Goal: Answer question/provide support: Share knowledge or assist other users

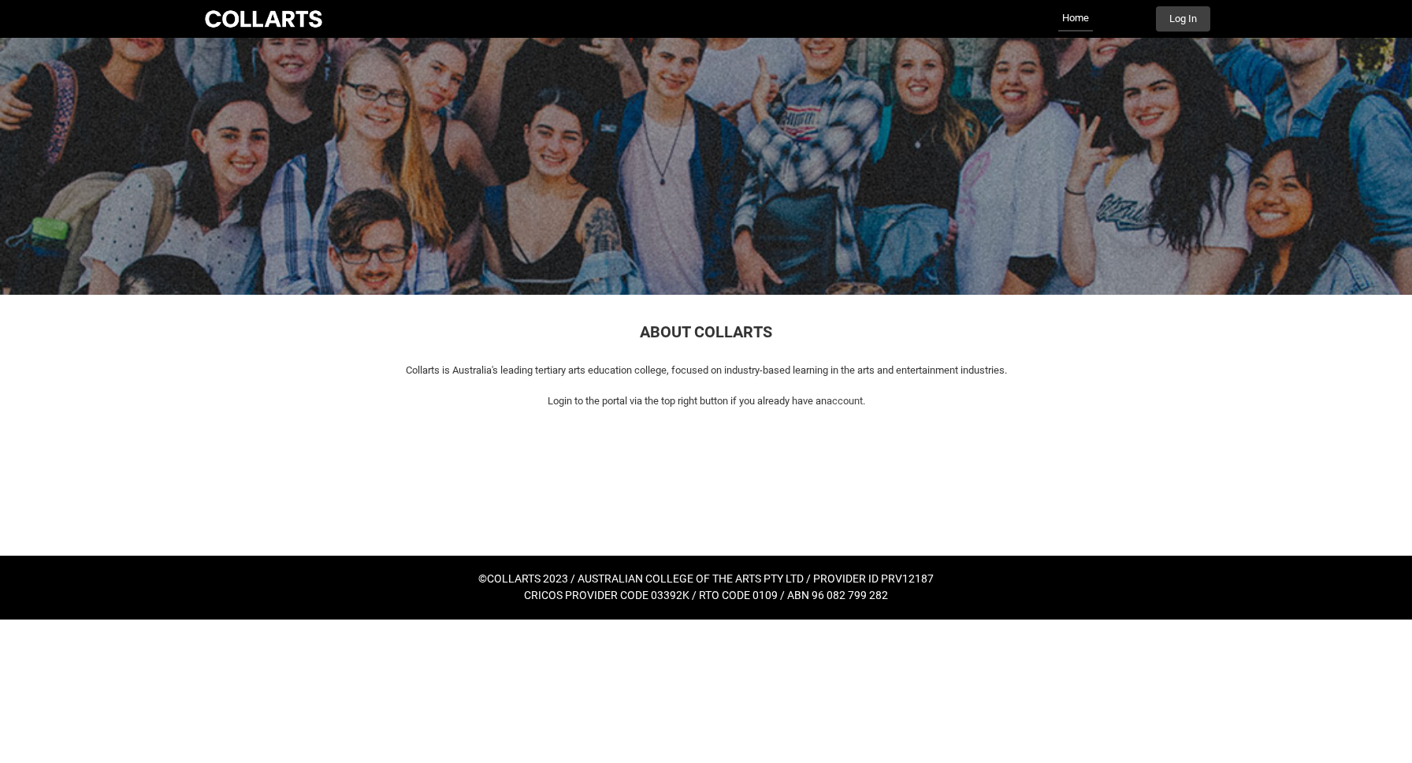
click at [258, 16] on div at bounding box center [264, 19] width 124 height 22
click at [1171, 27] on button "Log In" at bounding box center [1183, 18] width 54 height 25
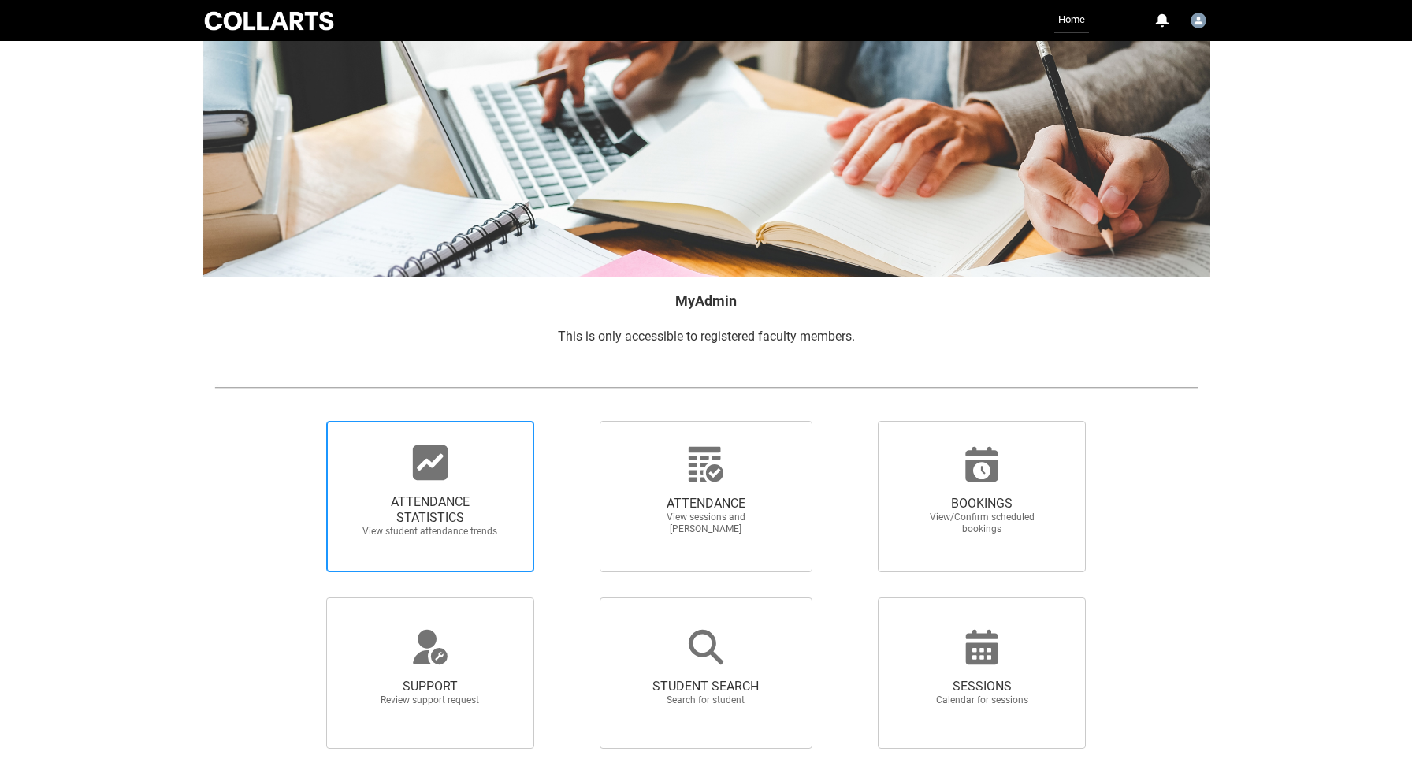
click at [432, 513] on span "ATTENDANCE STATISTICS" at bounding box center [430, 510] width 139 height 32
click at [300, 421] on input "ATTENDANCE STATISTICS View student attendance trends" at bounding box center [299, 420] width 1 height 1
radio input "true"
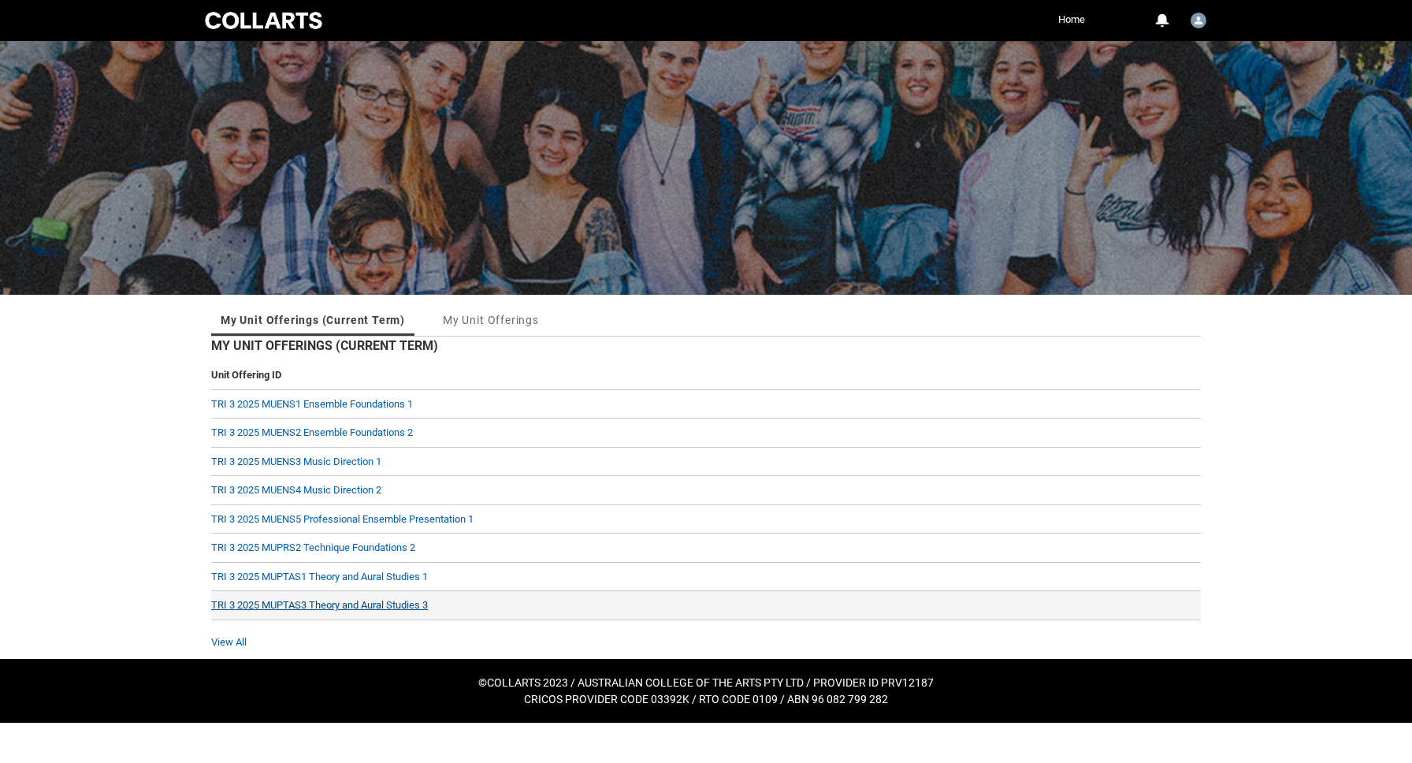
click at [379, 605] on link "TRI 3 2025 MUPTAS3 Theory and Aural Studies 3" at bounding box center [319, 605] width 217 height 12
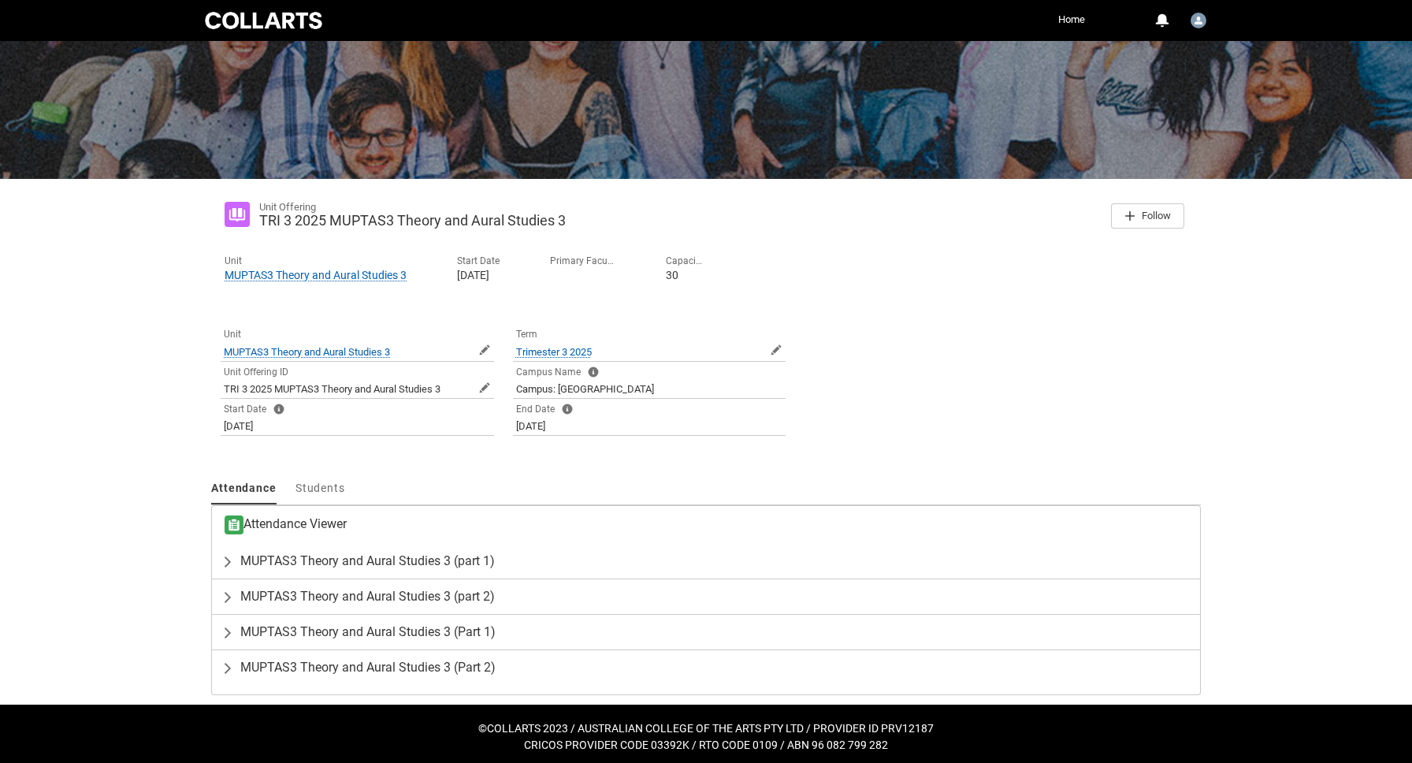
scroll to position [121, 0]
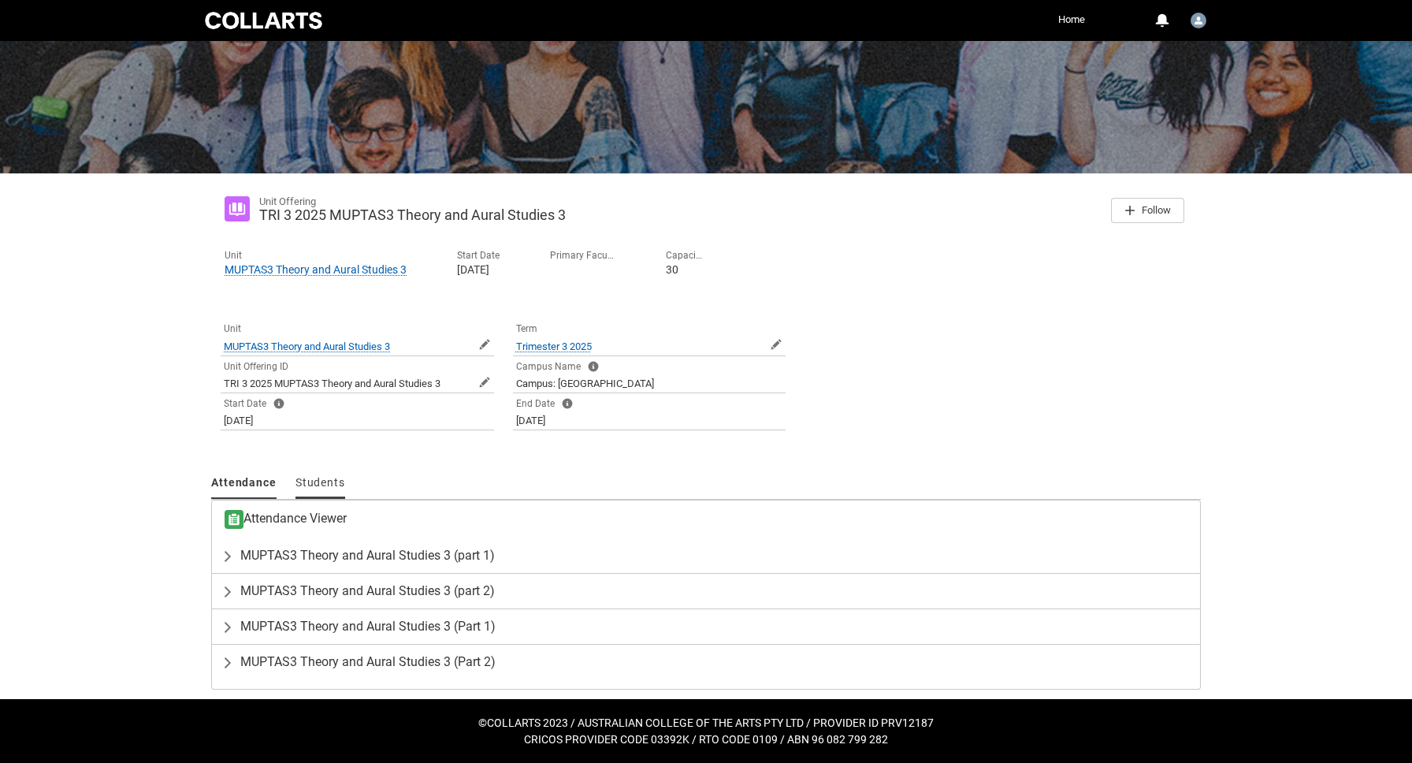
click at [325, 484] on span "Students" at bounding box center [320, 482] width 50 height 13
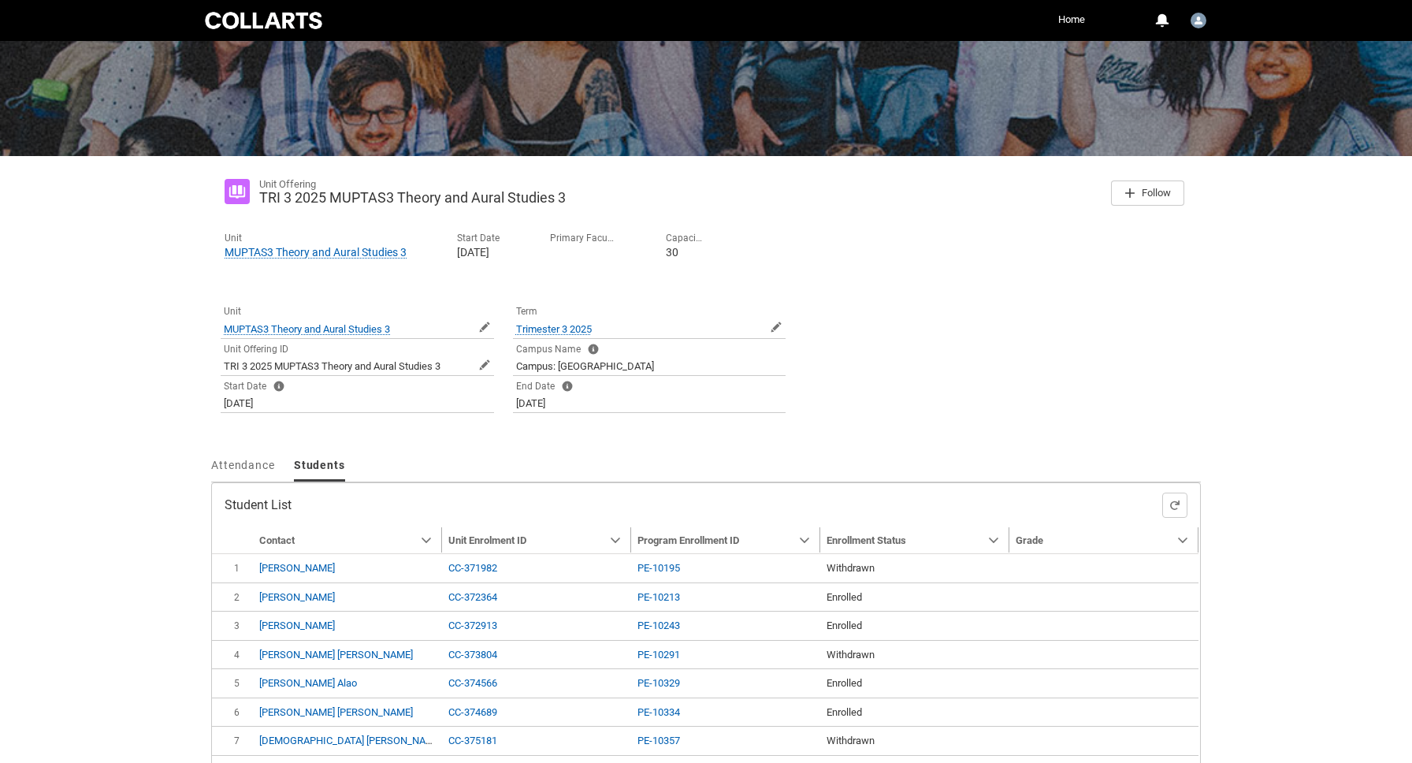
scroll to position [165, 0]
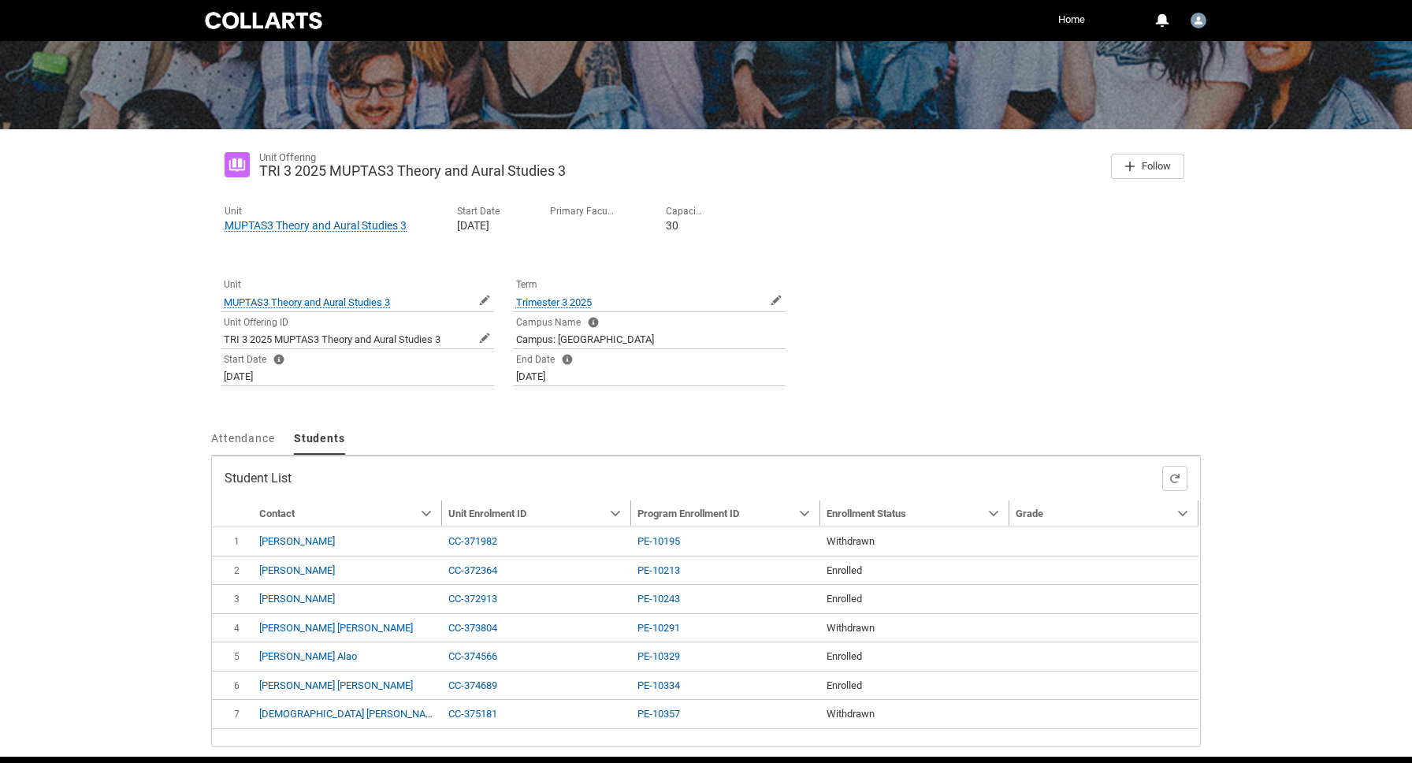
type input "240"
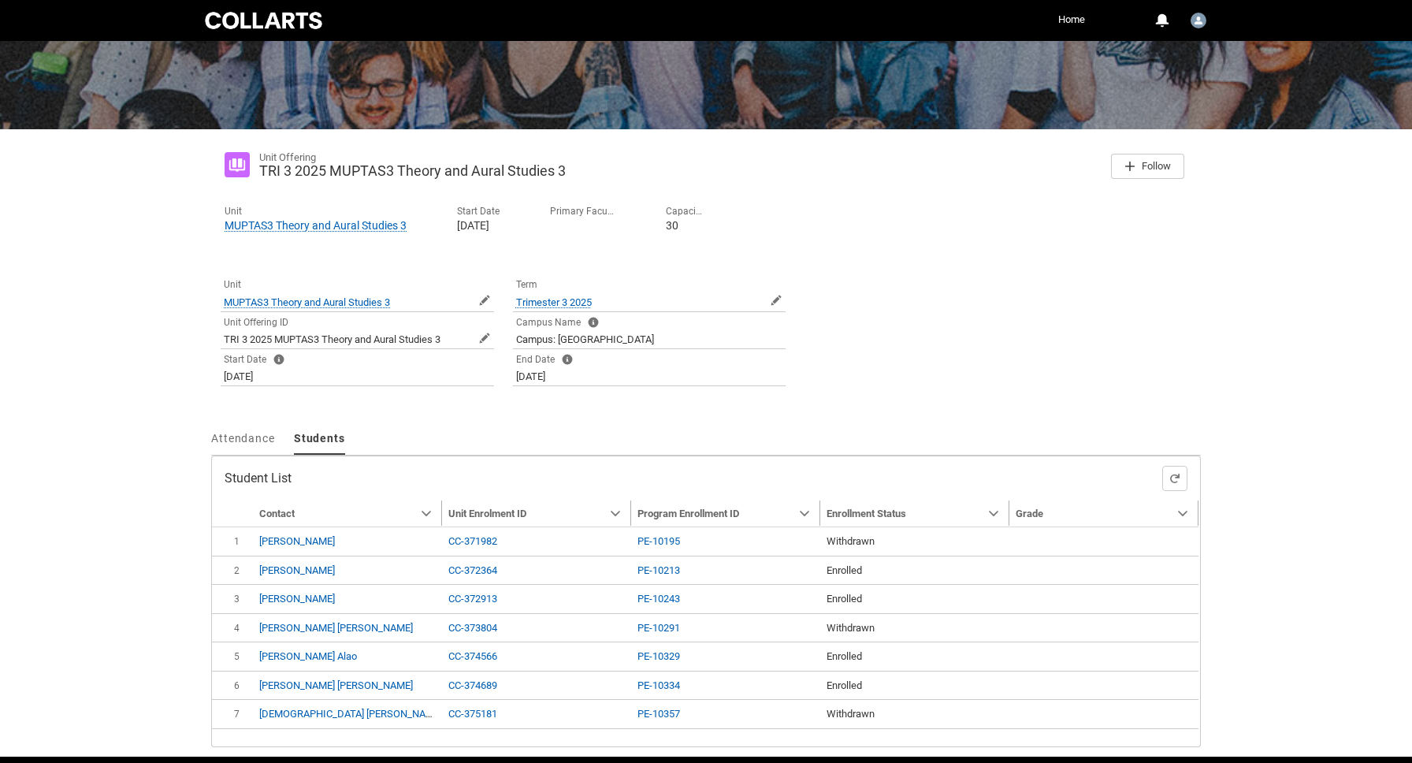
type input "240"
click at [247, 441] on span "Attendance" at bounding box center [243, 438] width 64 height 13
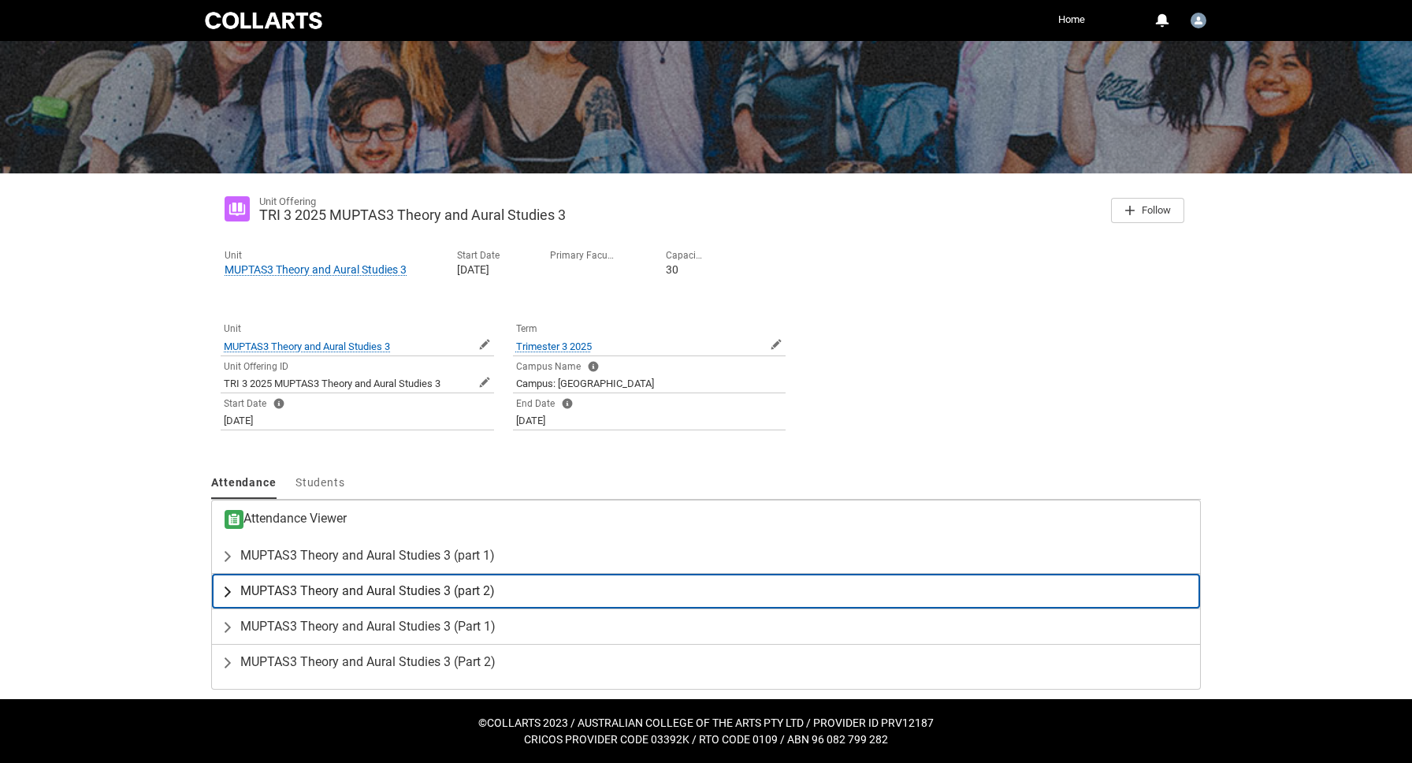
click at [225, 596] on lightning-primitive-icon "button" at bounding box center [230, 591] width 19 height 16
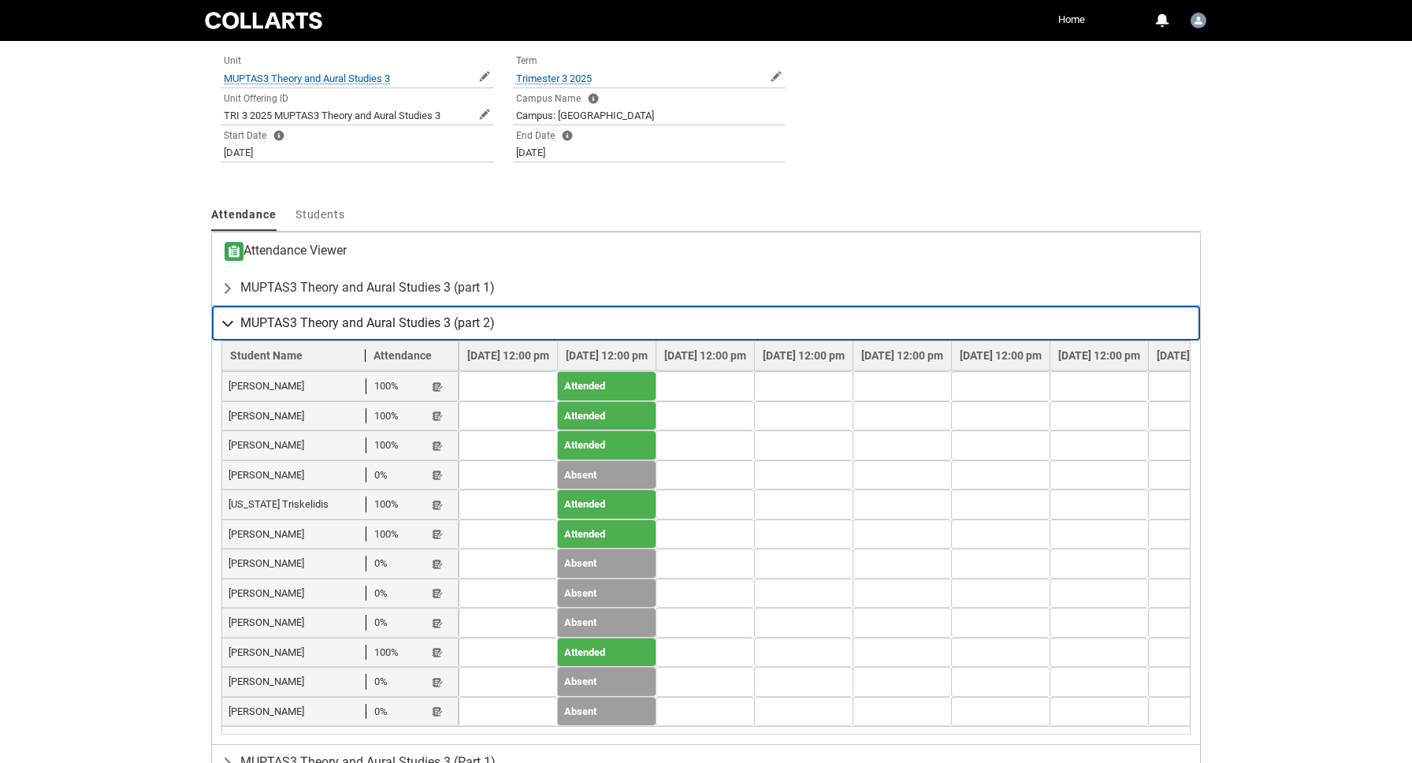
scroll to position [387, 0]
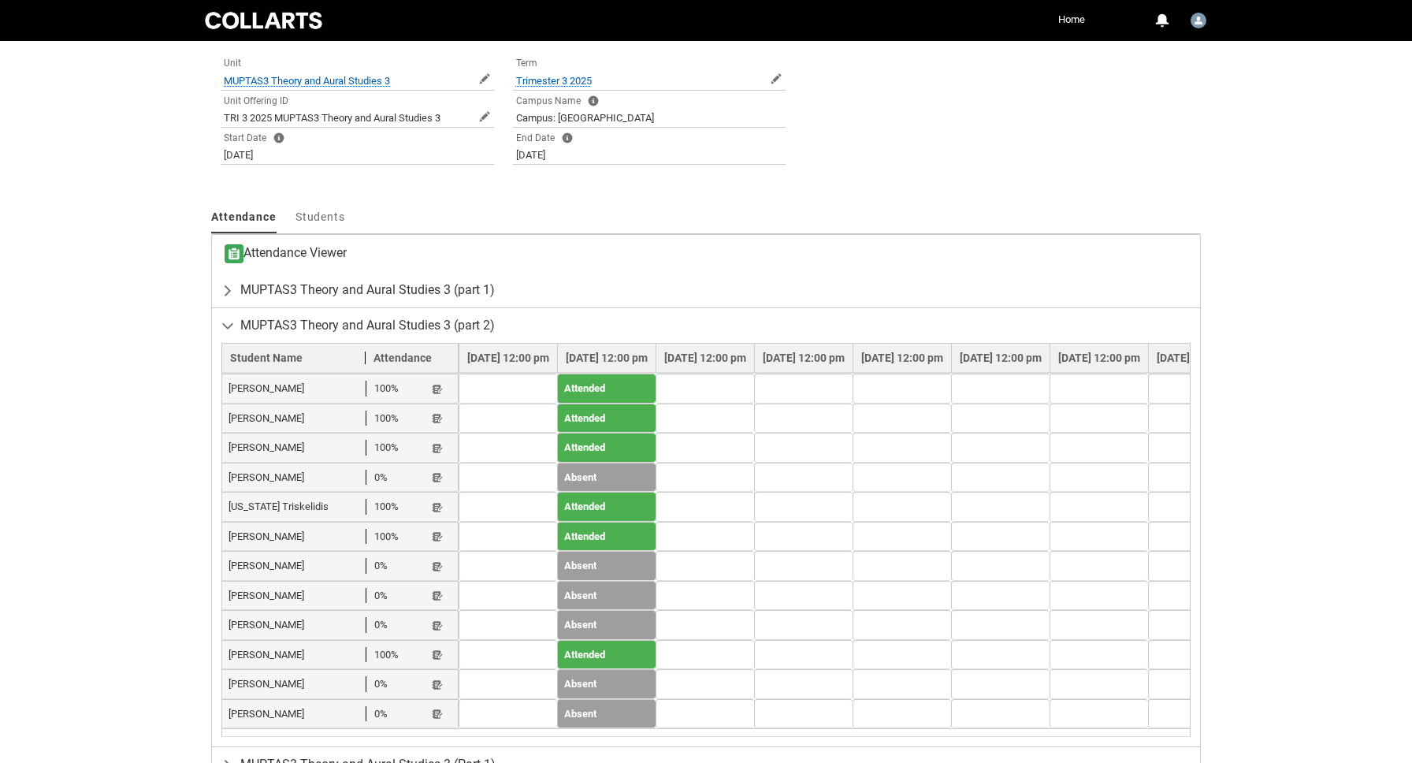
click at [612, 562] on td "Absent" at bounding box center [606, 566] width 98 height 30
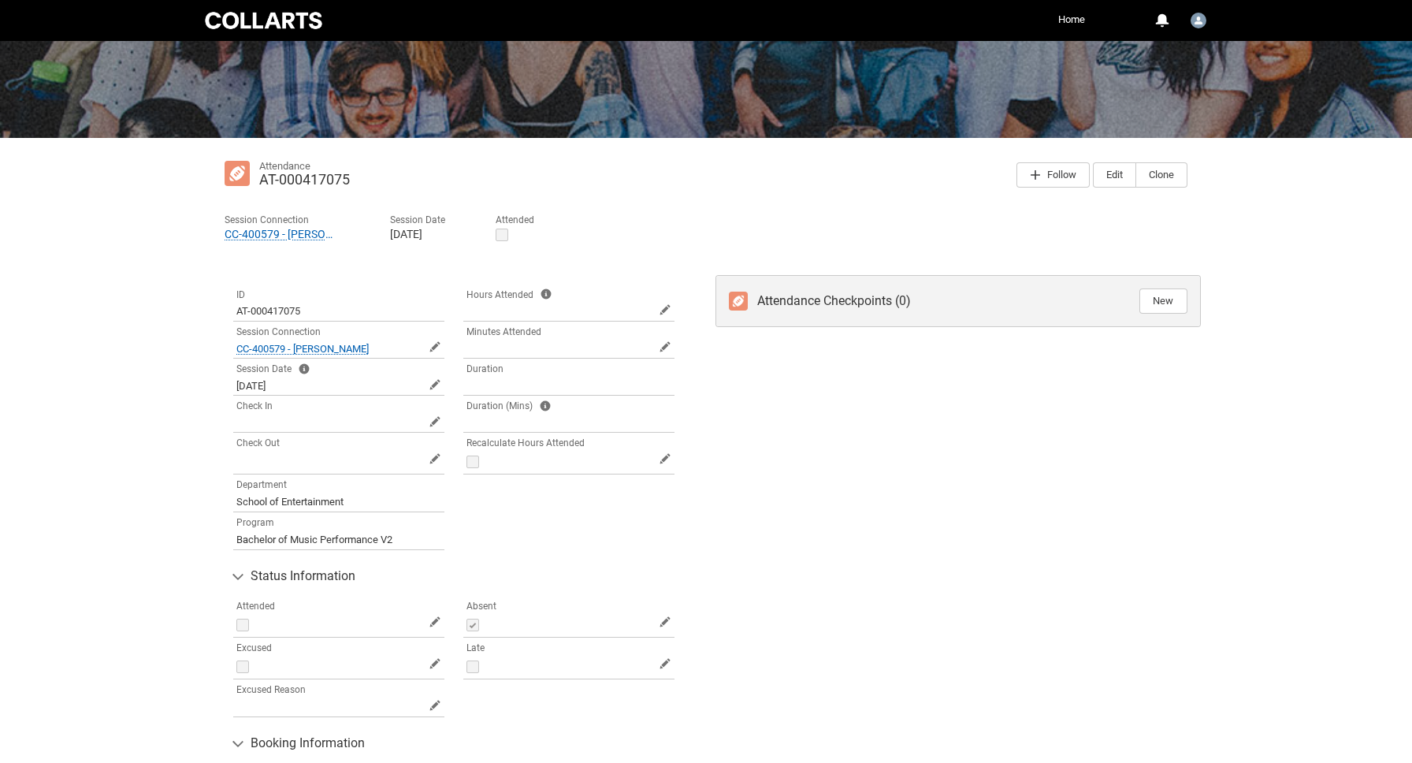
scroll to position [155, 0]
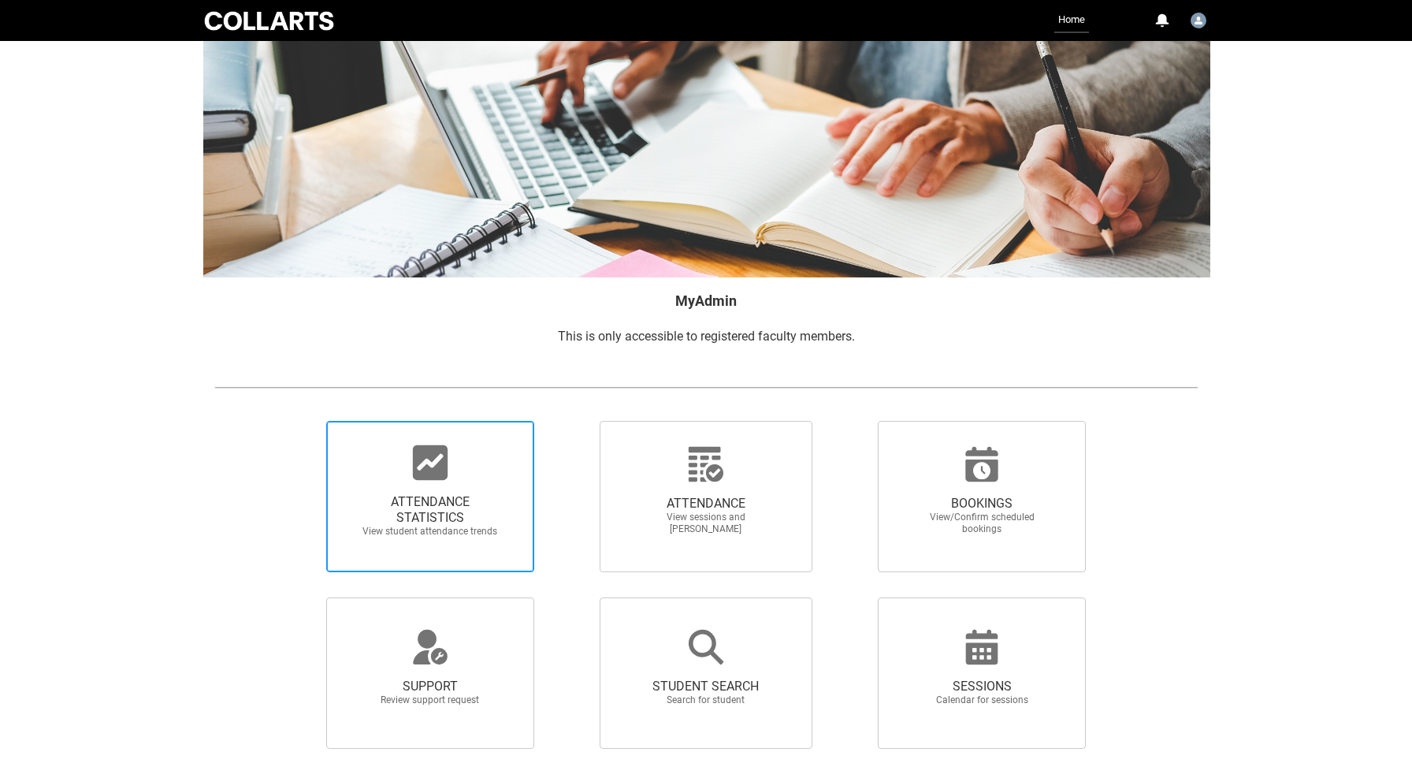
click at [436, 459] on icon at bounding box center [430, 463] width 38 height 38
click at [300, 421] on input "ATTENDANCE STATISTICS View student attendance trends" at bounding box center [299, 420] width 1 height 1
radio input "true"
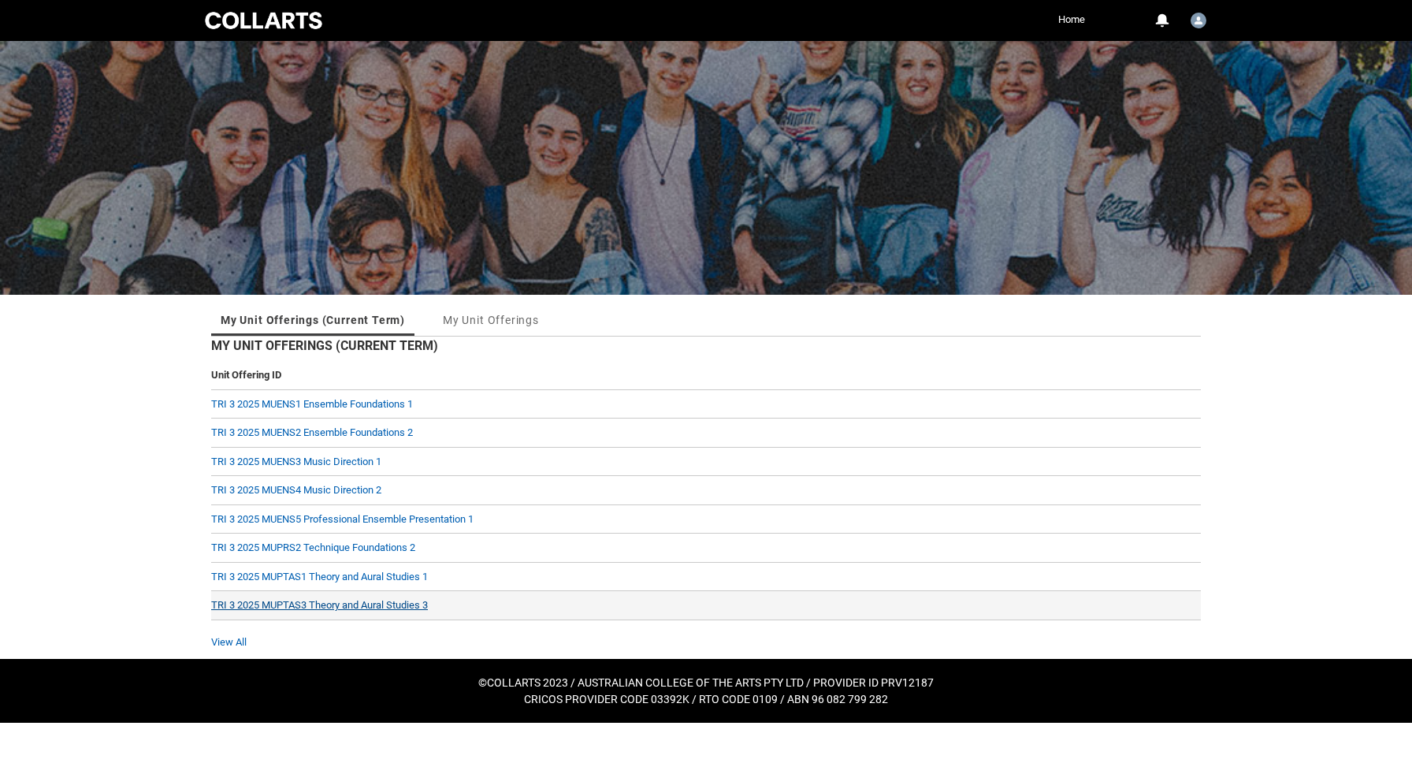
click at [355, 600] on link "TRI 3 2025 MUPTAS3 Theory and Aural Studies 3" at bounding box center [319, 605] width 217 height 12
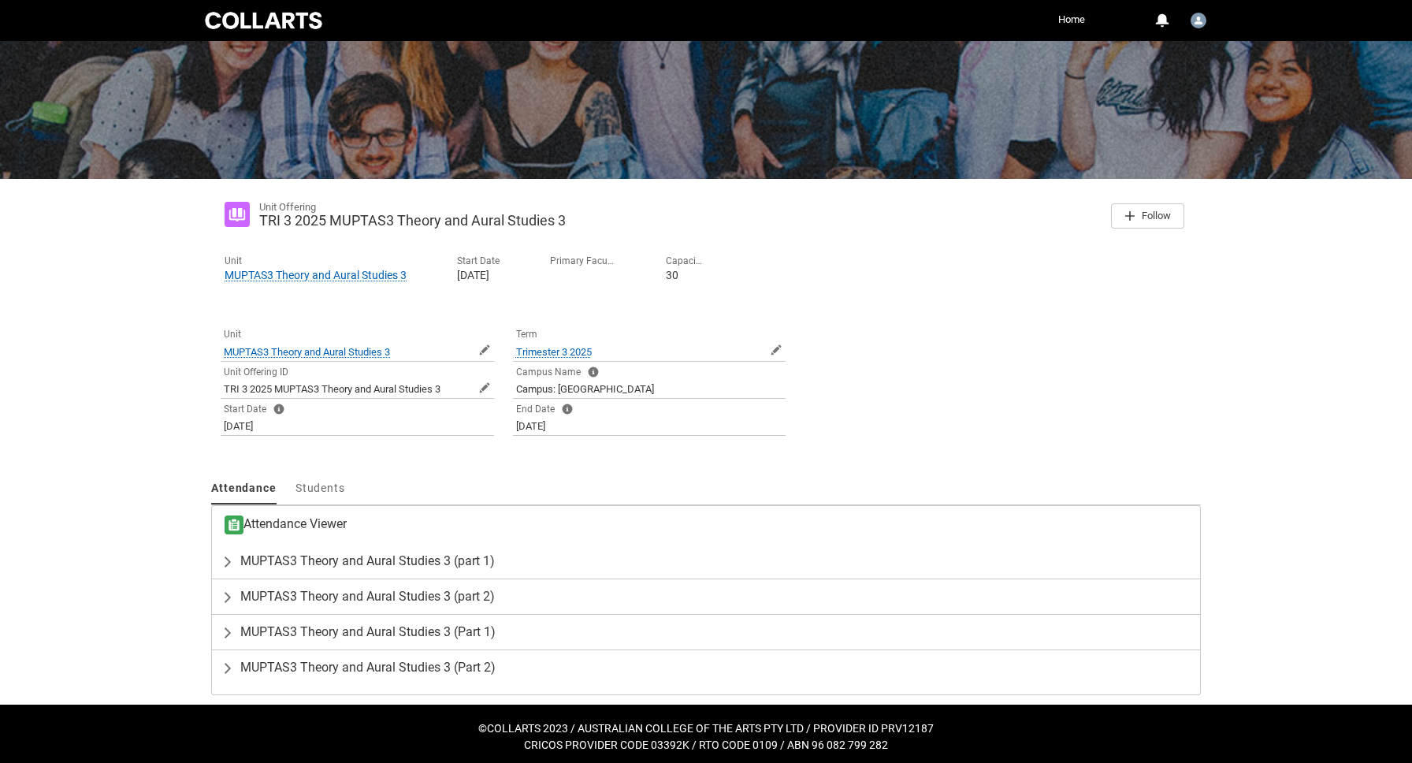
scroll to position [121, 0]
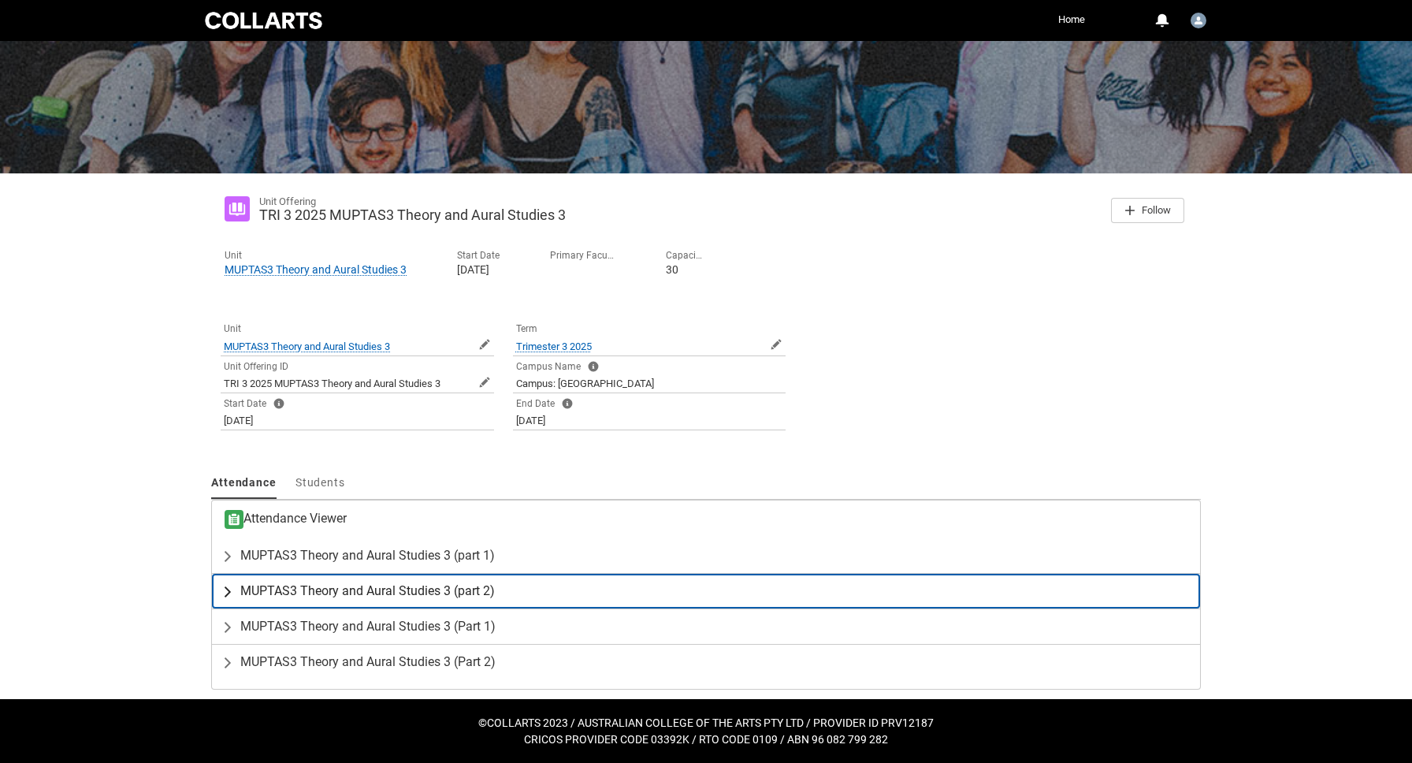
click at [332, 593] on span "MUPTAS3 Theory and Aural Studies 3 (part 2)" at bounding box center [367, 591] width 254 height 16
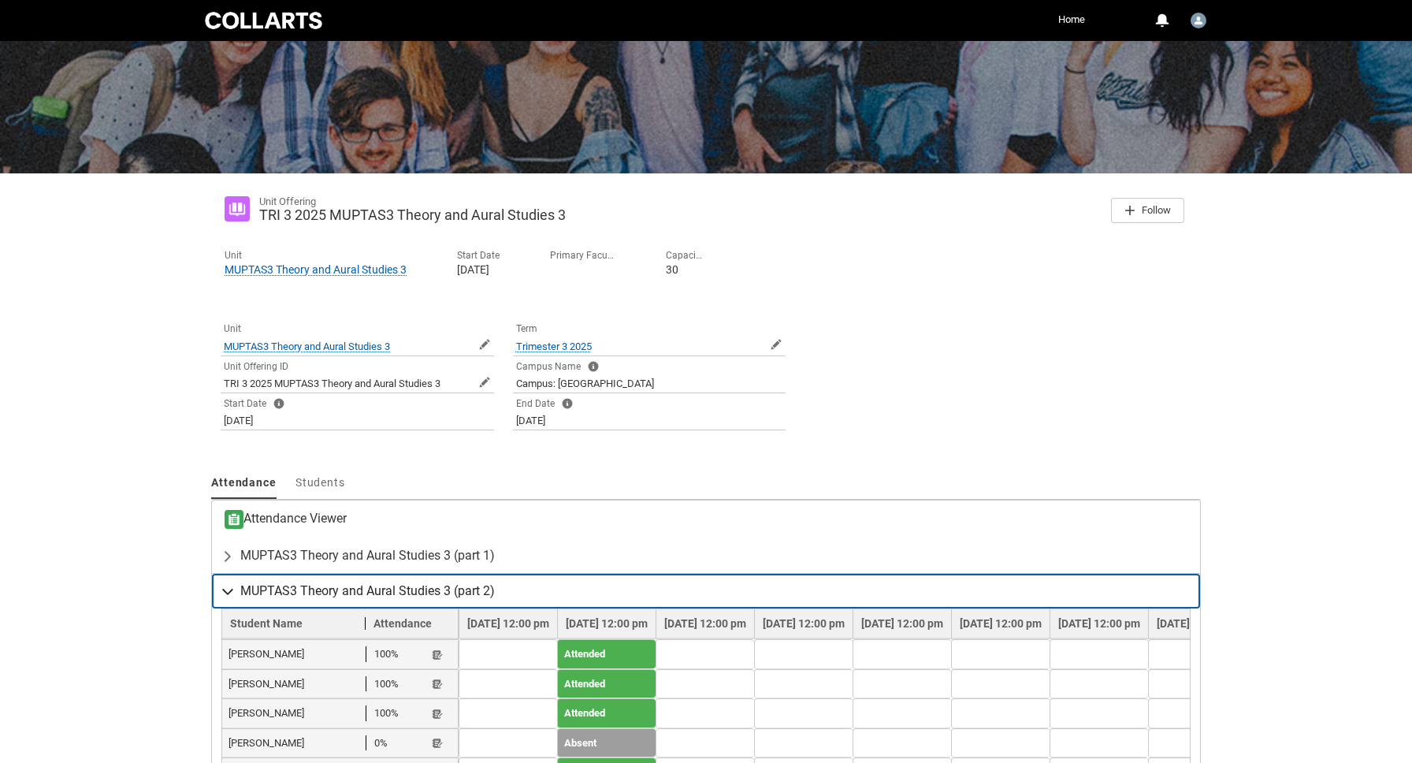
click at [227, 586] on lightning-primitive-icon "button" at bounding box center [230, 591] width 19 height 16
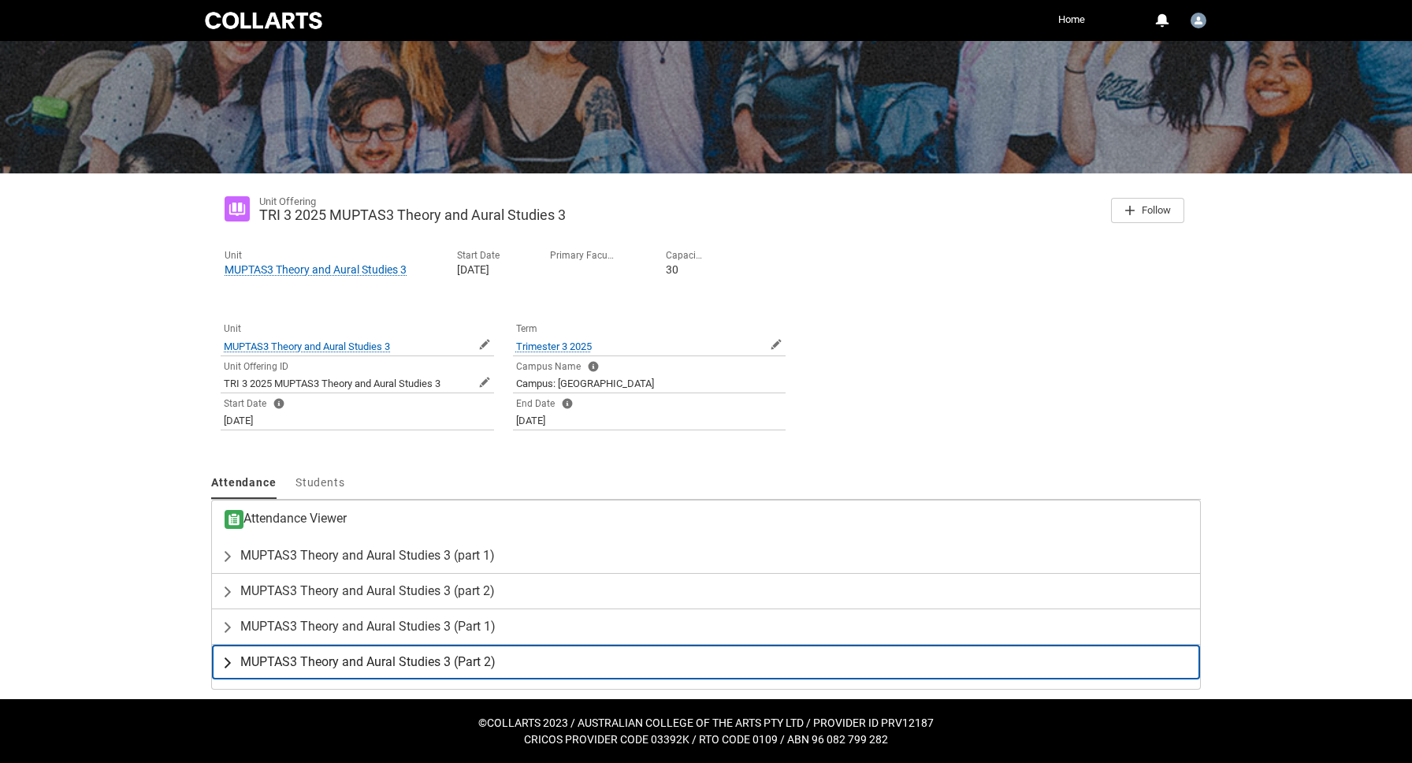
click at [228, 657] on lightning-primitive-icon "button" at bounding box center [230, 662] width 19 height 16
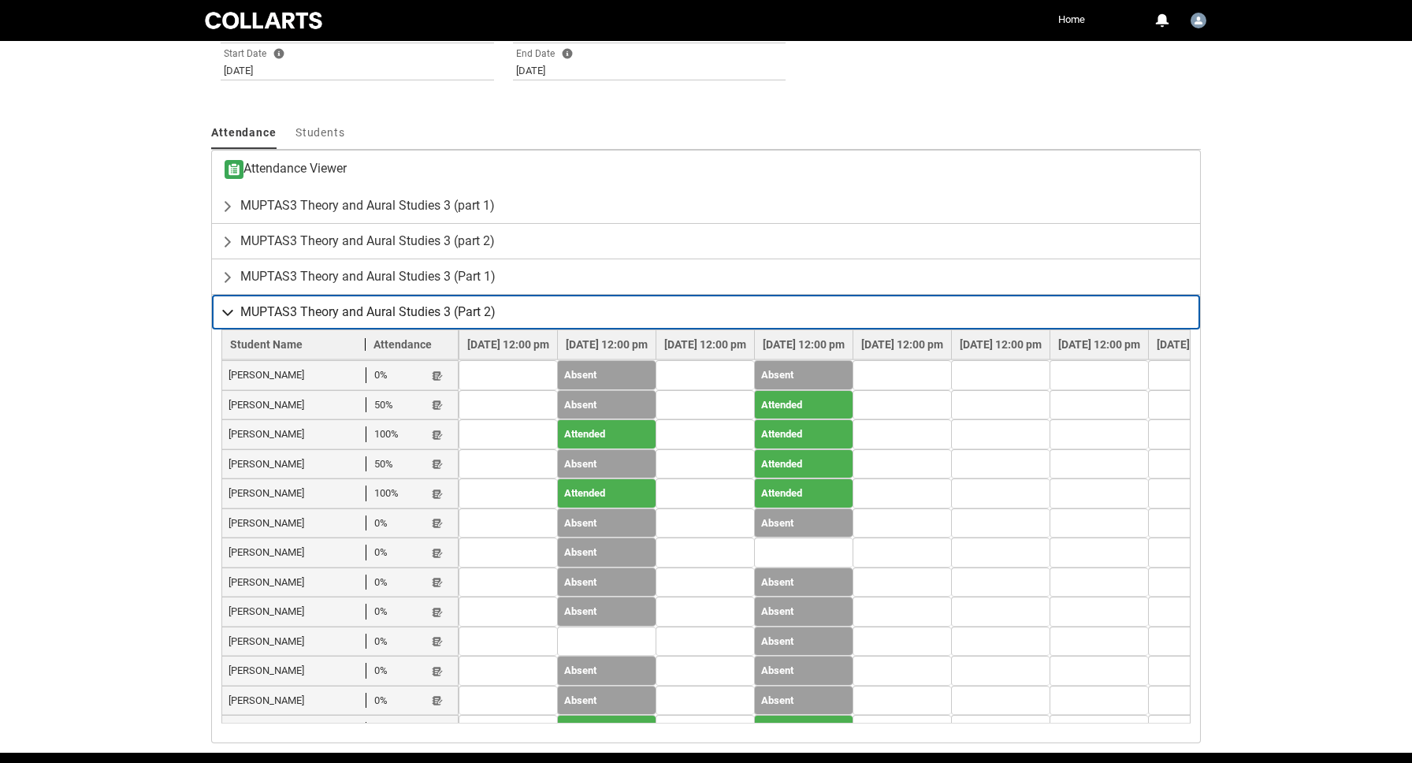
scroll to position [465, 0]
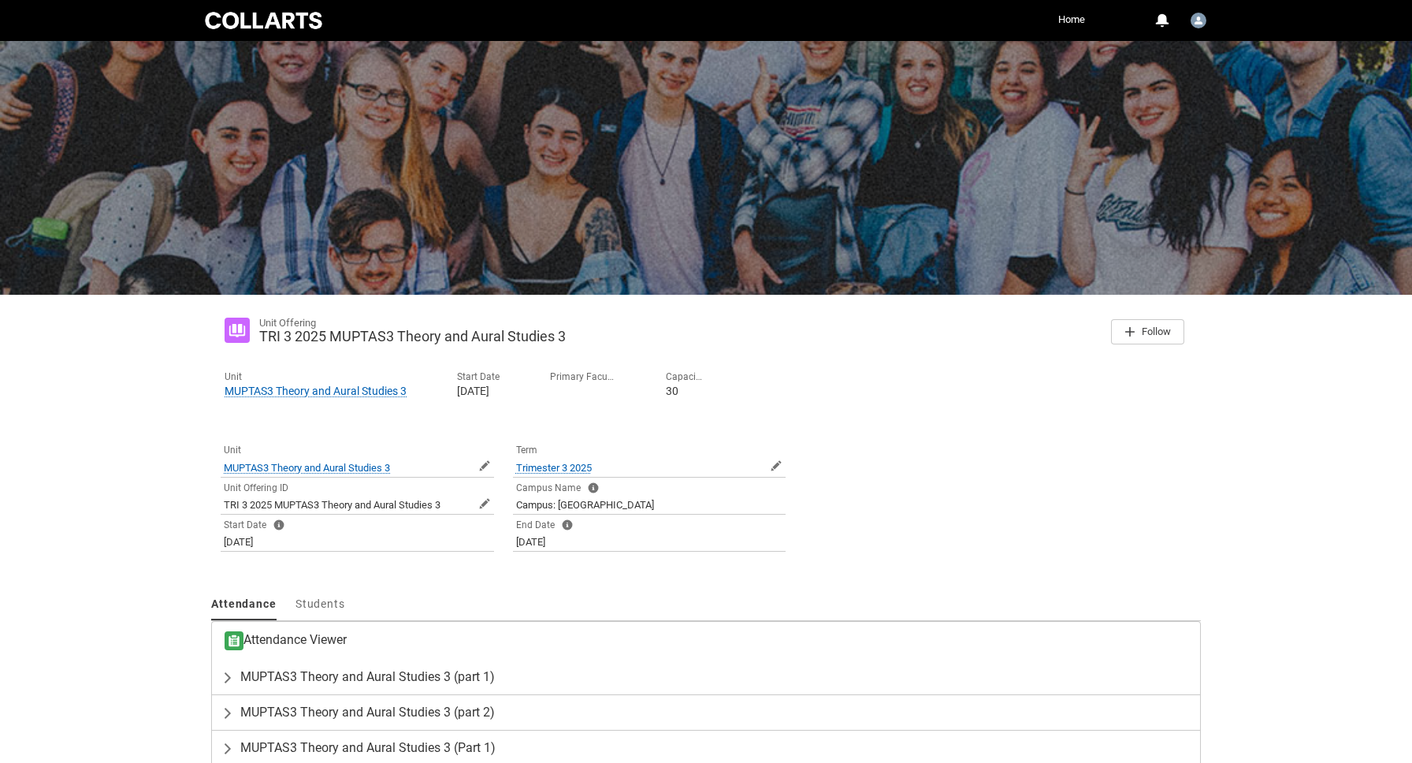
scroll to position [121, 0]
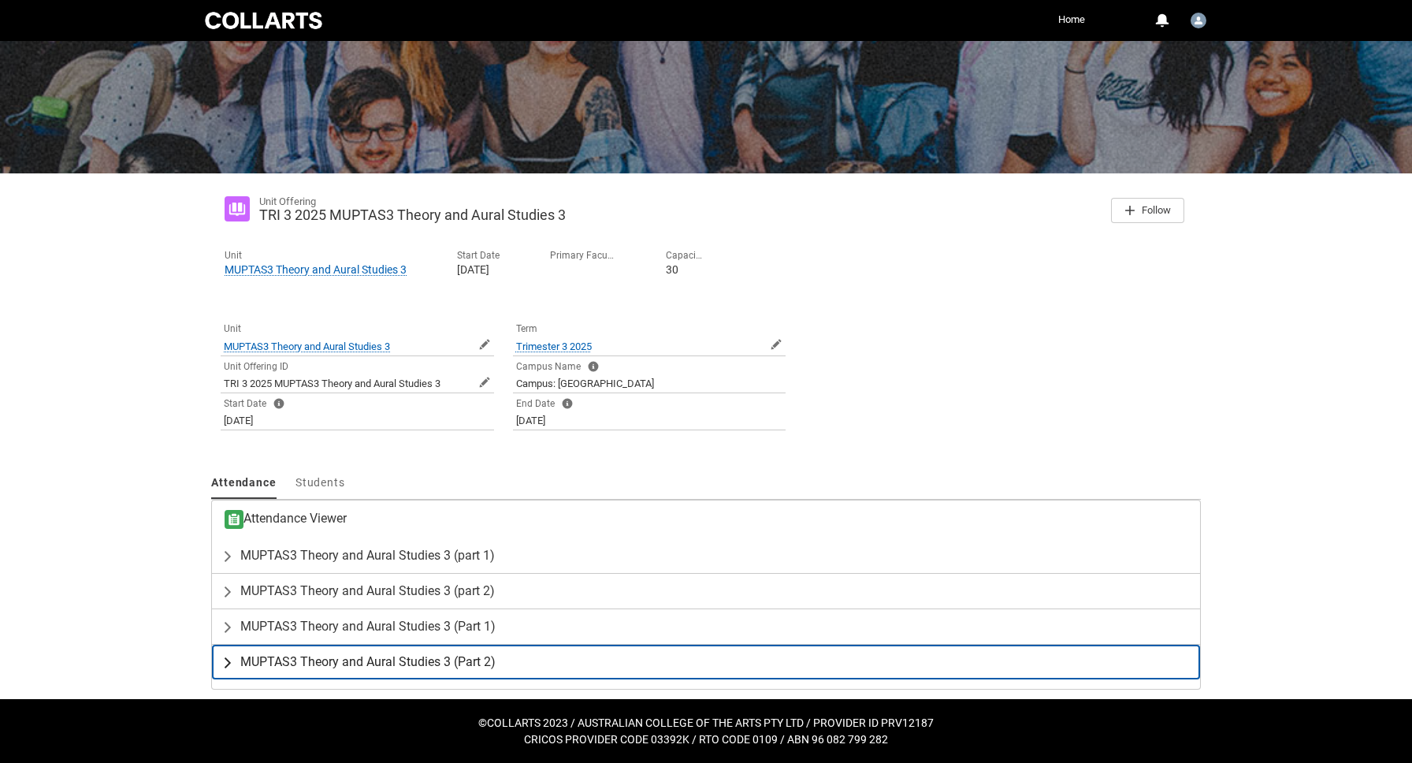
click at [228, 660] on lightning-primitive-icon "button" at bounding box center [230, 662] width 19 height 16
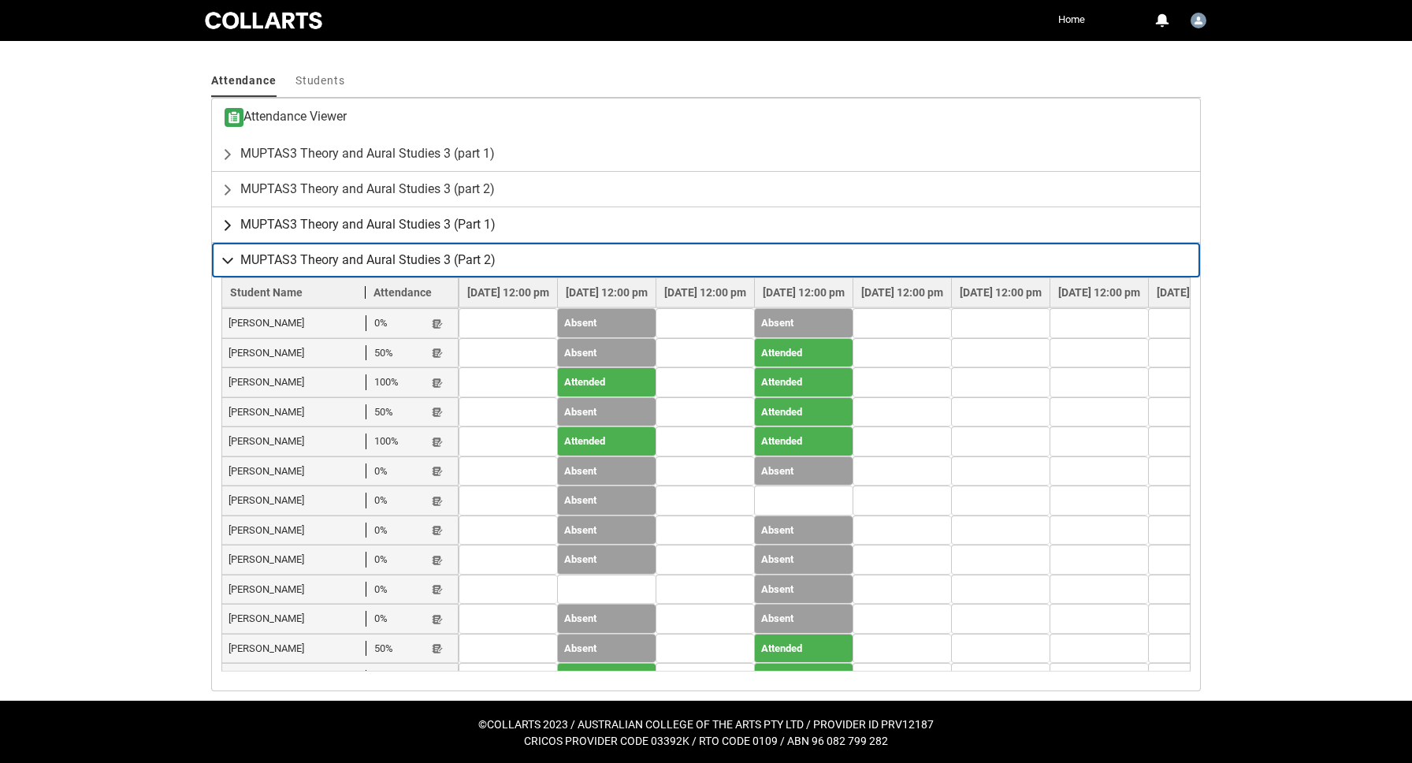
scroll to position [525, 0]
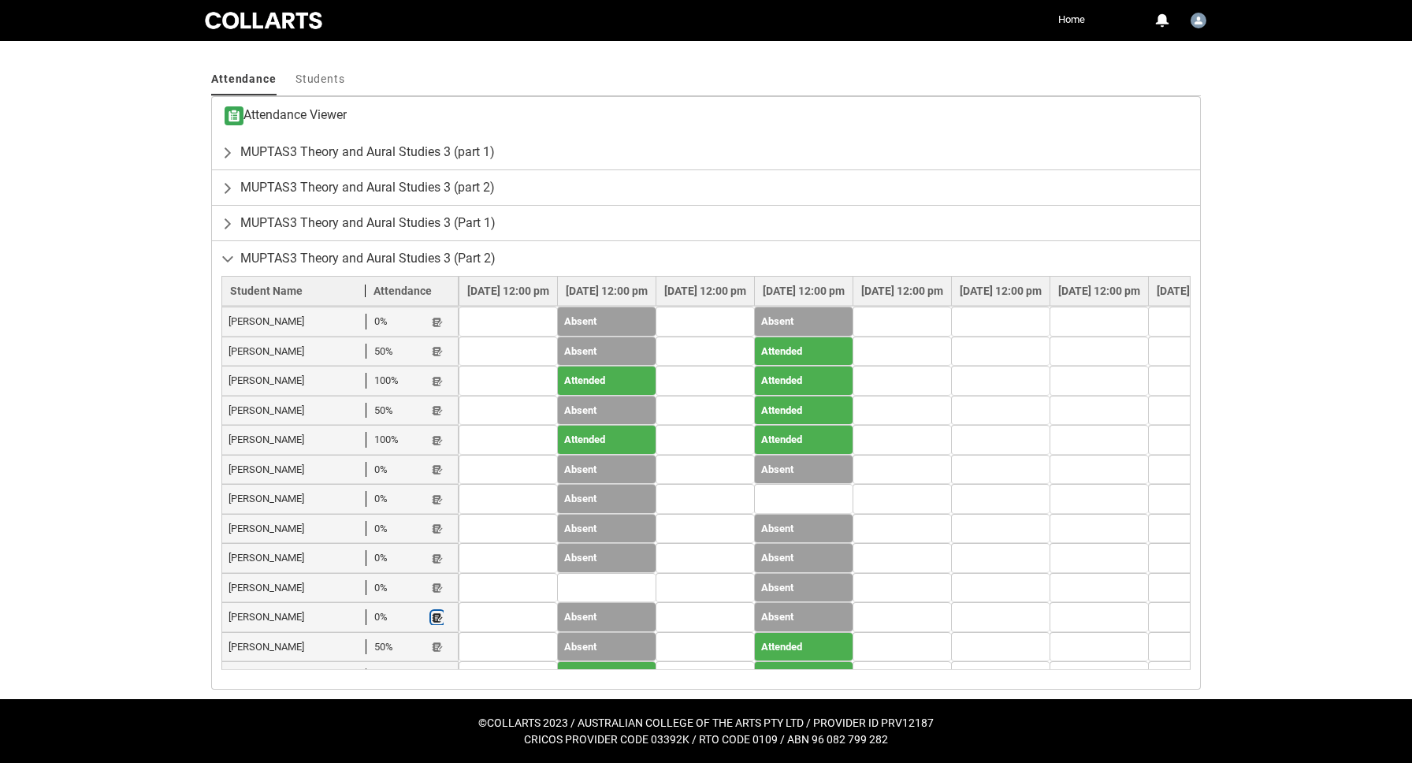
click at [436, 611] on lightning-primitive-icon "button" at bounding box center [437, 617] width 11 height 12
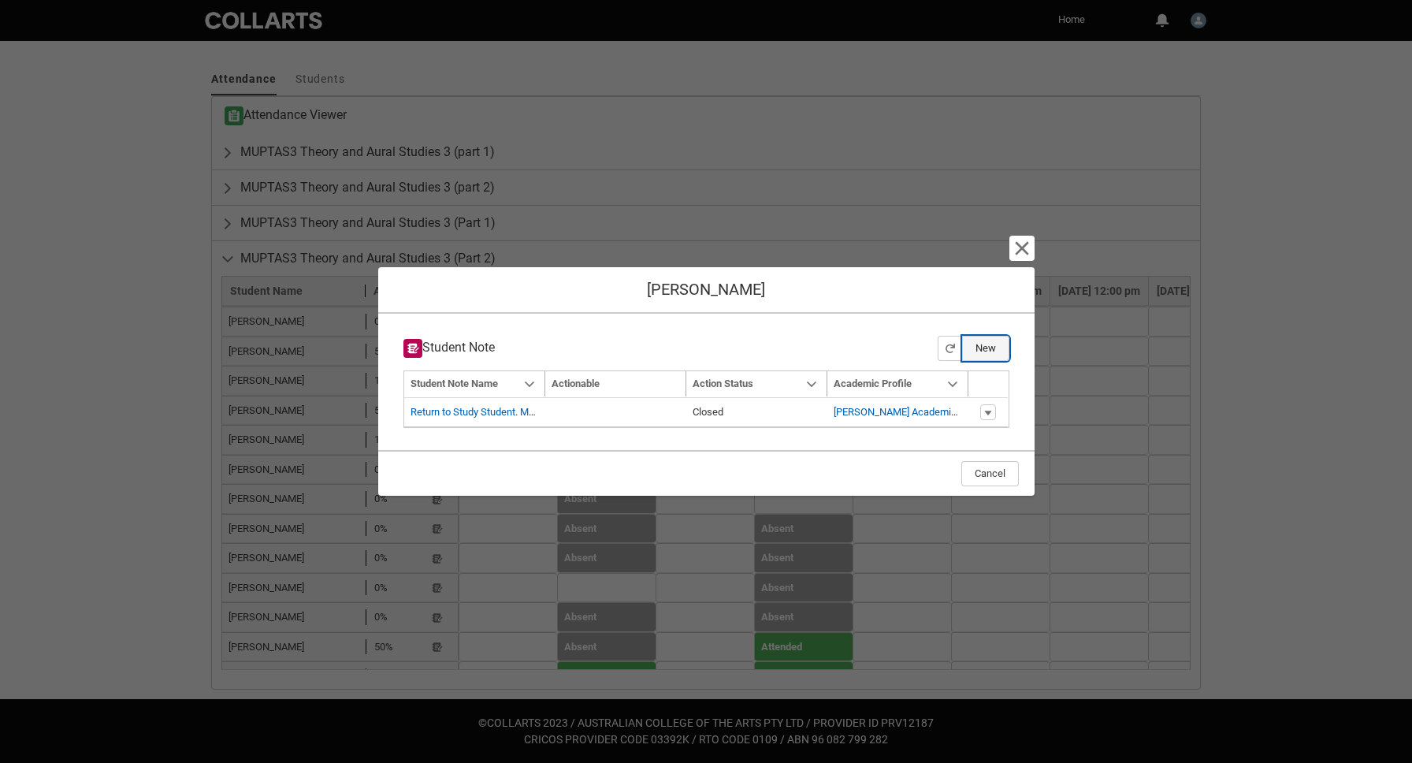
click at [979, 343] on button "New" at bounding box center [985, 348] width 47 height 25
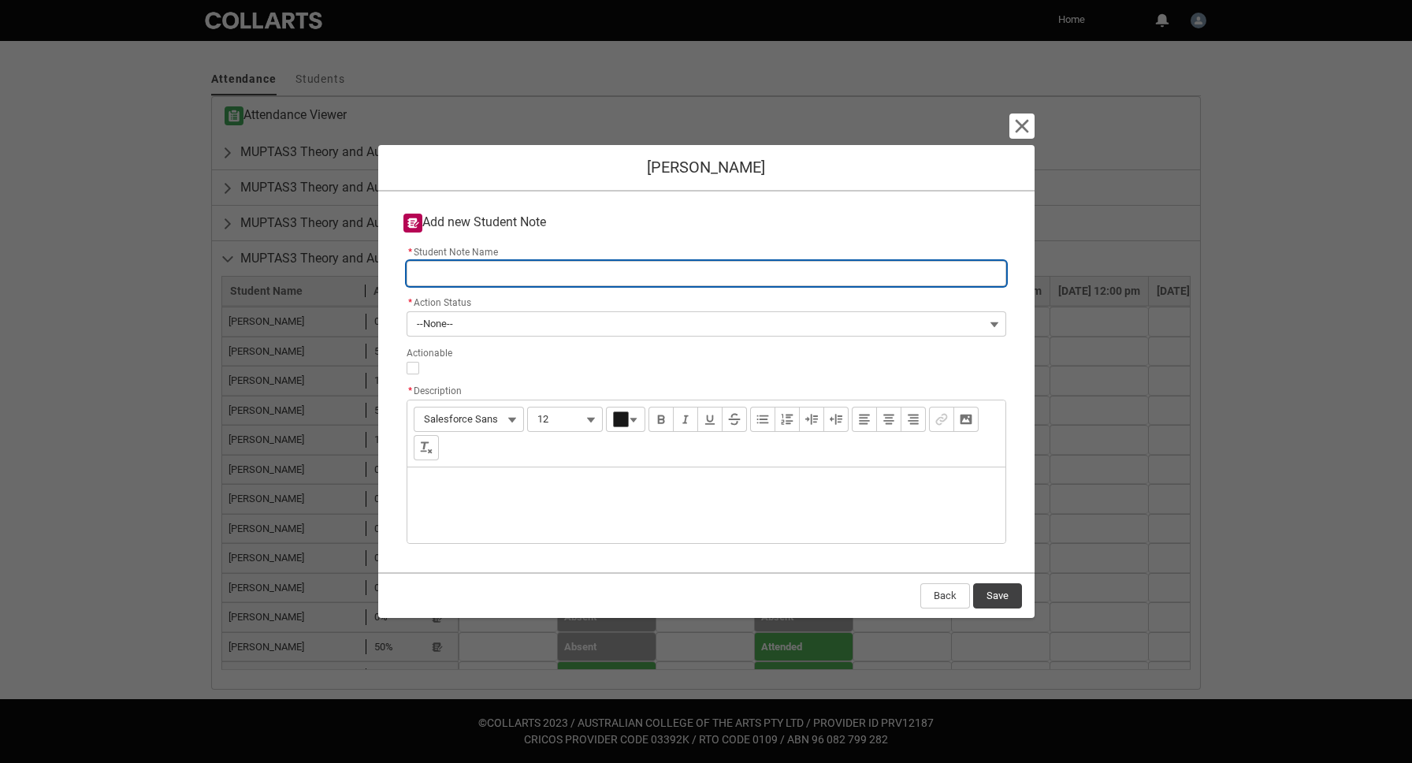
click at [698, 269] on input "* Student Note Name" at bounding box center [707, 273] width 600 height 25
type lightning-primitive-input-simple "M"
type input "M"
type lightning-primitive-input-simple "A"
type input "A"
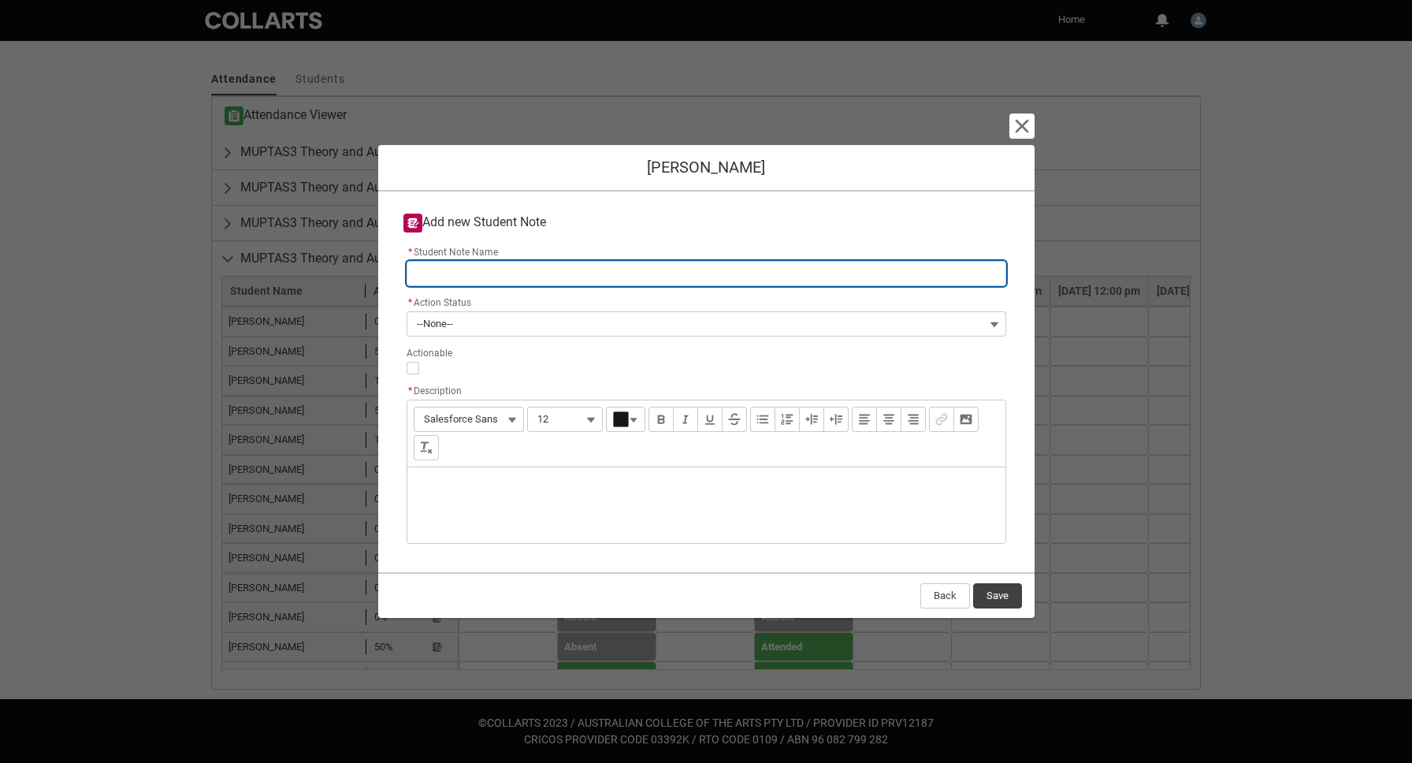
type lightning-primitive-input-simple "A"
type input "A"
type lightning-primitive-input-simple "Ab"
type input "Ab"
type lightning-primitive-input-simple "Abs"
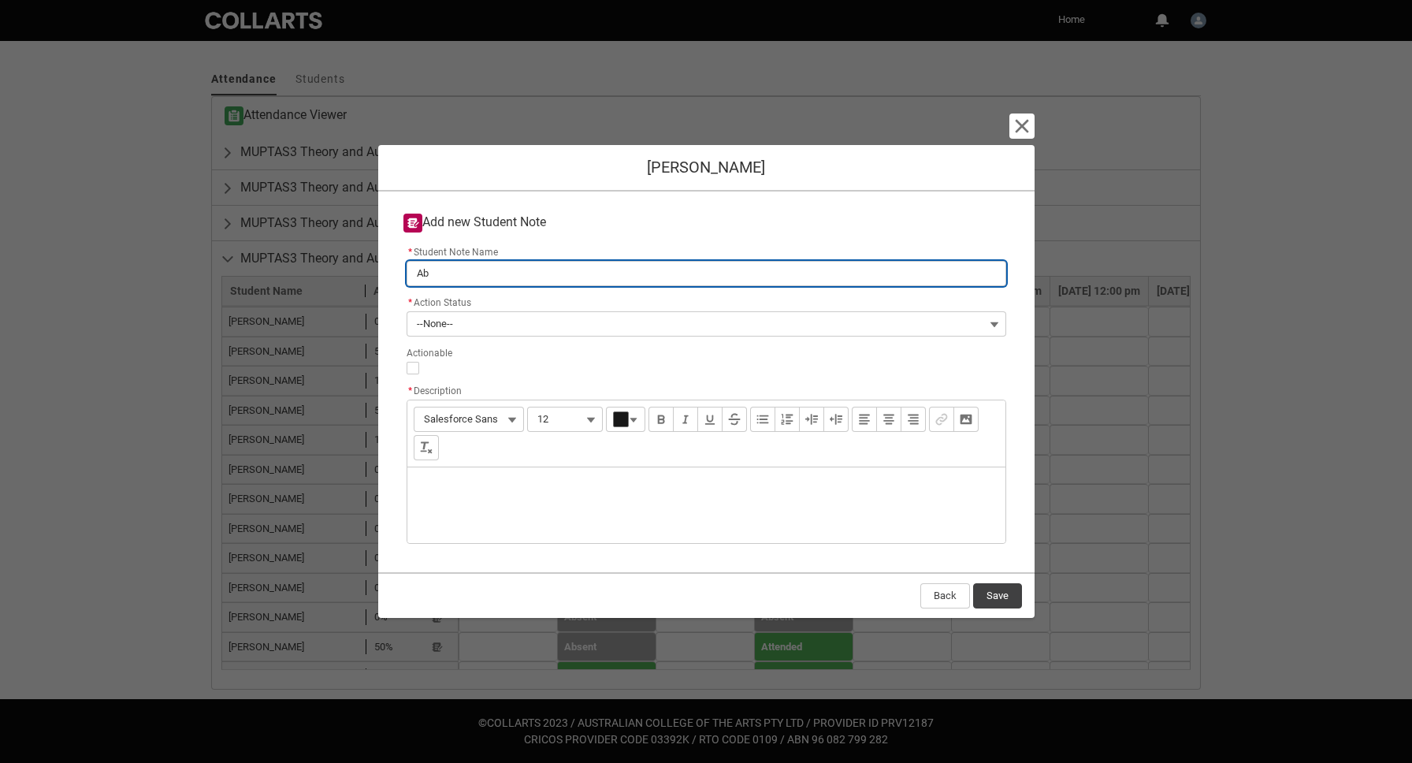
type input "Abs"
type lightning-primitive-input-simple "Abse"
type input "Abse"
type lightning-primitive-input-simple "Absen"
type input "Absen"
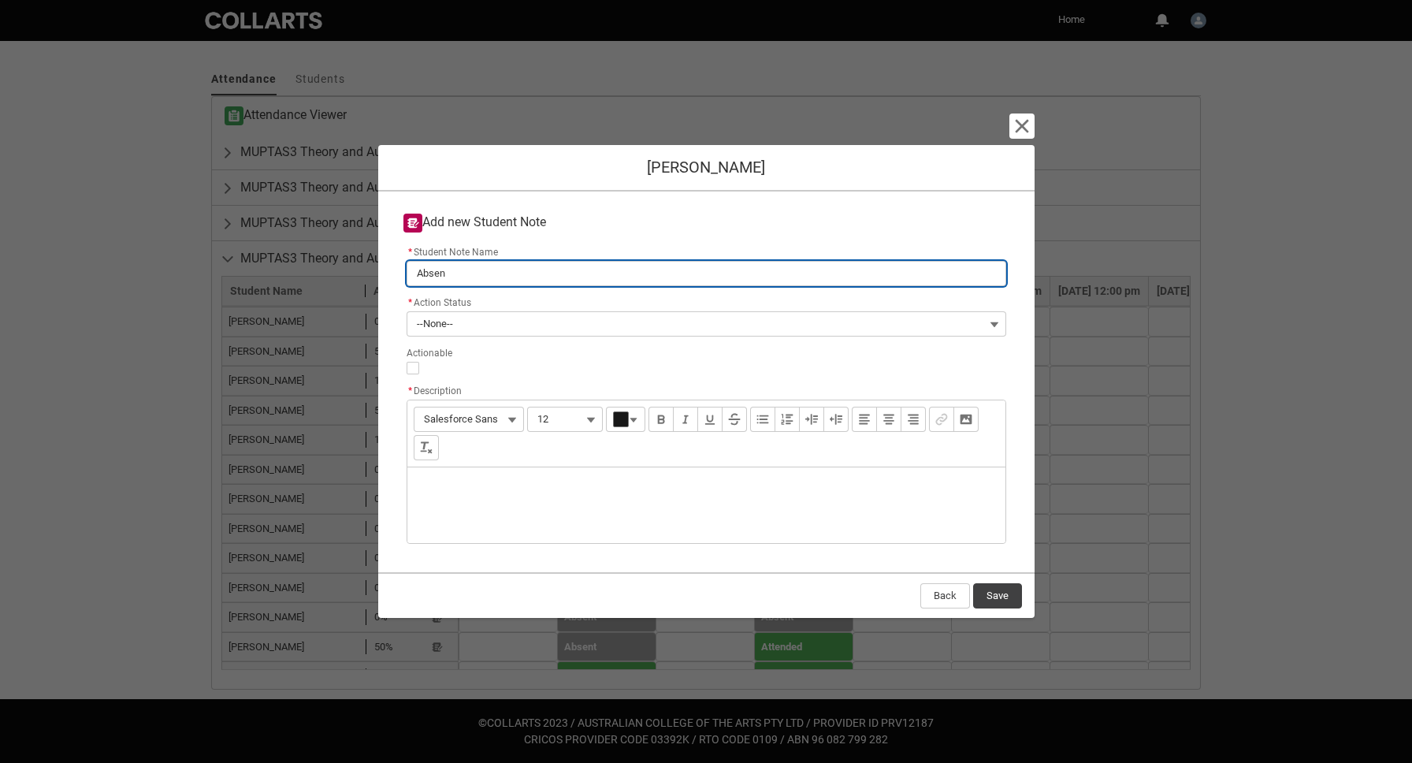
type lightning-primitive-input-simple "Absent"
type input "Absent"
type lightning-primitive-input-simple "Absent"
type input "Absent"
type lightning-primitive-input-simple "Absent f"
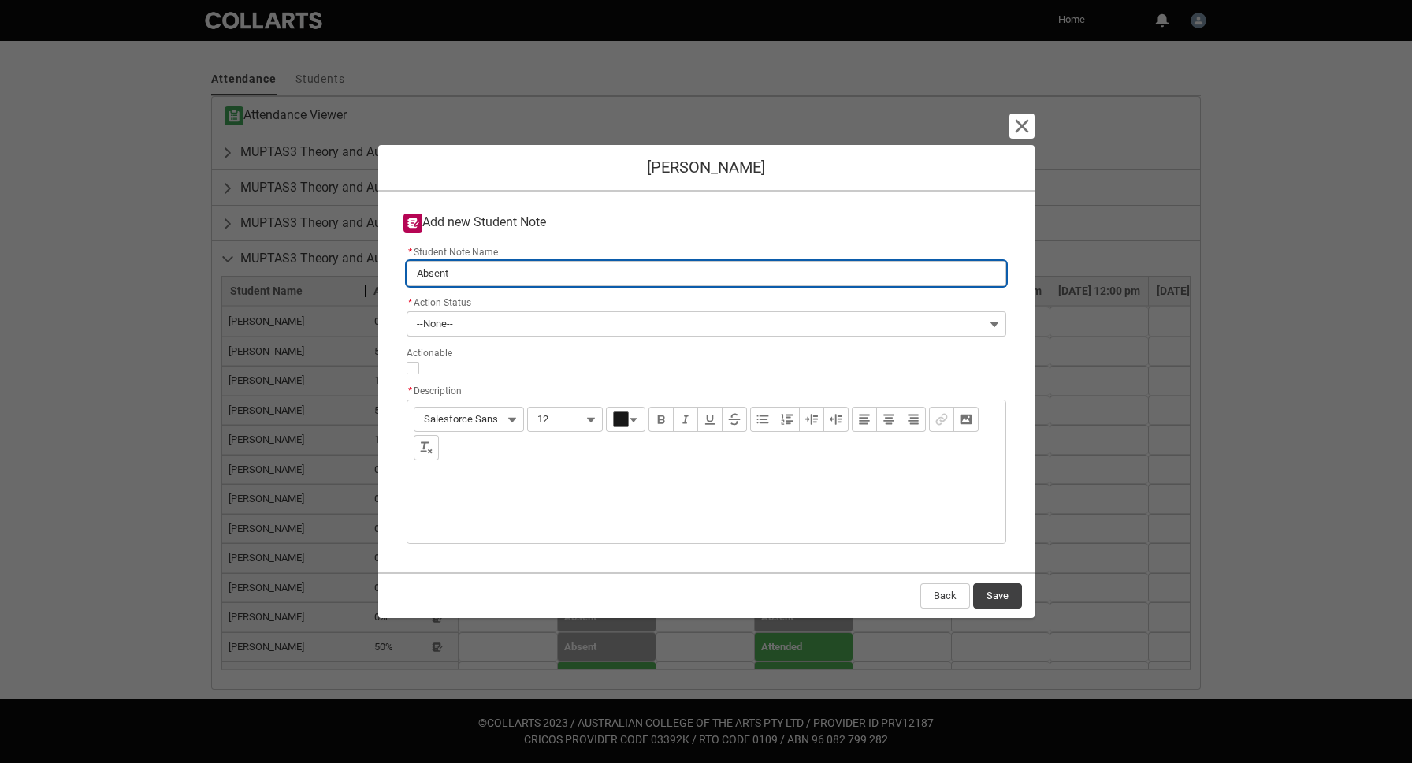
type input "Absent f"
type lightning-primitive-input-simple "Absent fr"
type input "Absent fr"
type lightning-primitive-input-simple "Absent fro"
type input "Absent fro"
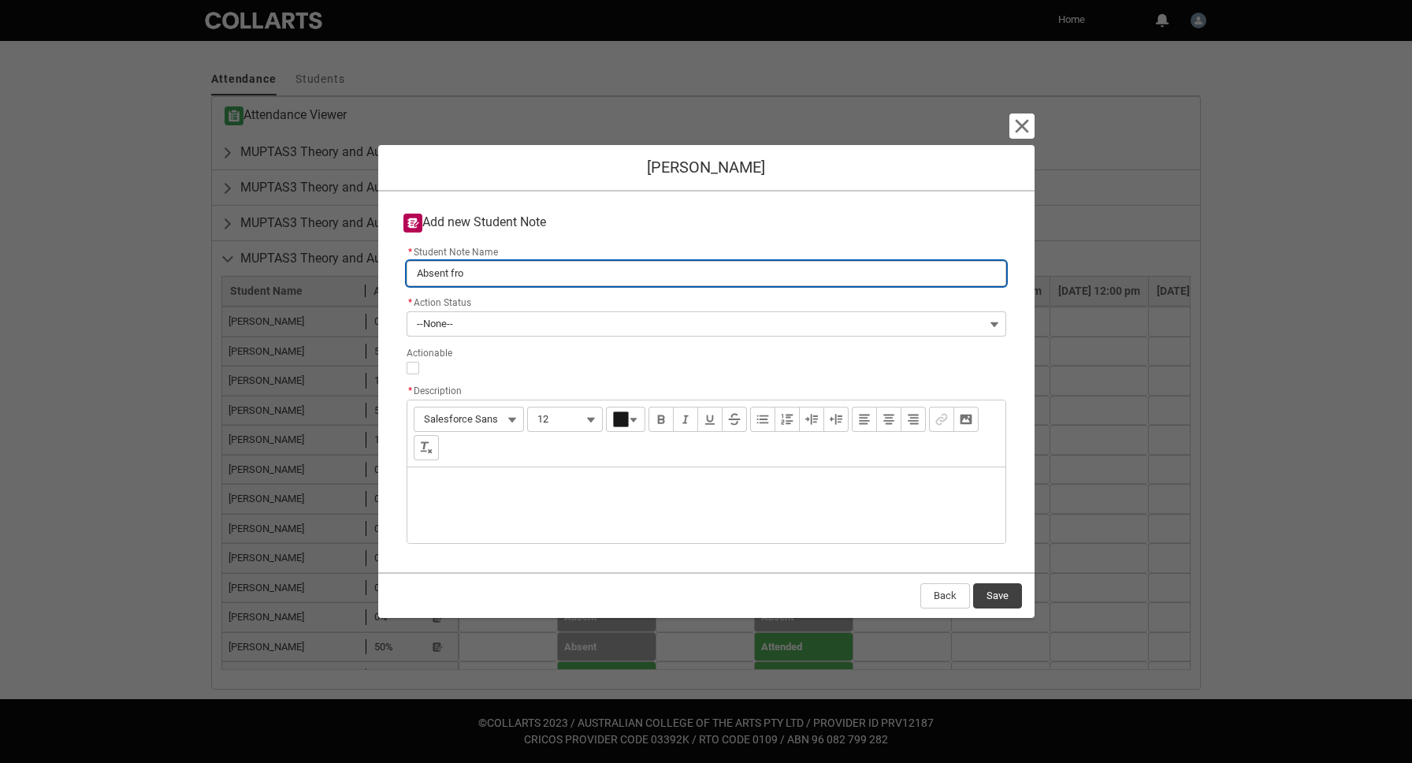
type lightning-primitive-input-simple "Absent from"
type input "Absent from"
type lightning-primitive-input-simple "Absent from"
type input "Absent from"
type lightning-primitive-input-simple "Absent from m"
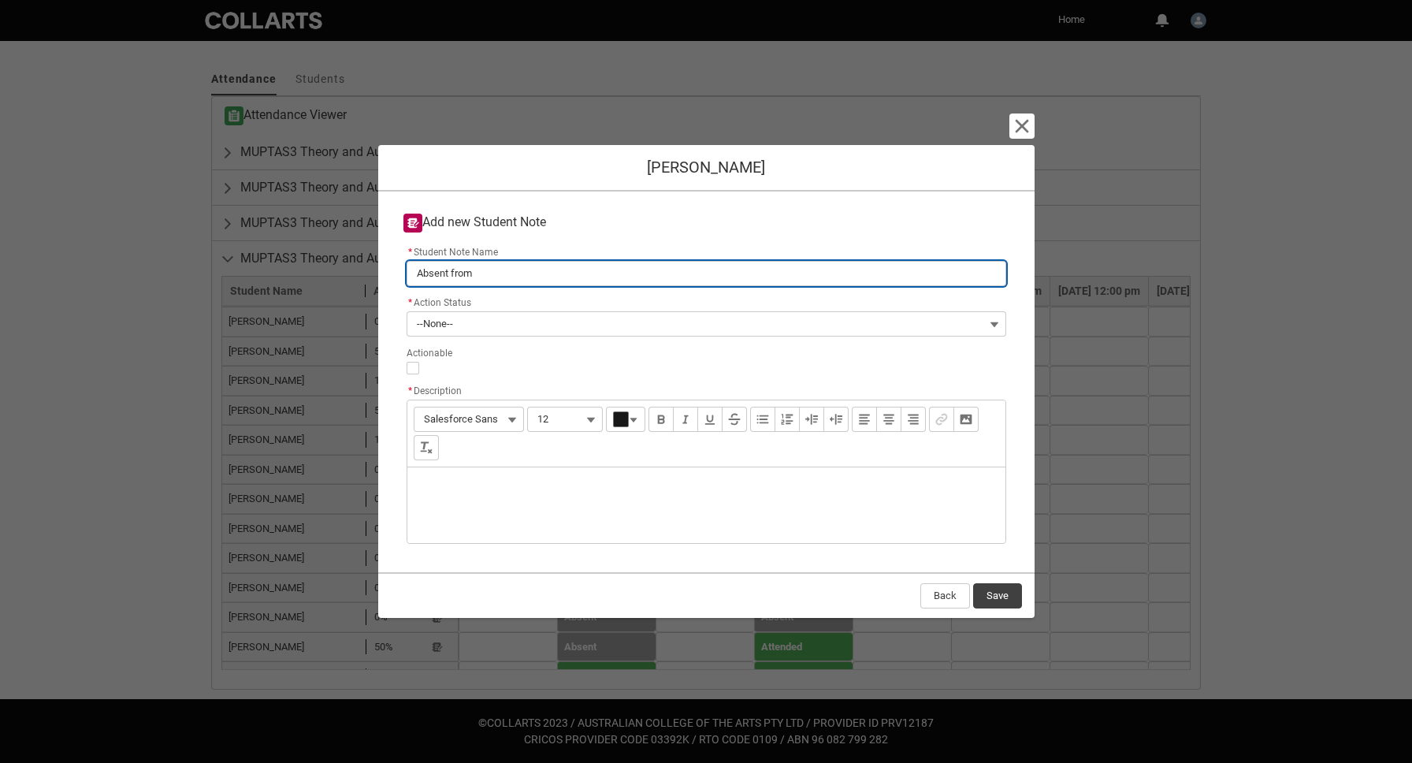
type input "Absent from m"
type lightning-primitive-input-simple "Absent from mu"
type input "Absent from mu"
type lightning-primitive-input-simple "Absent from mul"
type input "Absent from mul"
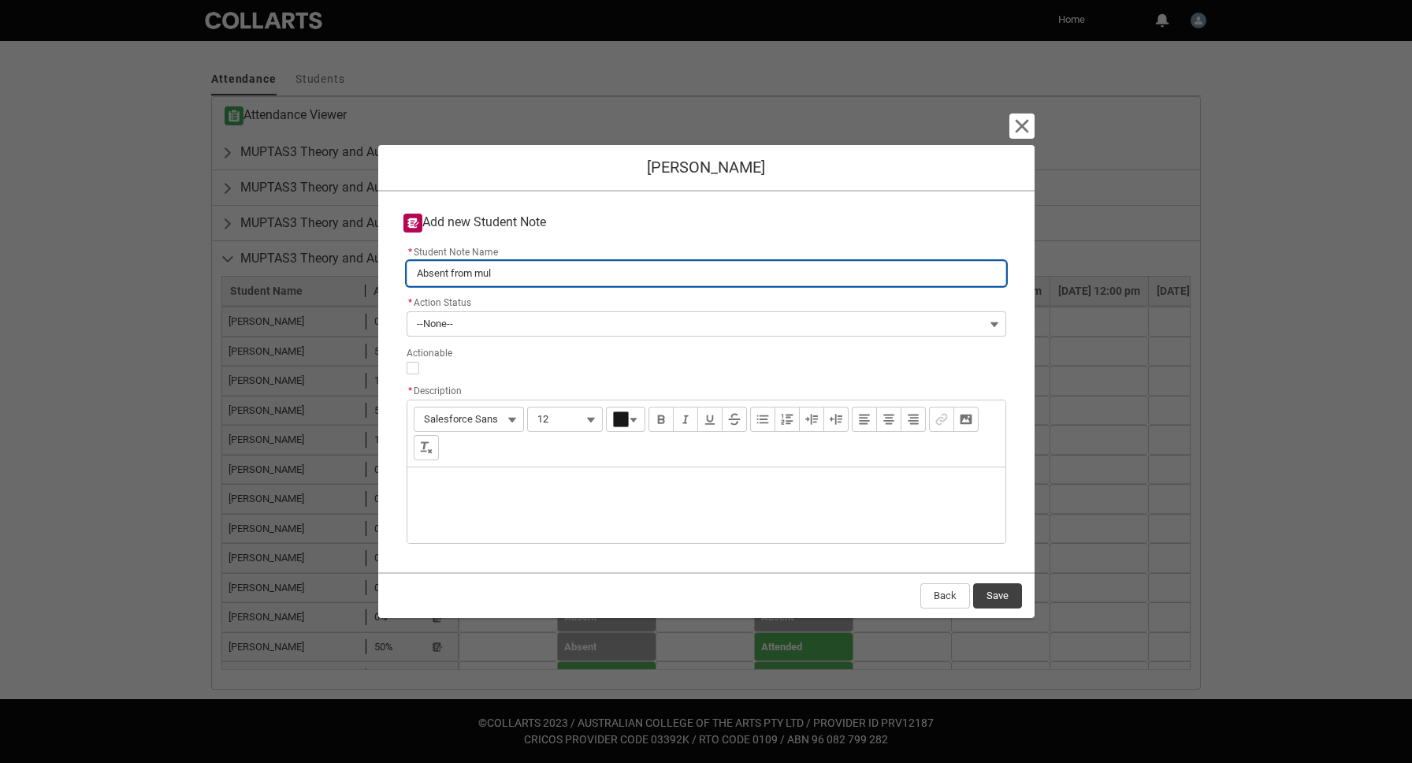
type lightning-primitive-input-simple "Absent from mult"
type input "Absent from mult"
type lightning-primitive-input-simple "Absent from multi"
type input "Absent from multi"
type lightning-primitive-input-simple "Absent from multip"
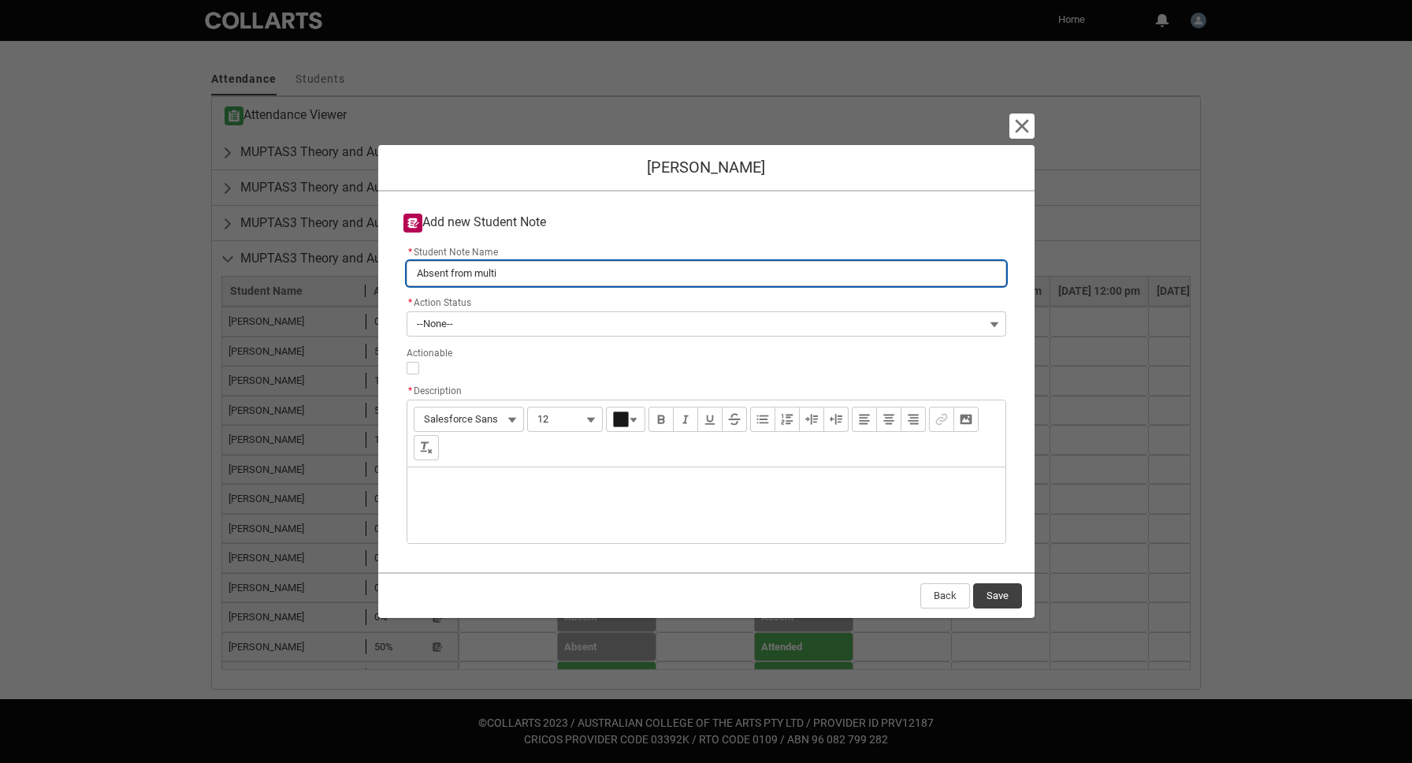
type input "Absent from multip"
type lightning-primitive-input-simple "Absent from multipl"
type input "Absent from multipl"
type lightning-primitive-input-simple "Absent from multiplr"
type input "Absent from multiplr"
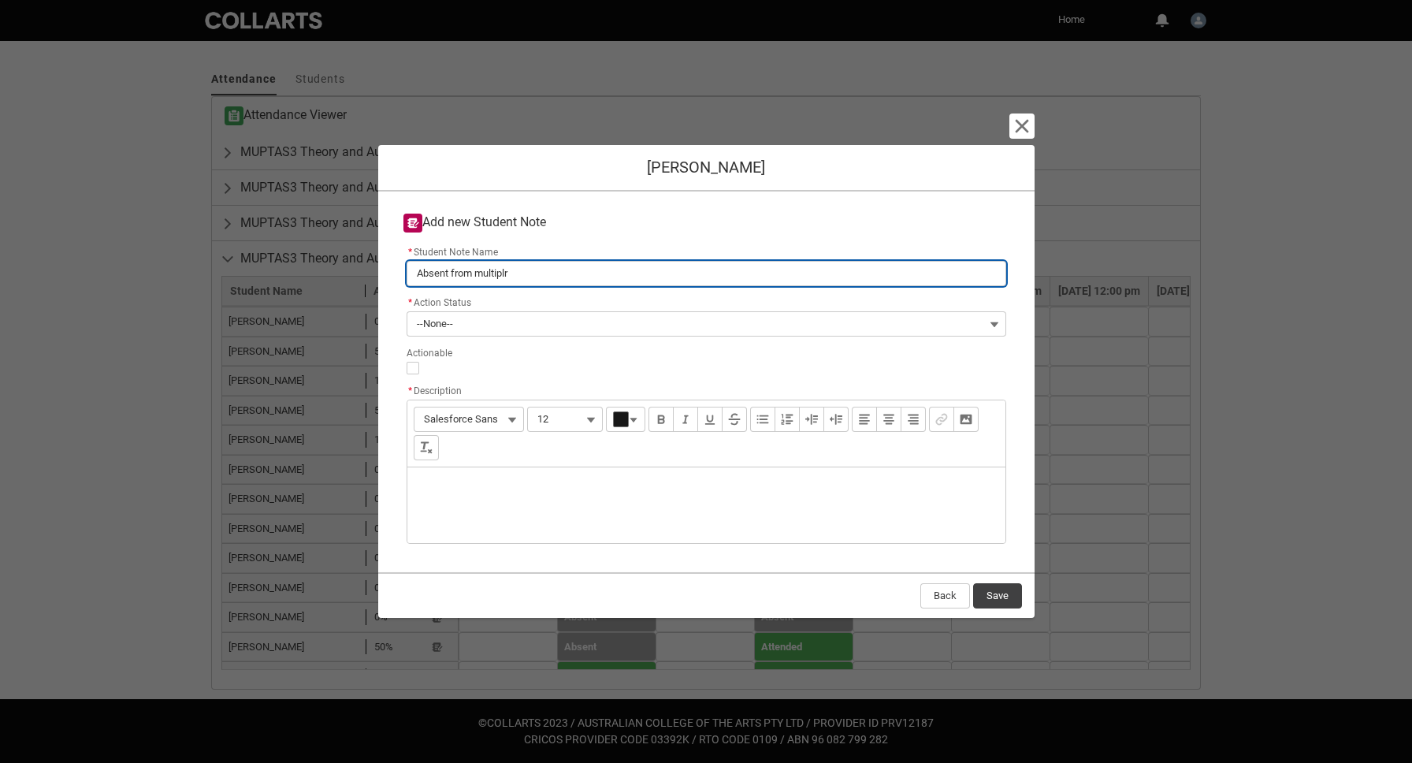
type lightning-primitive-input-simple "Absent from multipl"
type input "Absent from multipl"
type lightning-primitive-input-simple "Absent from multiple"
type input "Absent from multiple"
type lightning-primitive-input-simple "Absent from multiple"
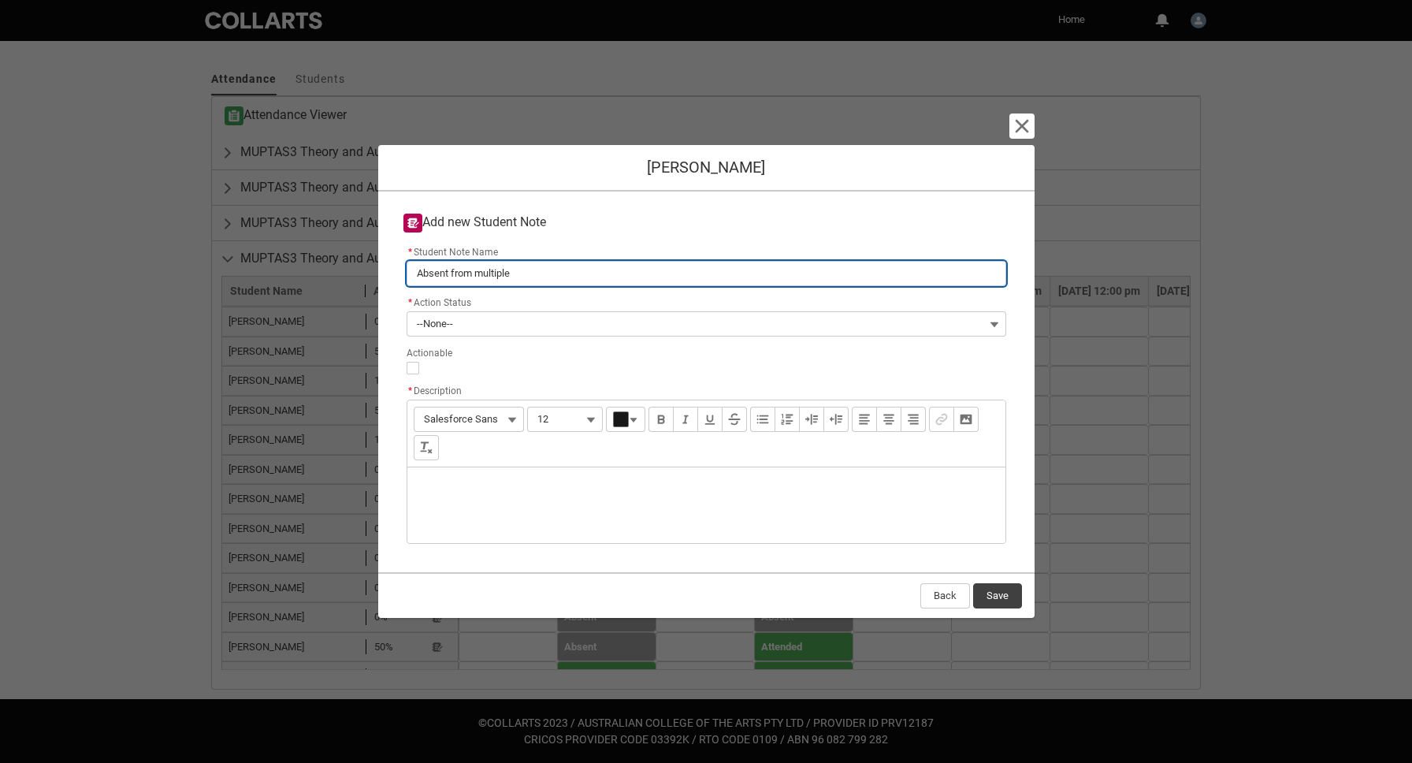
type input "Absent from multiple"
type lightning-primitive-input-simple "Absent from multiple c"
type input "Absent from multiple c"
type lightning-primitive-input-simple "Absent from multiple ca"
type input "Absent from multiple ca"
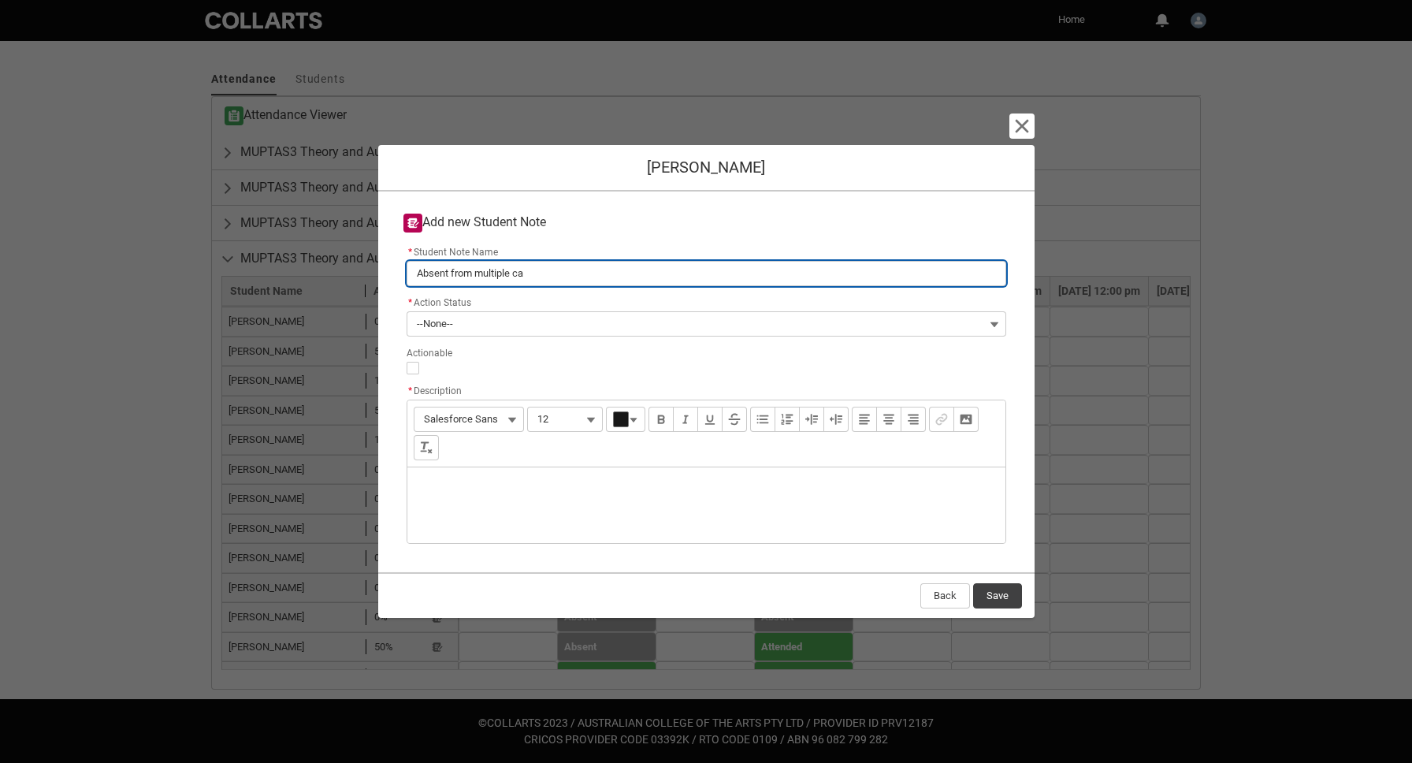
type lightning-primitive-input-simple "Absent from multiple cas"
type input "Absent from multiple cas"
type lightning-primitive-input-simple "Absent from multiple ca"
type input "Absent from multiple ca"
type lightning-primitive-input-simple "Absent from multiple c"
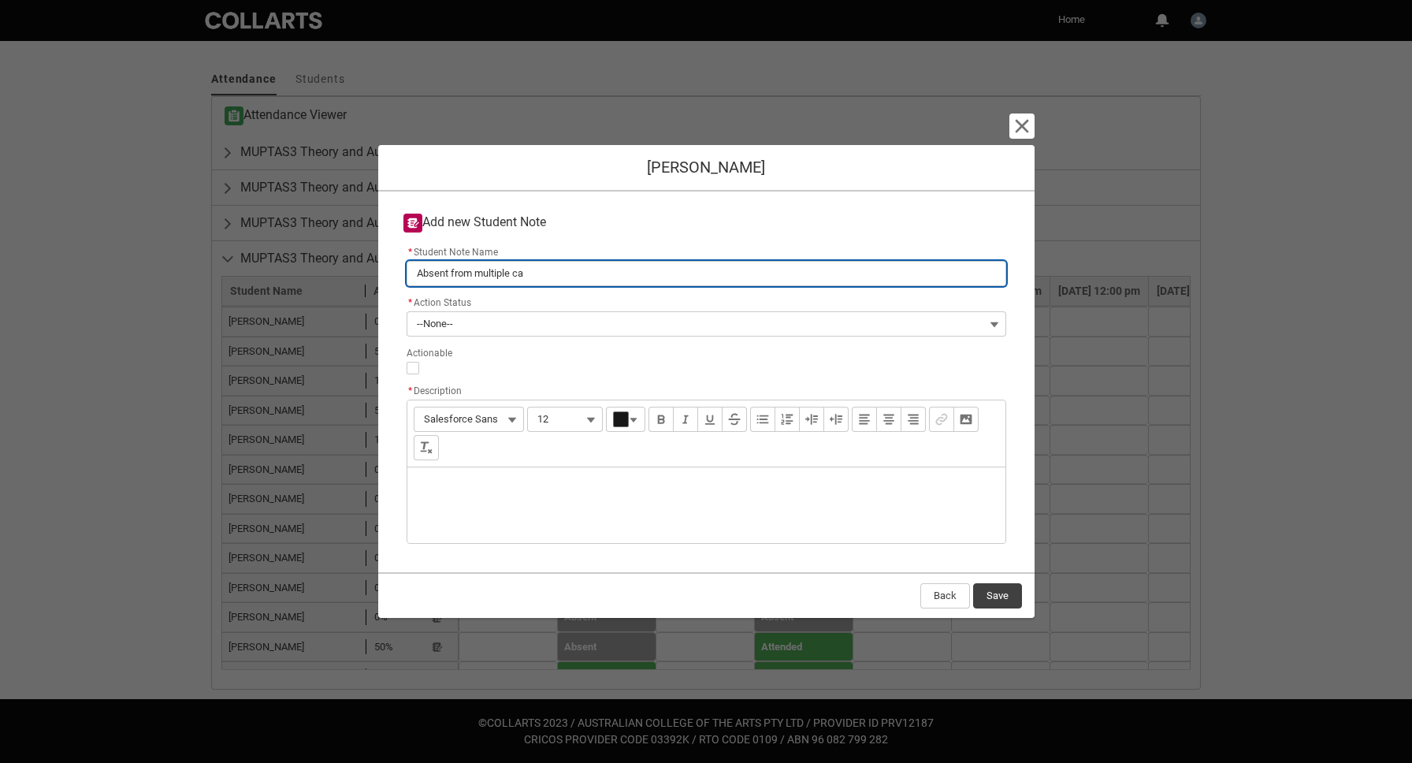
type input "Absent from multiple c"
type lightning-primitive-input-simple "Absent from multiple cl"
type input "Absent from multiple cl"
type lightning-primitive-input-simple "Absent from multiple cls"
type input "Absent from multiple cls"
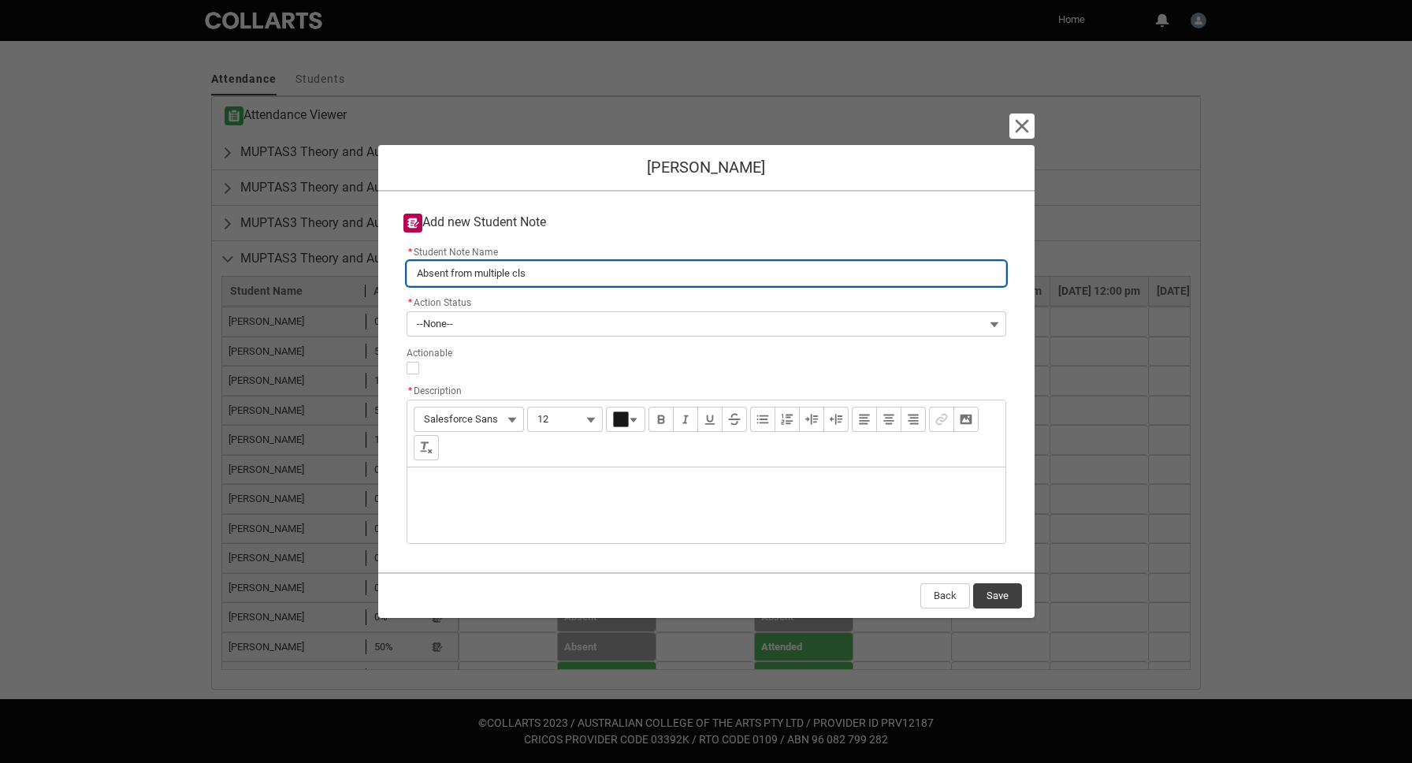
type lightning-primitive-input-simple "Absent from multiple clss"
type input "Absent from multiple clss"
type lightning-primitive-input-simple "Absent from multiple cls"
type input "Absent from multiple cls"
type lightning-primitive-input-simple "Absent from multiple cl"
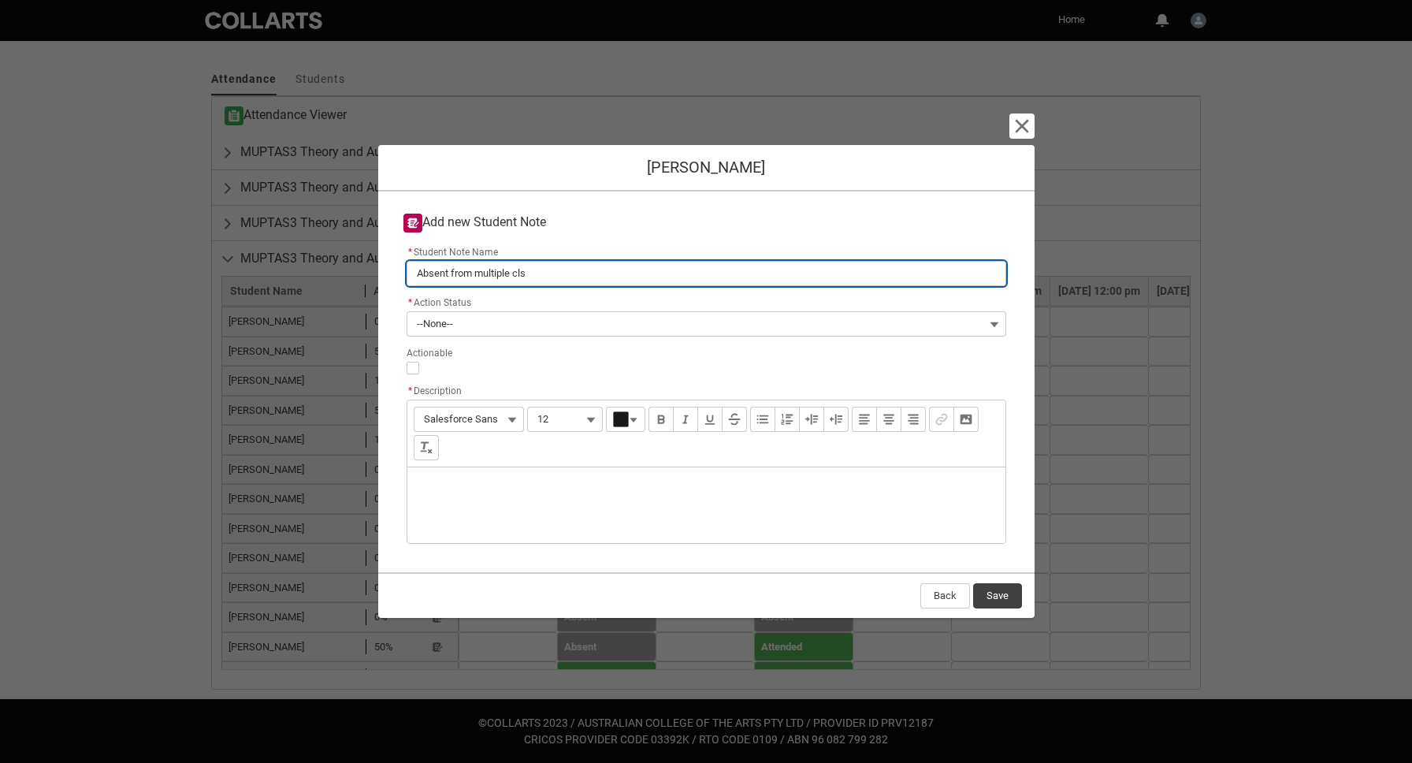
type input "Absent from multiple cl"
type lightning-primitive-input-simple "Absent from multiple cla"
type input "Absent from multiple cla"
type lightning-primitive-input-simple "Absent from multiple clas"
type input "Absent from multiple clas"
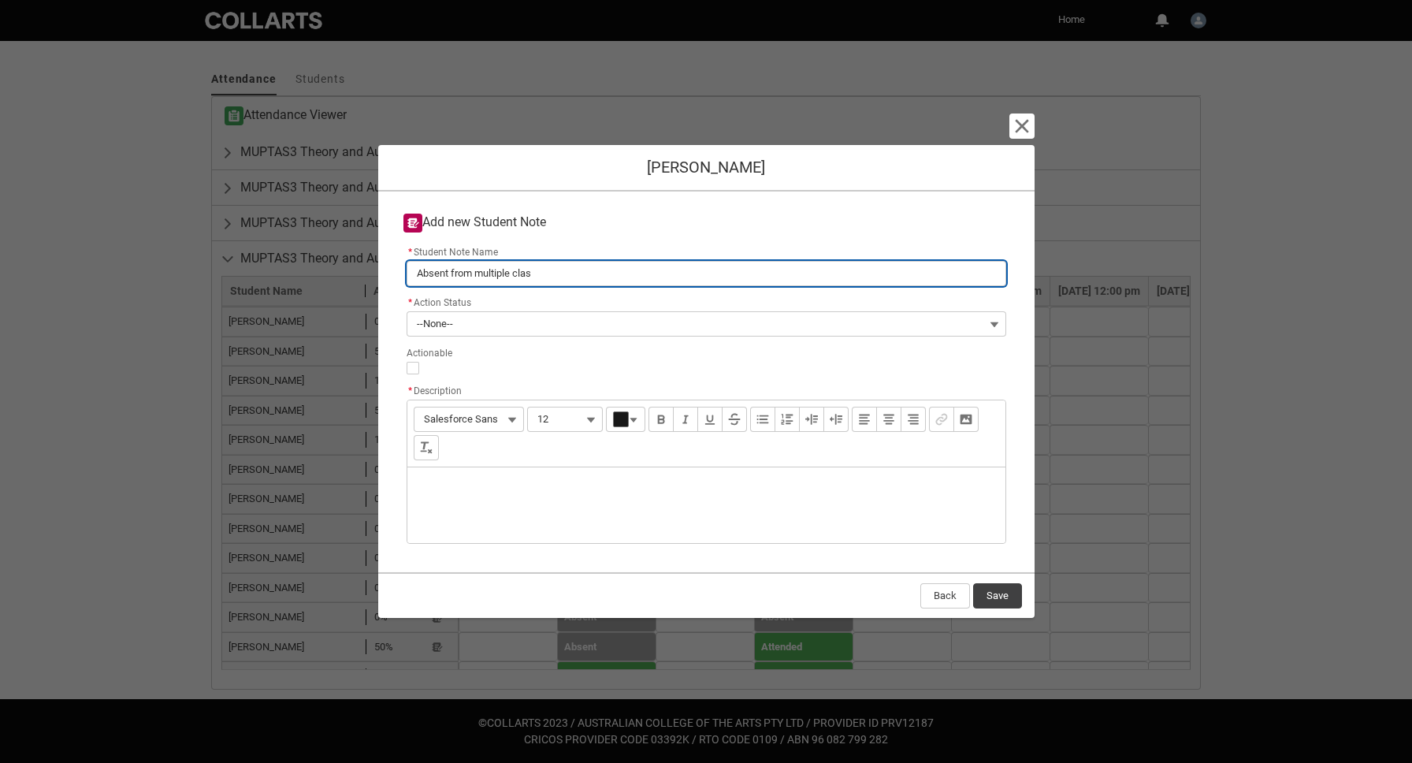
type lightning-primitive-input-simple "Absent from multiple class"
type input "Absent from multiple class"
type lightning-primitive-input-simple "Absent from multiple classe"
type input "Absent from multiple classe"
type lightning-primitive-input-simple "Absent from multiple classes"
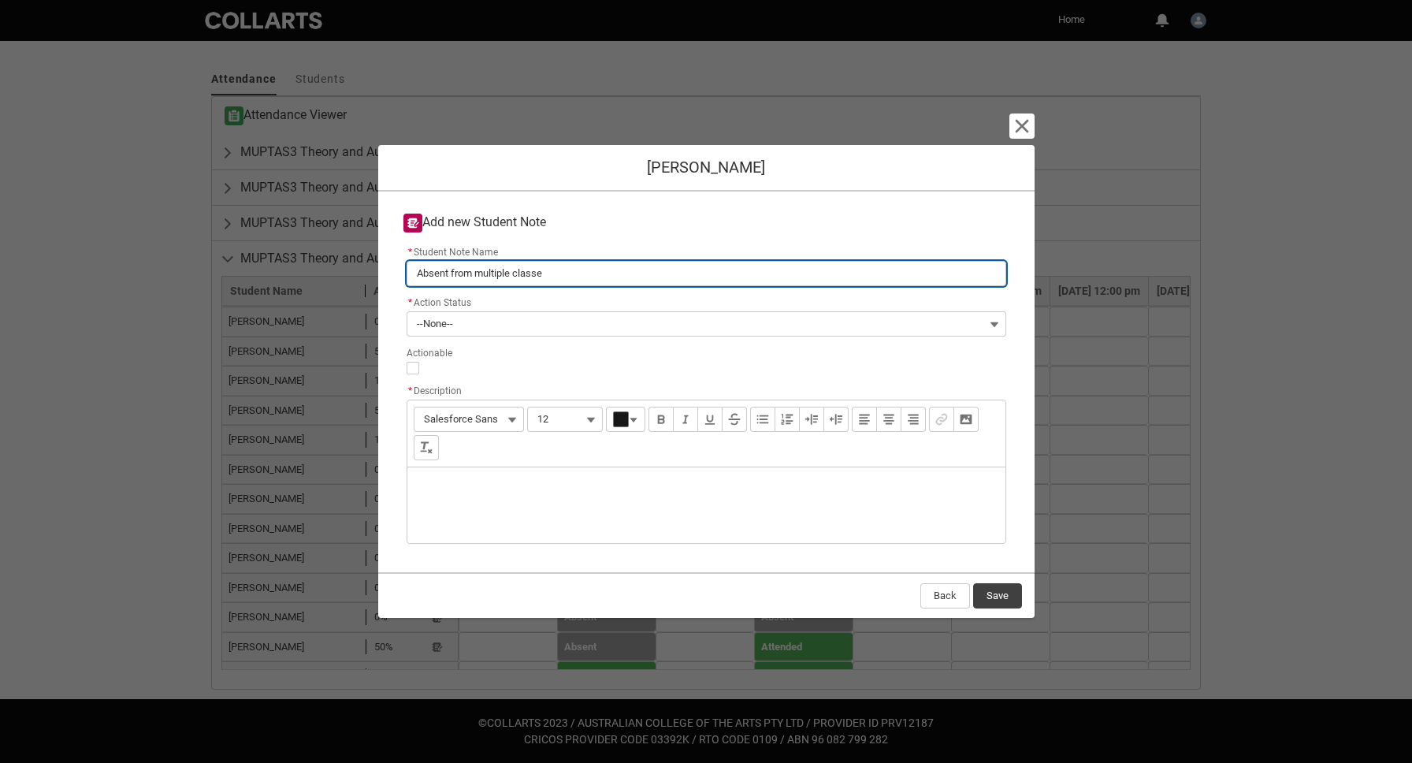
type input "Absent from multiple classes"
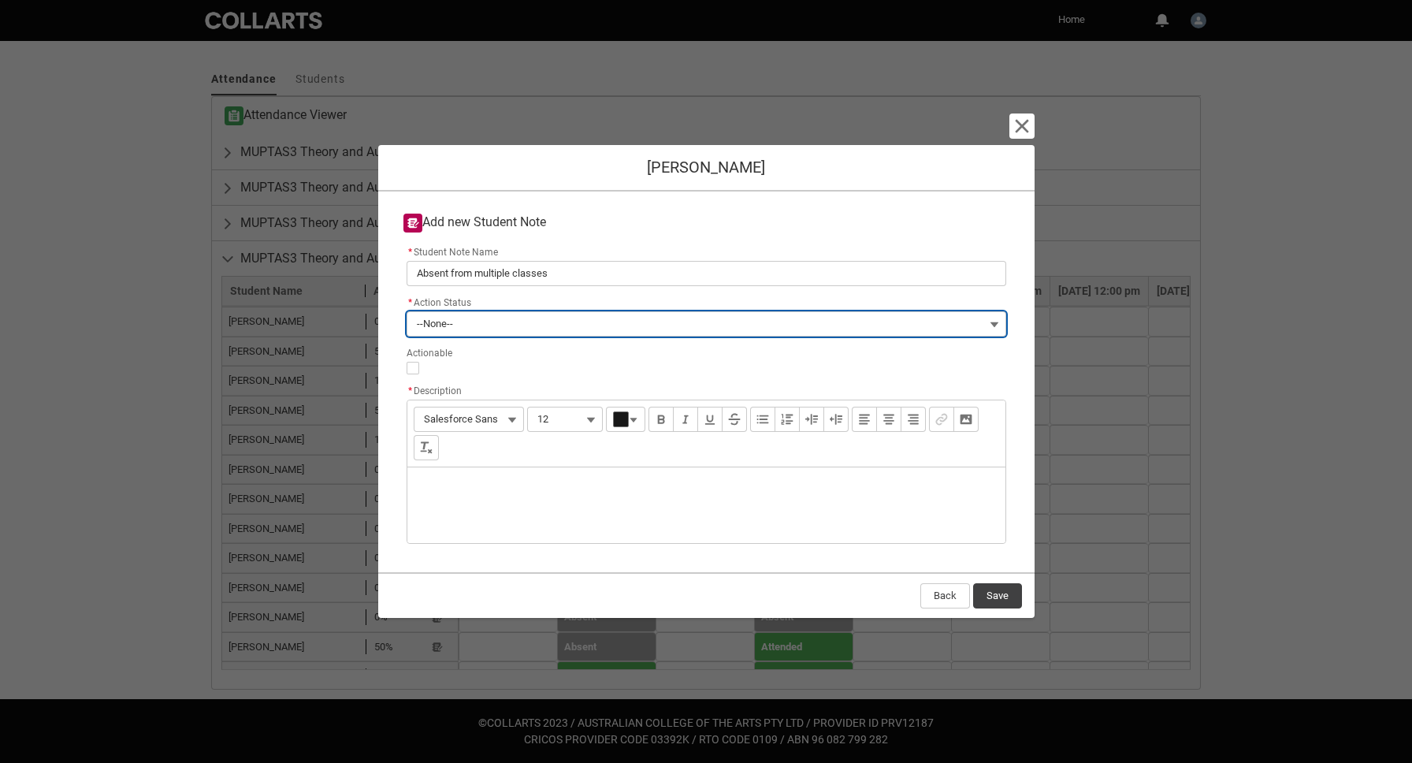
click at [690, 317] on button "--None--" at bounding box center [707, 323] width 600 height 25
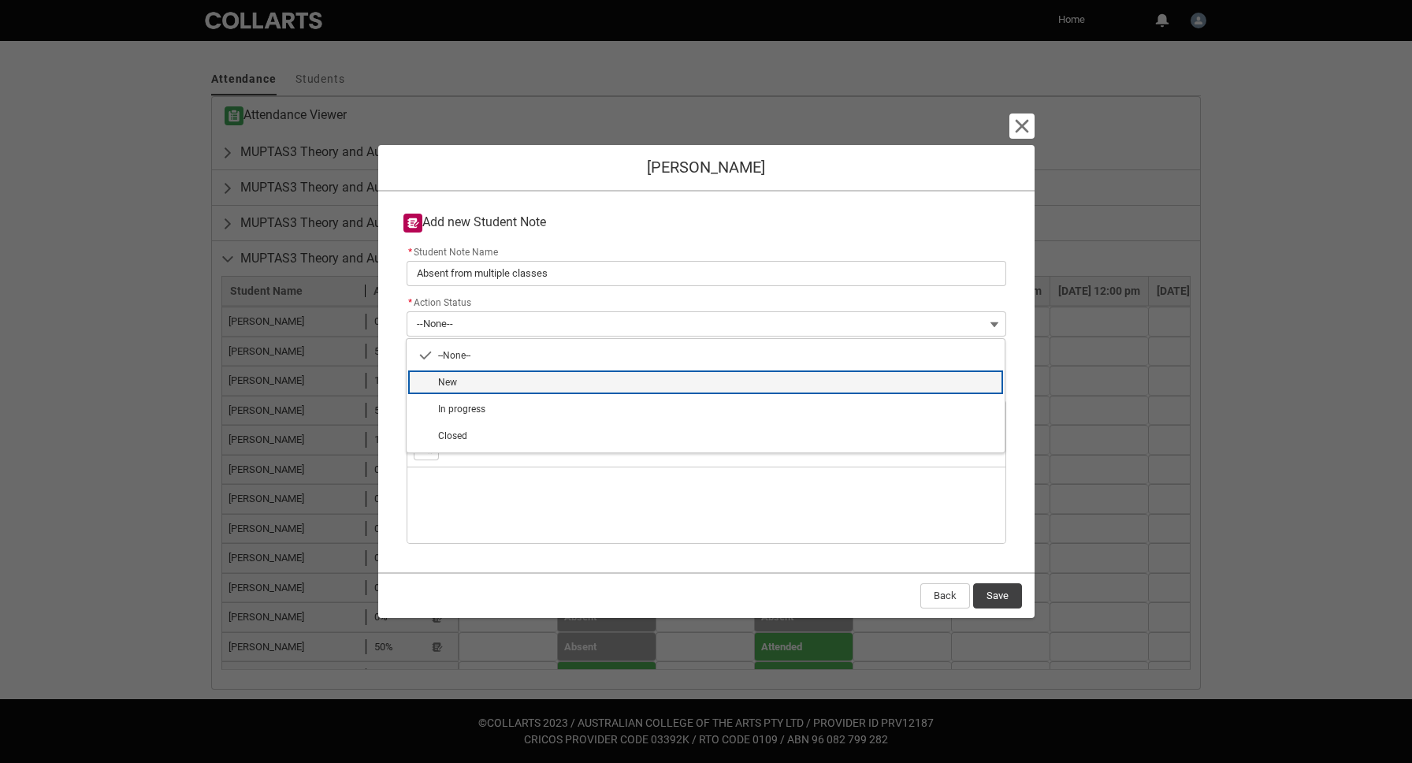
click at [664, 378] on span "New" at bounding box center [716, 382] width 557 height 14
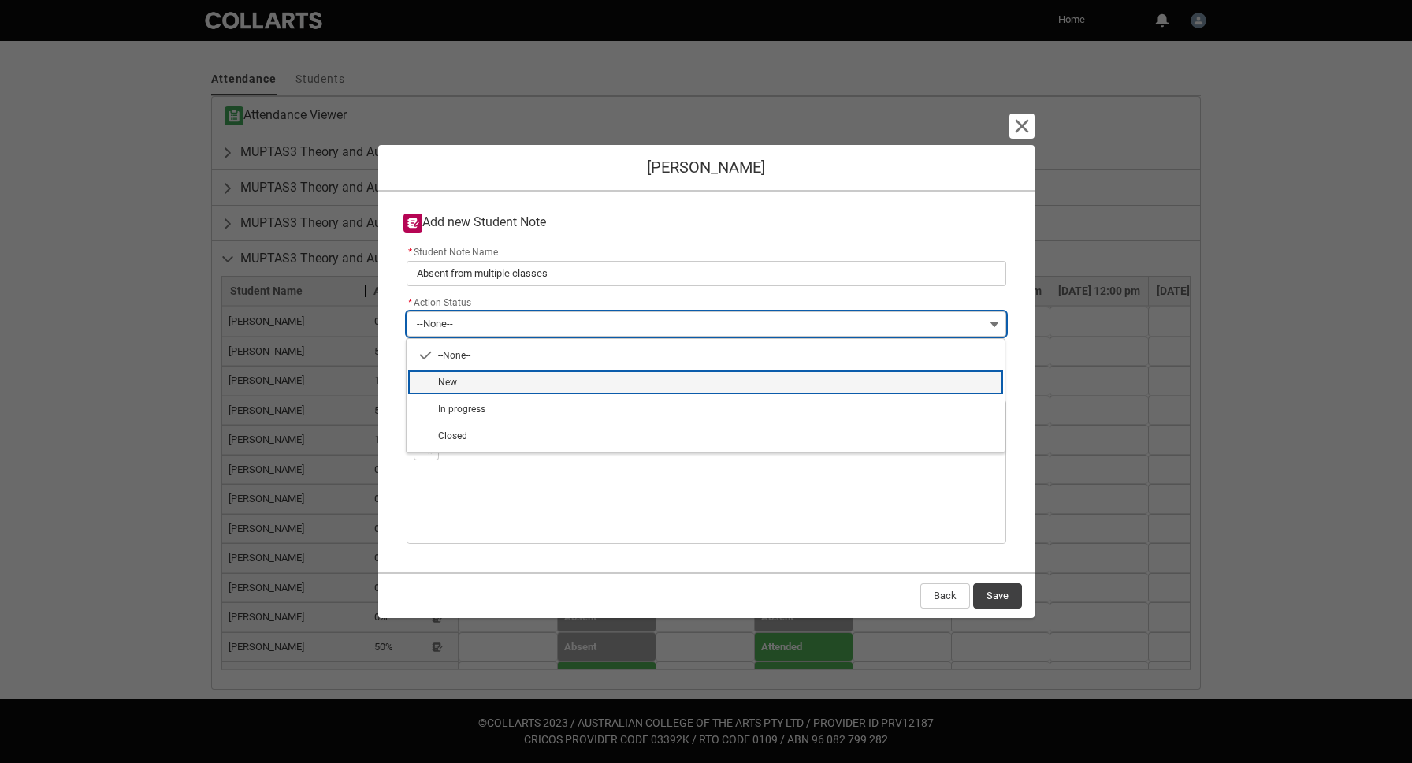
type lightning-combobox "New"
type lightning-picklist "New"
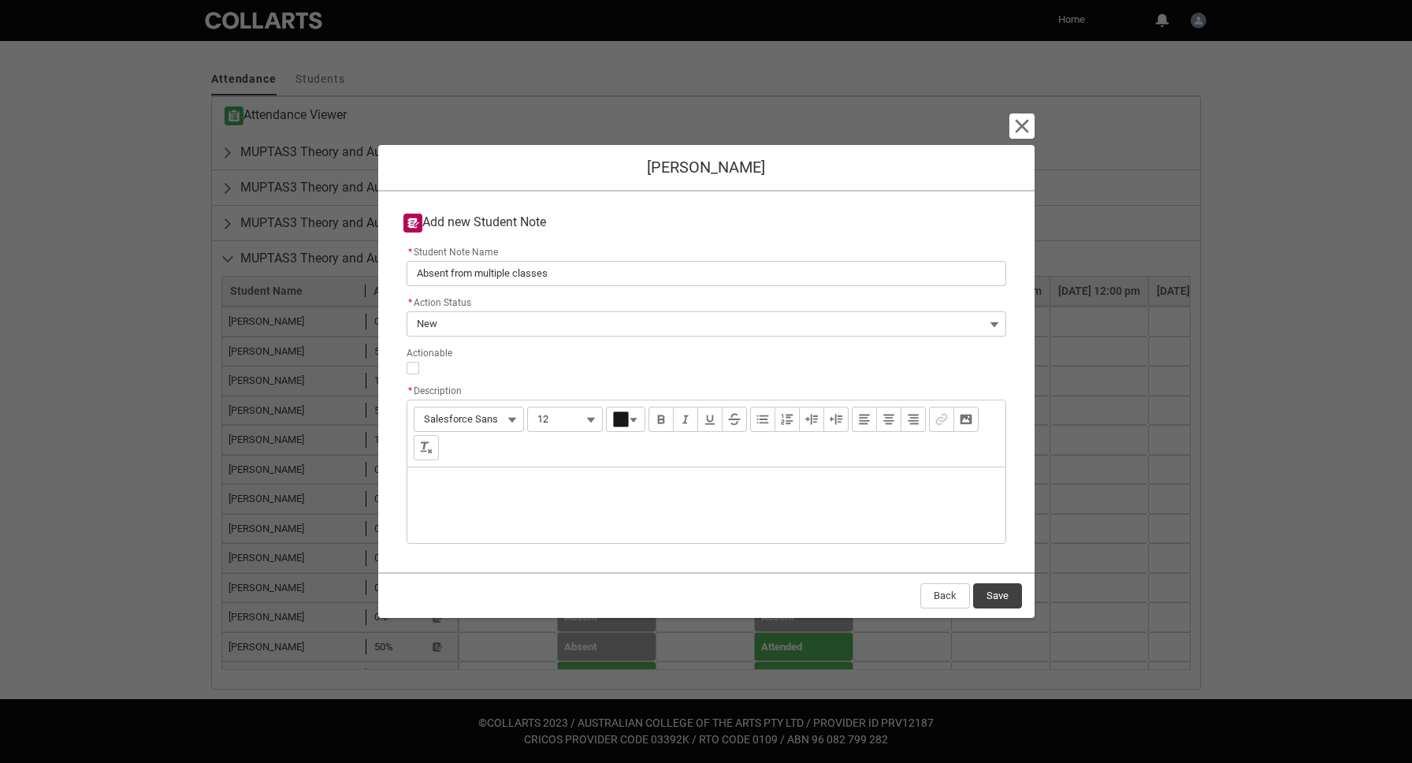
click at [453, 488] on div "Description" at bounding box center [706, 505] width 598 height 76
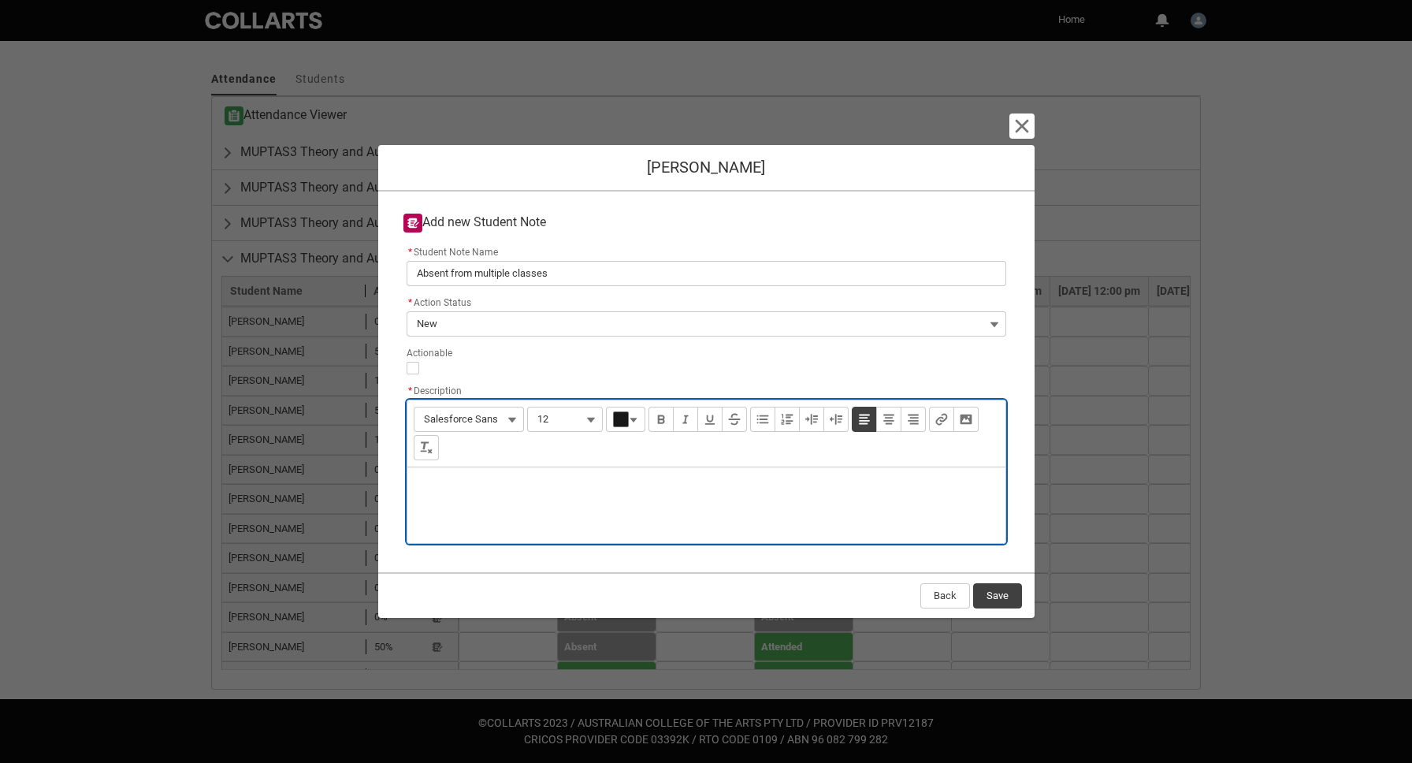
type lightning-input-rich-text "<p>H</p>"
type lightning-input-rich-text "<p>Has been absent for 3 classes this trimester (MUPTAS3 part 2)</p>"
drag, startPoint x: 714, startPoint y: 492, endPoint x: 411, endPoint y: 485, distance: 302.6
click at [411, 485] on div "Has been absent for 3 classes this trimester (MUPTAS3 part 2)" at bounding box center [706, 505] width 598 height 76
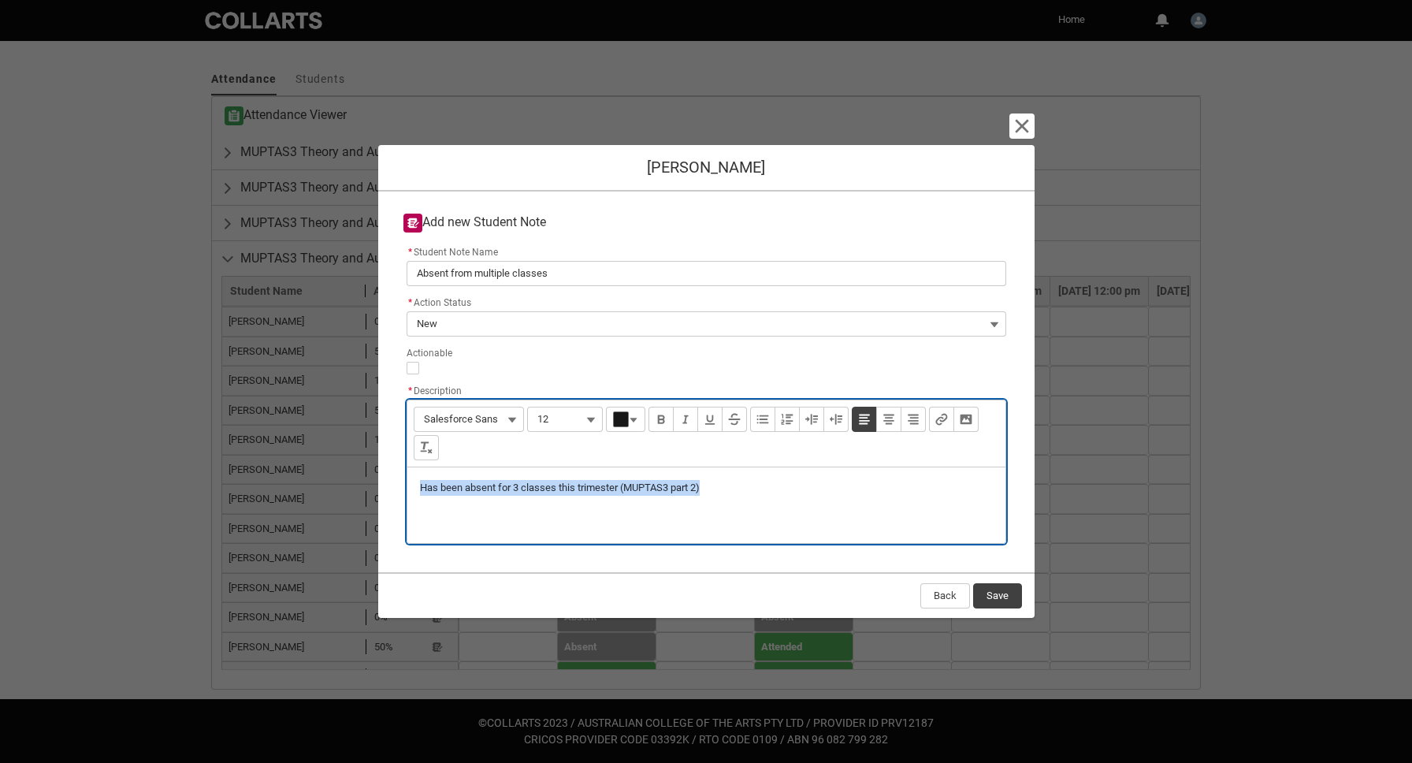
copy p "Has been absent for 3 classes this trimester (MUPTAS3 part 2)"
click at [992, 591] on button "Save" at bounding box center [997, 595] width 49 height 25
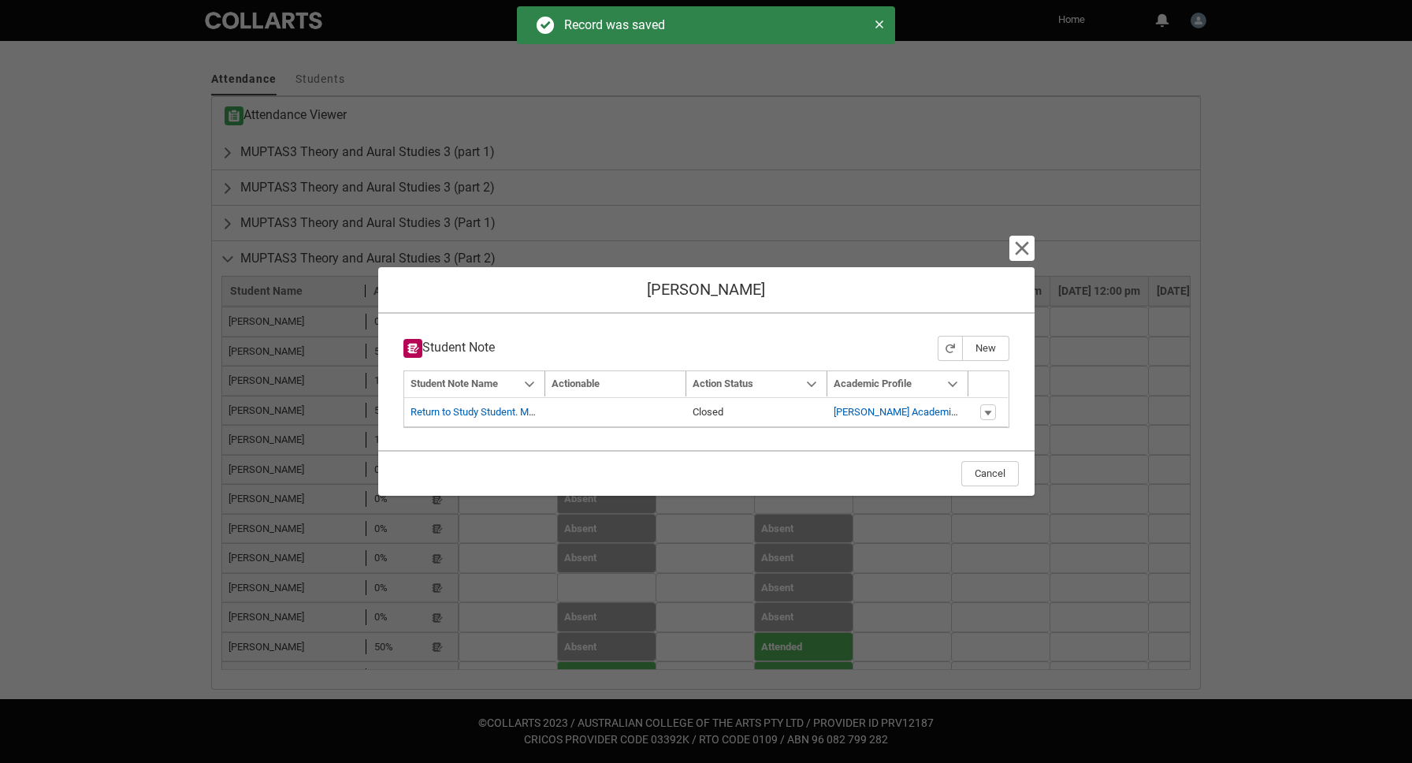
type input "179"
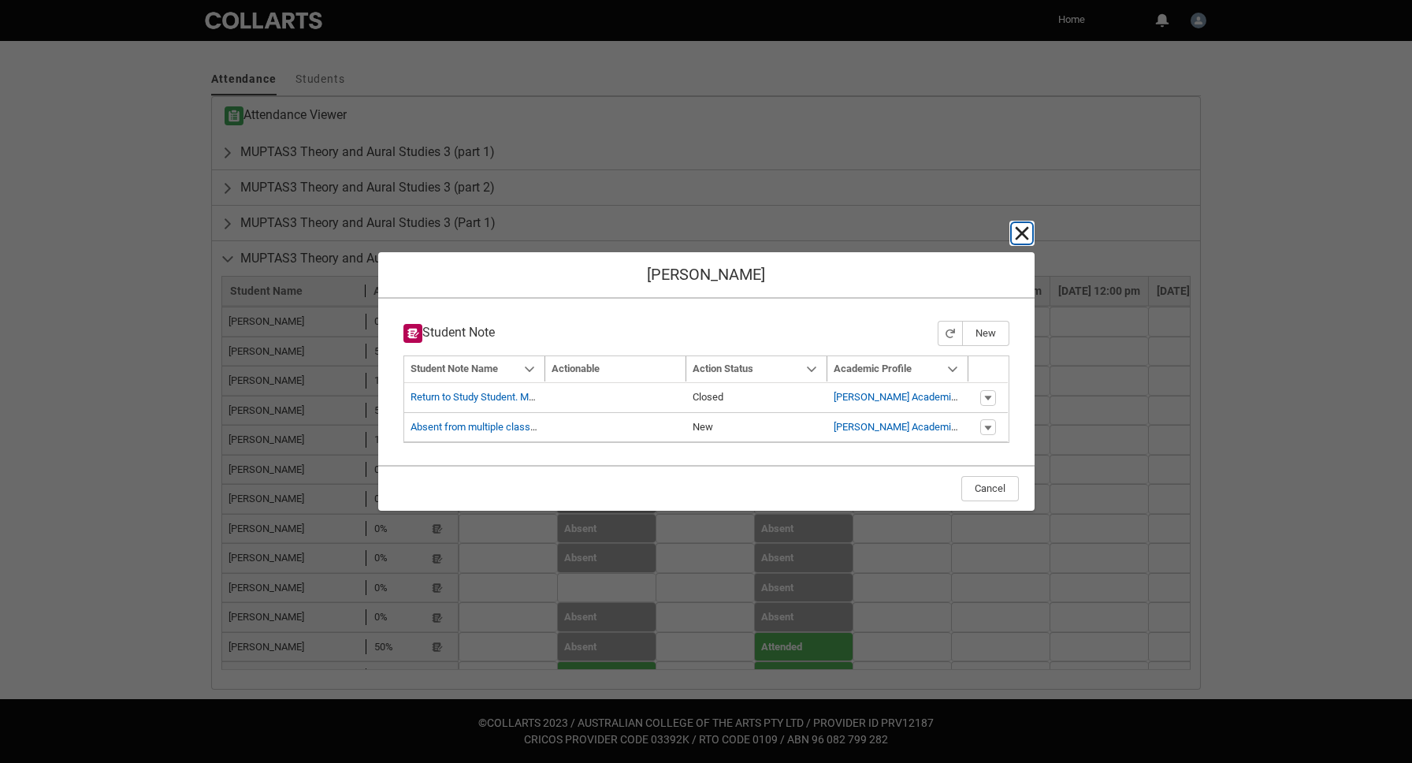
click at [1018, 235] on lightning-primitive-icon "button" at bounding box center [1021, 233] width 19 height 19
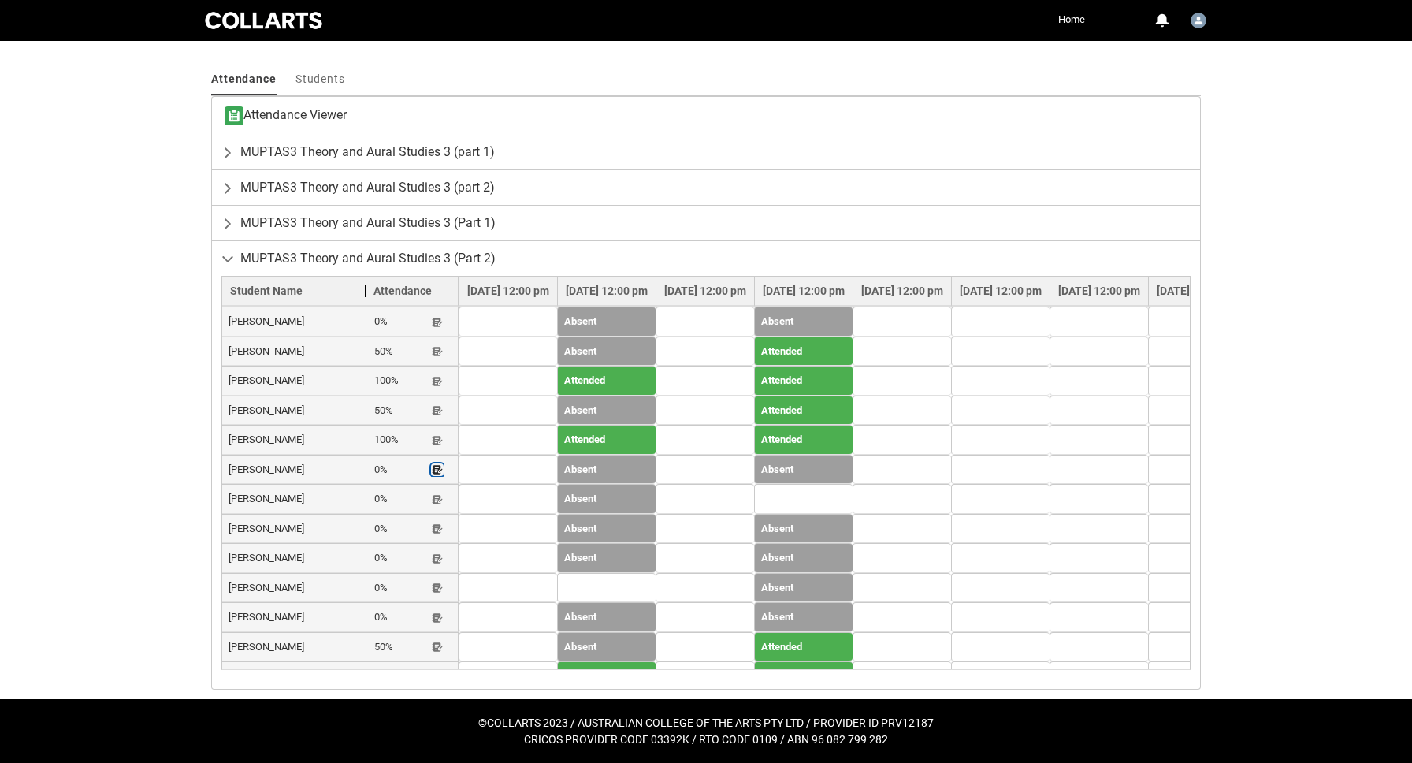
click at [441, 472] on lightning-primitive-icon "button" at bounding box center [437, 470] width 11 height 12
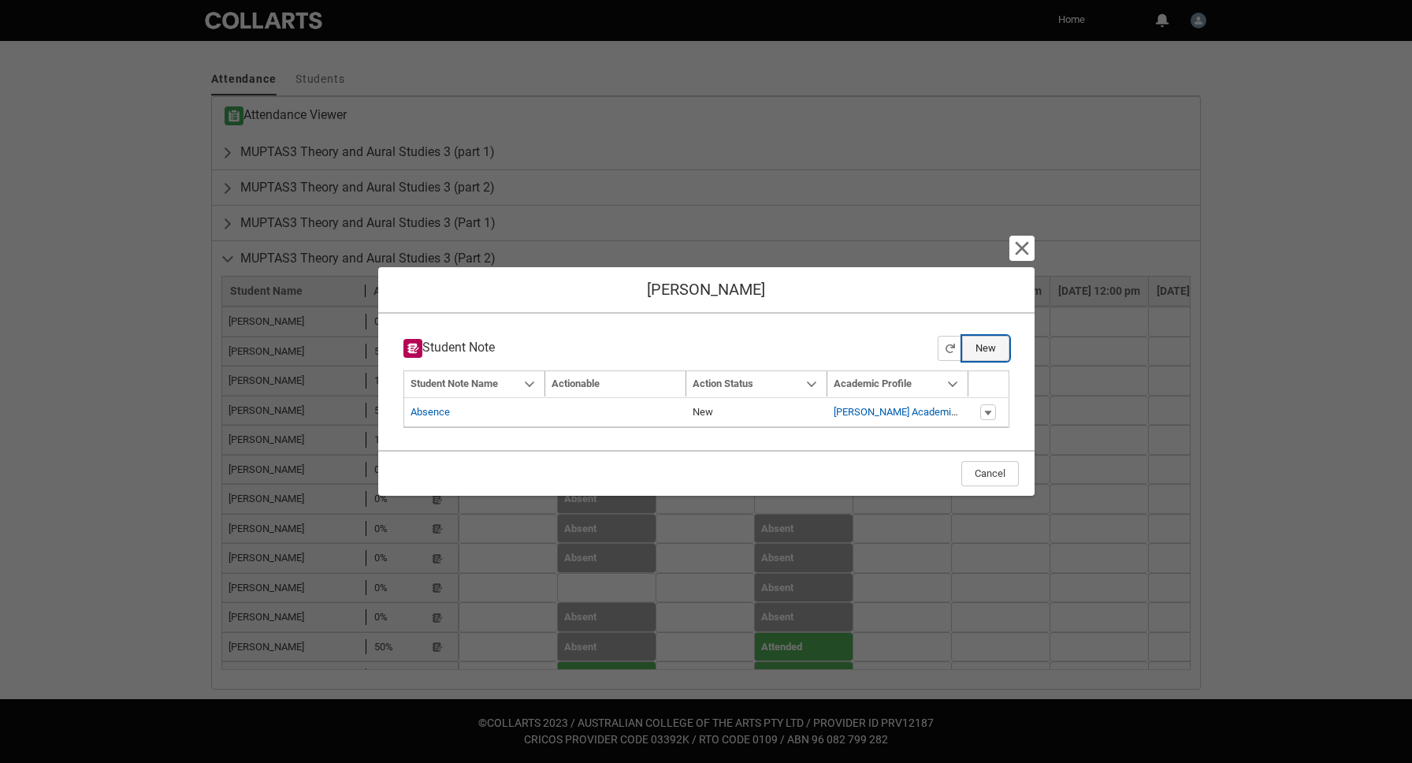
click at [969, 348] on button "New" at bounding box center [985, 348] width 47 height 25
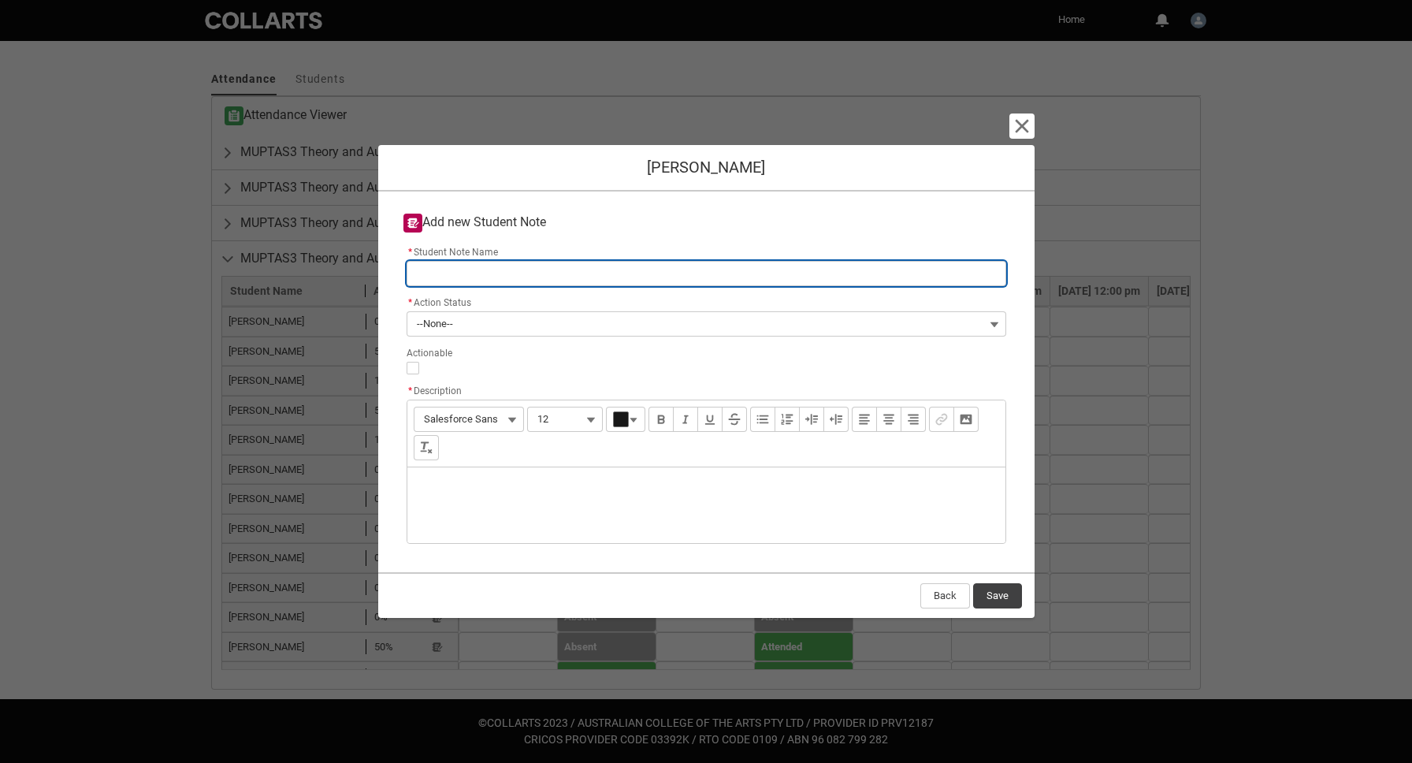
click at [667, 273] on input "* Student Note Name" at bounding box center [707, 273] width 600 height 25
type lightning-primitive-input-simple "A"
type input "A"
type lightning-primitive-input-simple "Ab"
type input "Ab"
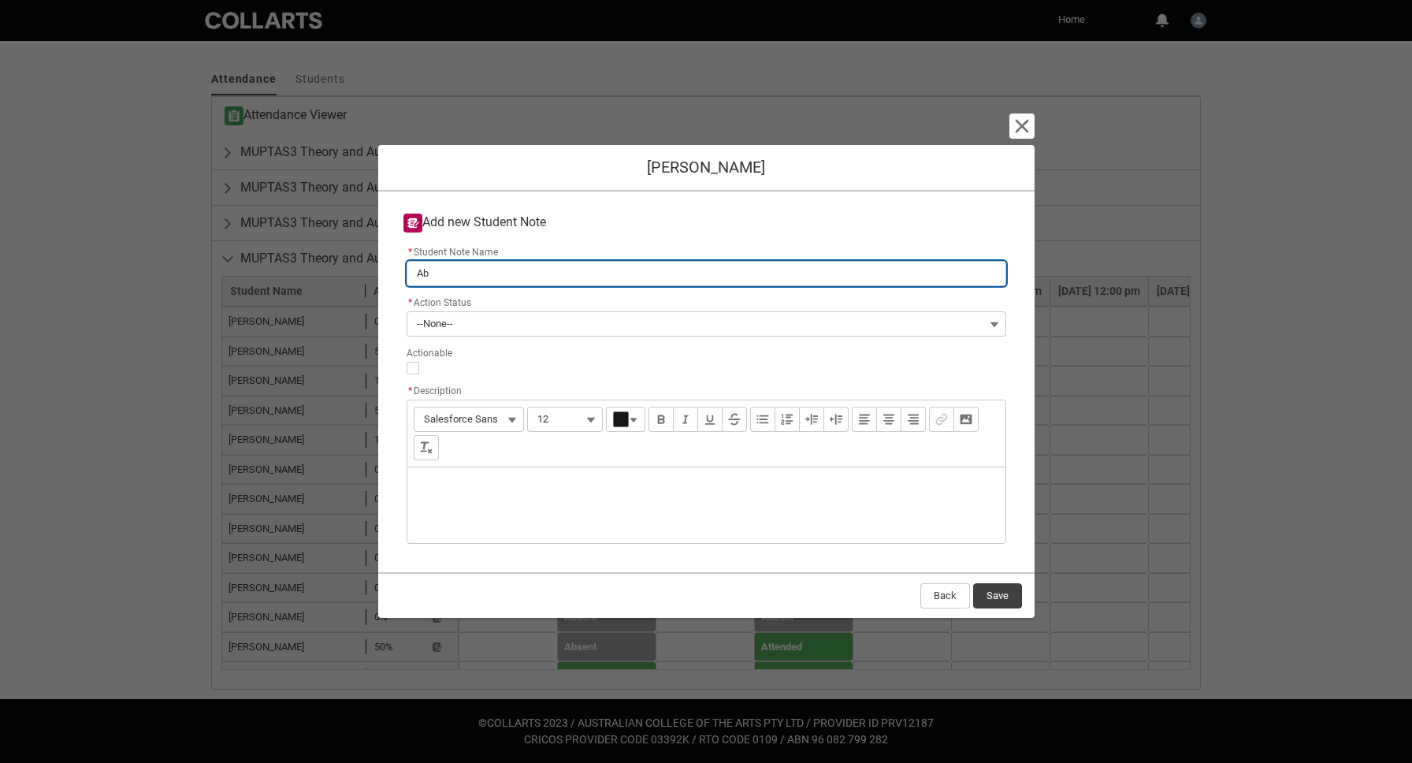
type lightning-primitive-input-simple "Abs"
type input "Abs"
type lightning-primitive-input-simple "Abse"
type input "Abse"
type lightning-primitive-input-simple "Absen"
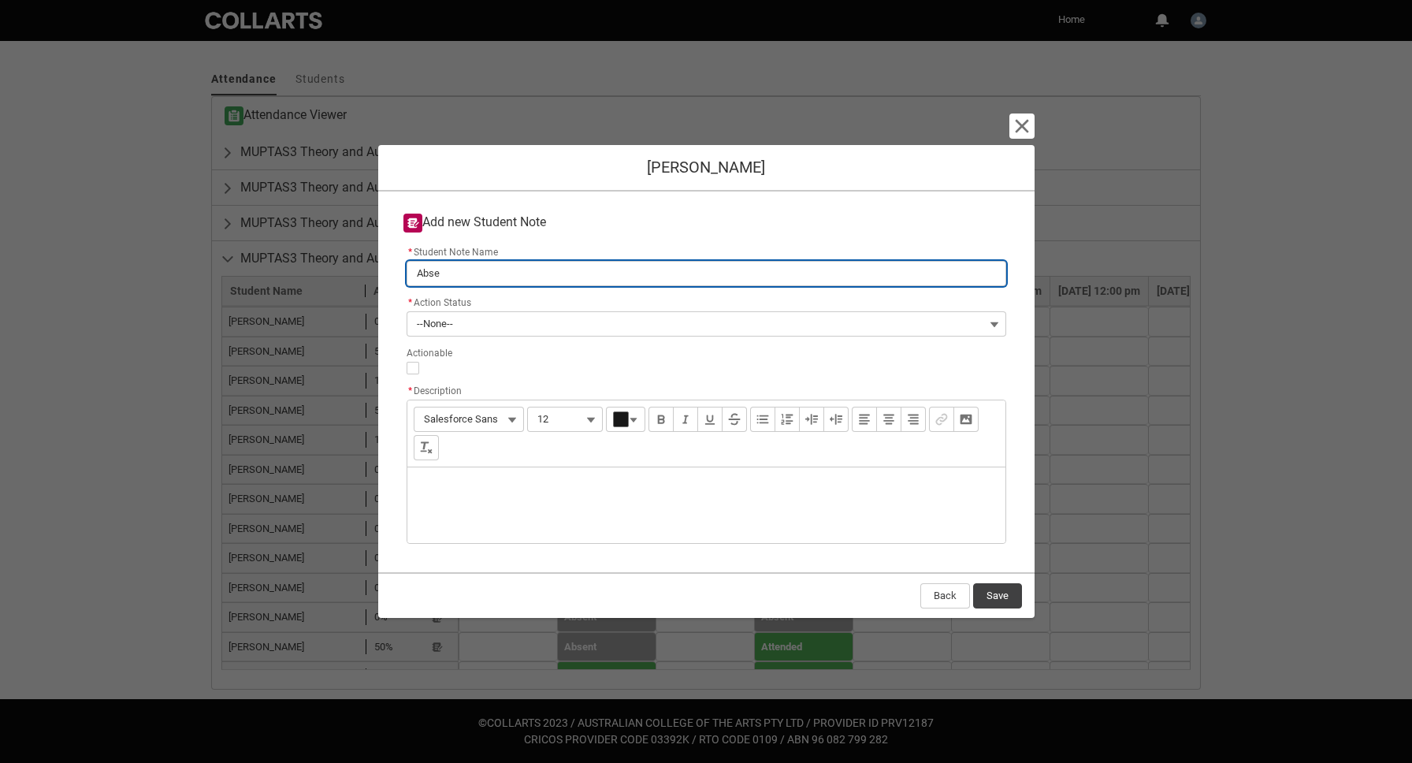
type input "Absen"
type lightning-primitive-input-simple "Absent"
type input "Absent"
type lightning-primitive-input-simple "Absent"
type input "Absent"
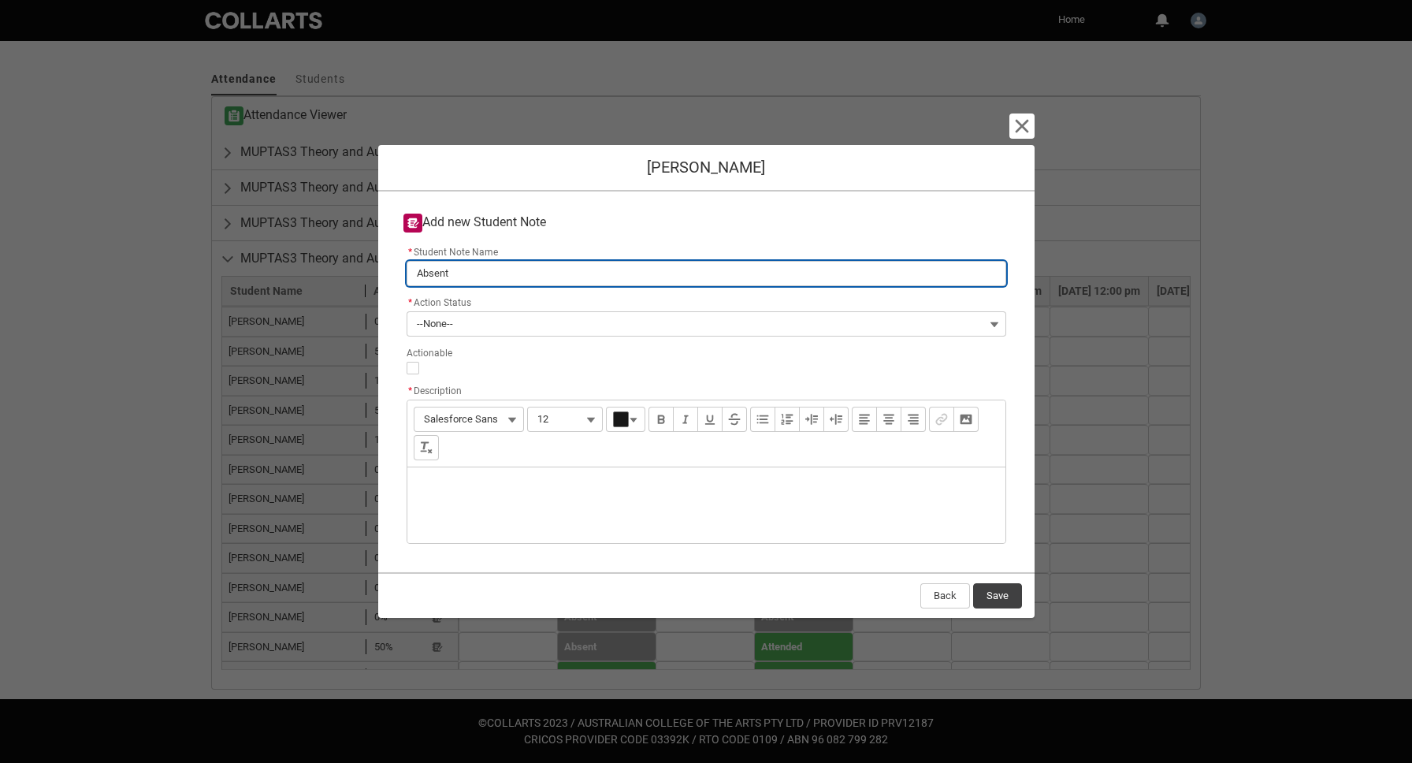
type lightning-primitive-input-simple "Absent f"
type input "Absent f"
type lightning-primitive-input-simple "Absent fr"
type input "Absent fr"
type lightning-primitive-input-simple "Absent fro"
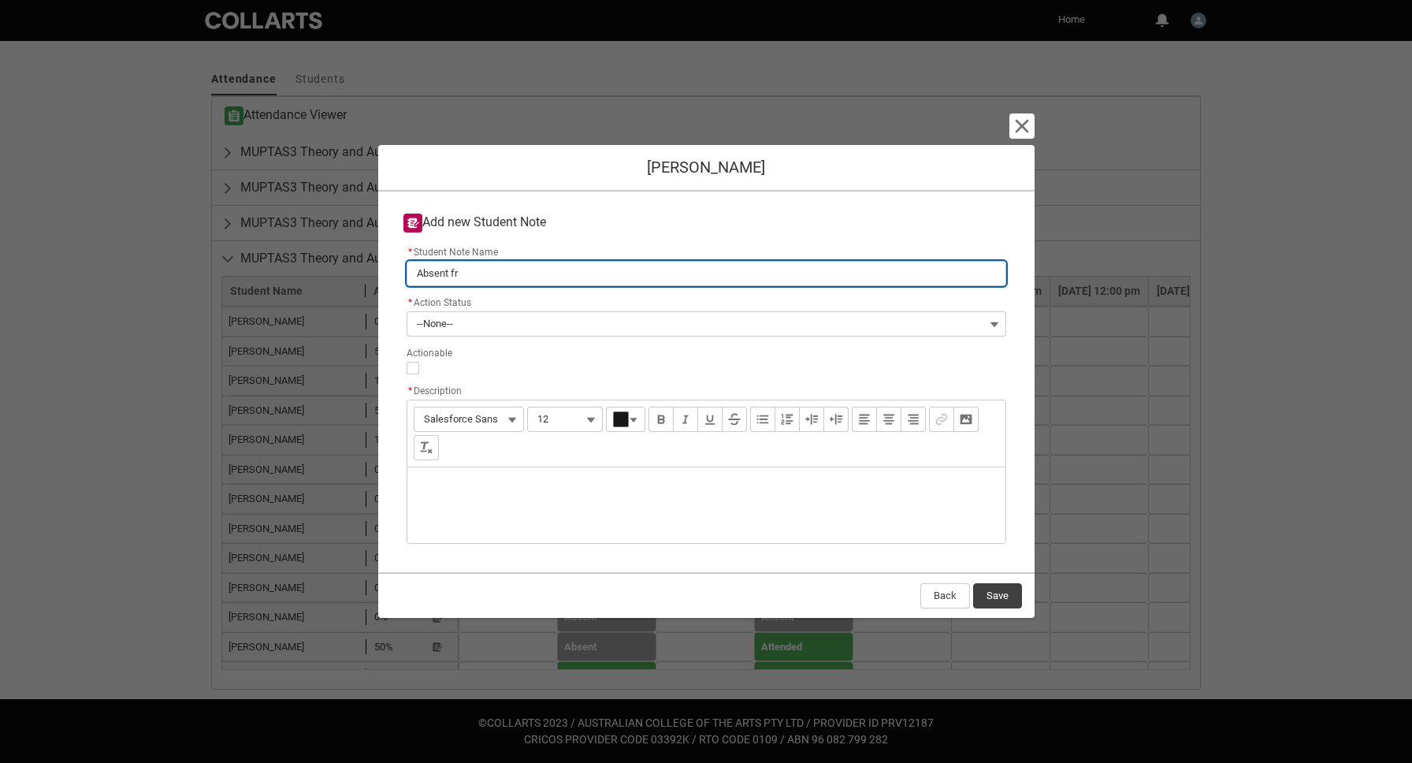
type input "Absent fro"
type lightning-primitive-input-simple "Absent fro"
type input "Absent fro"
type lightning-primitive-input-simple "Absent fro"
type input "Absent fro"
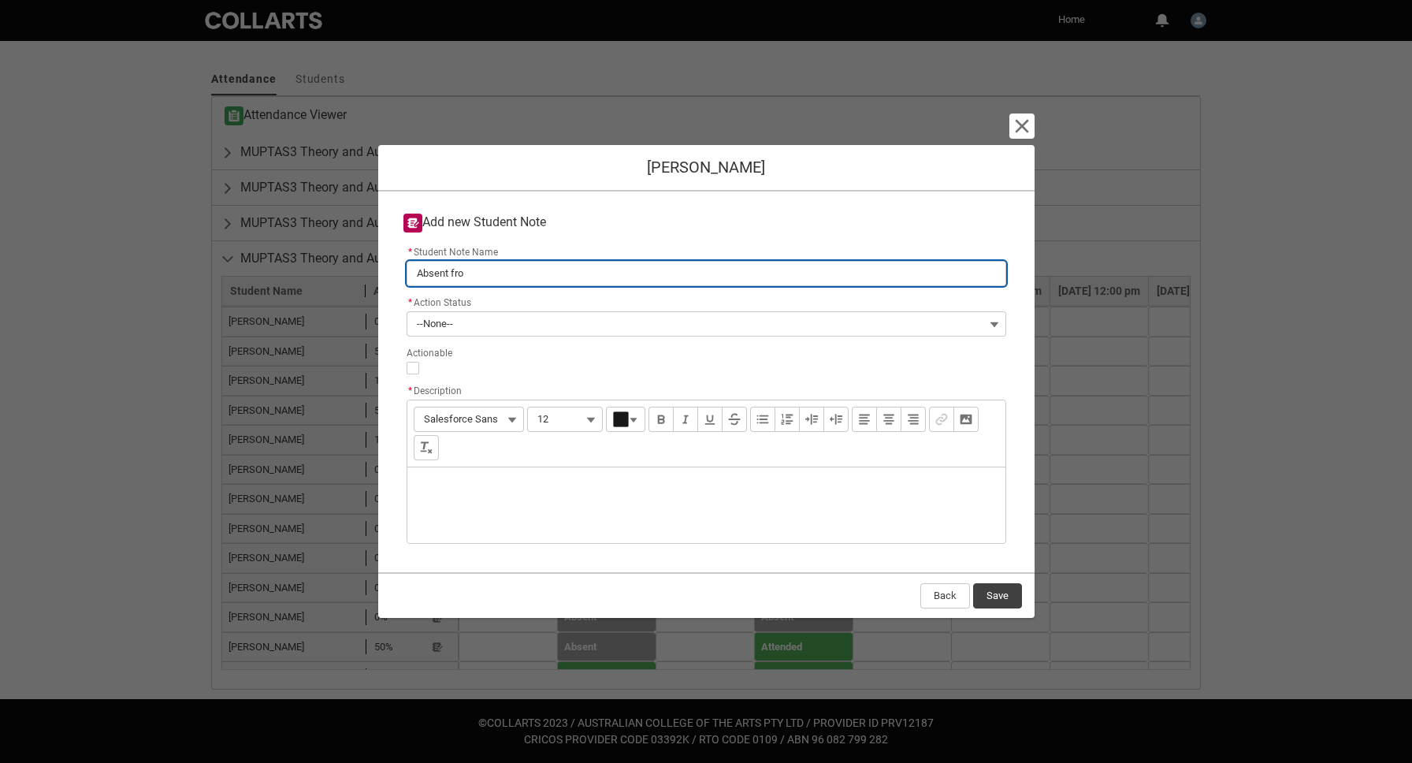
type lightning-primitive-input-simple "Absent from"
type input "Absent from"
type lightning-primitive-input-simple "Absent from"
type input "Absent from"
type lightning-primitive-input-simple "Absent from m"
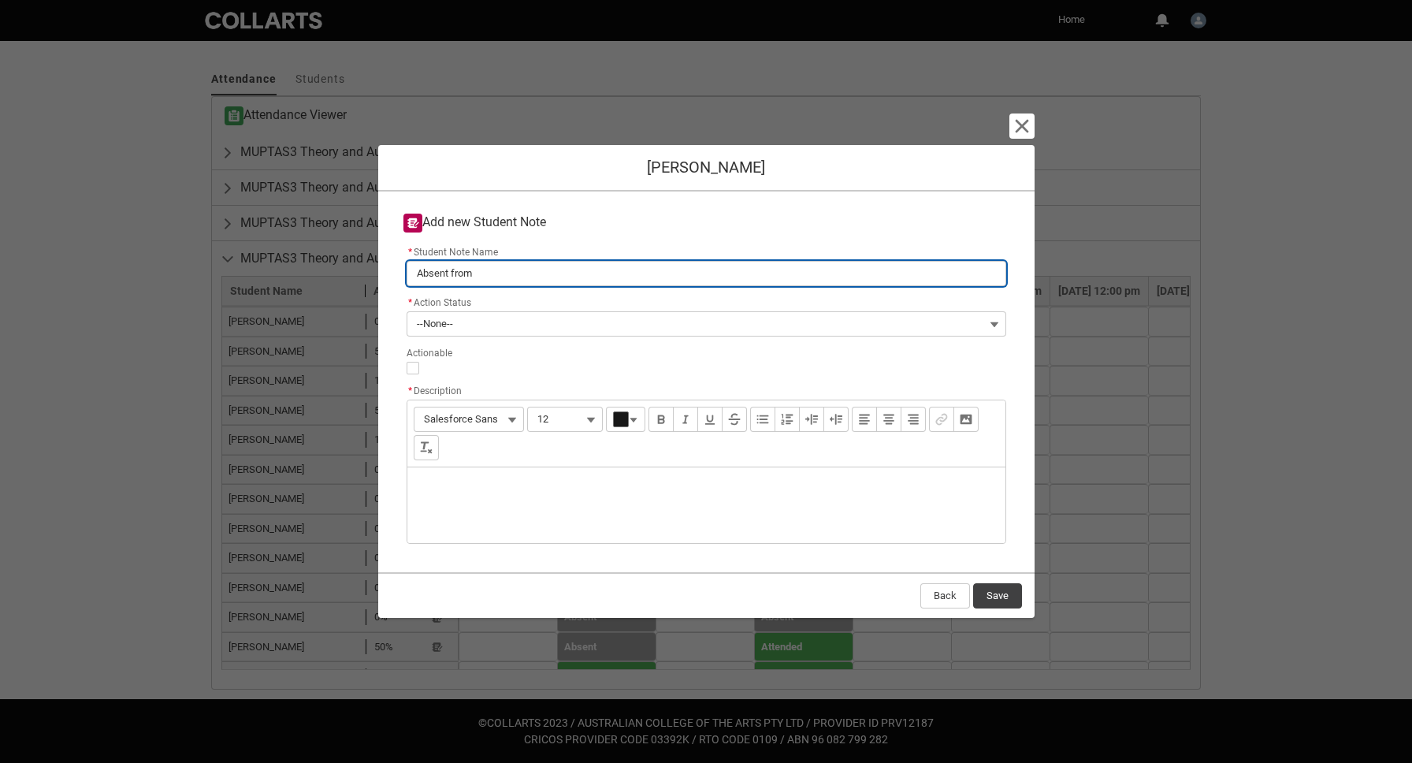
type input "Absent from m"
type lightning-primitive-input-simple "Absent from mu"
type input "Absent from mu"
type lightning-primitive-input-simple "Absent from mul"
type input "Absent from mul"
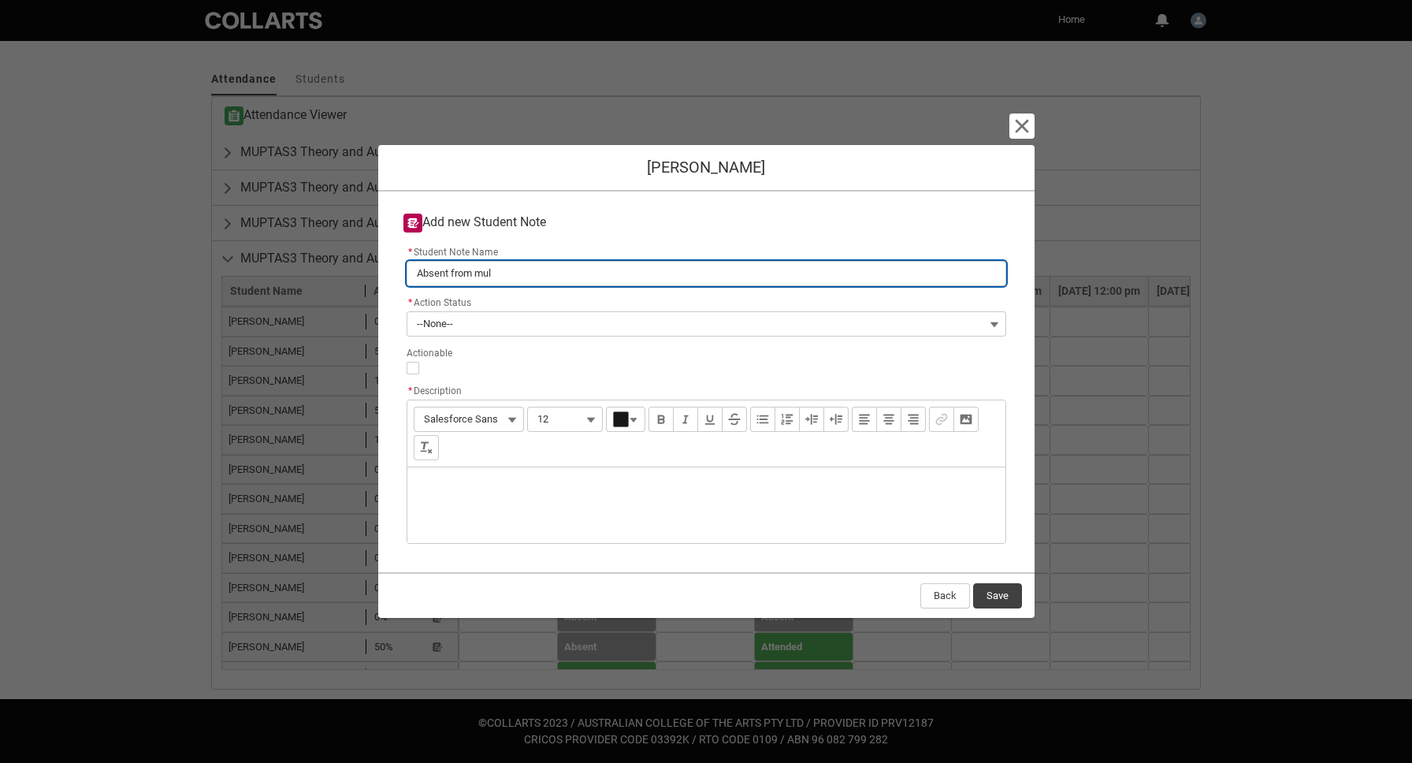
type lightning-primitive-input-simple "Absent from mult"
type input "Absent from mult"
type lightning-primitive-input-simple "Absent from multi"
type input "Absent from multi"
type lightning-primitive-input-simple "Absent from multip"
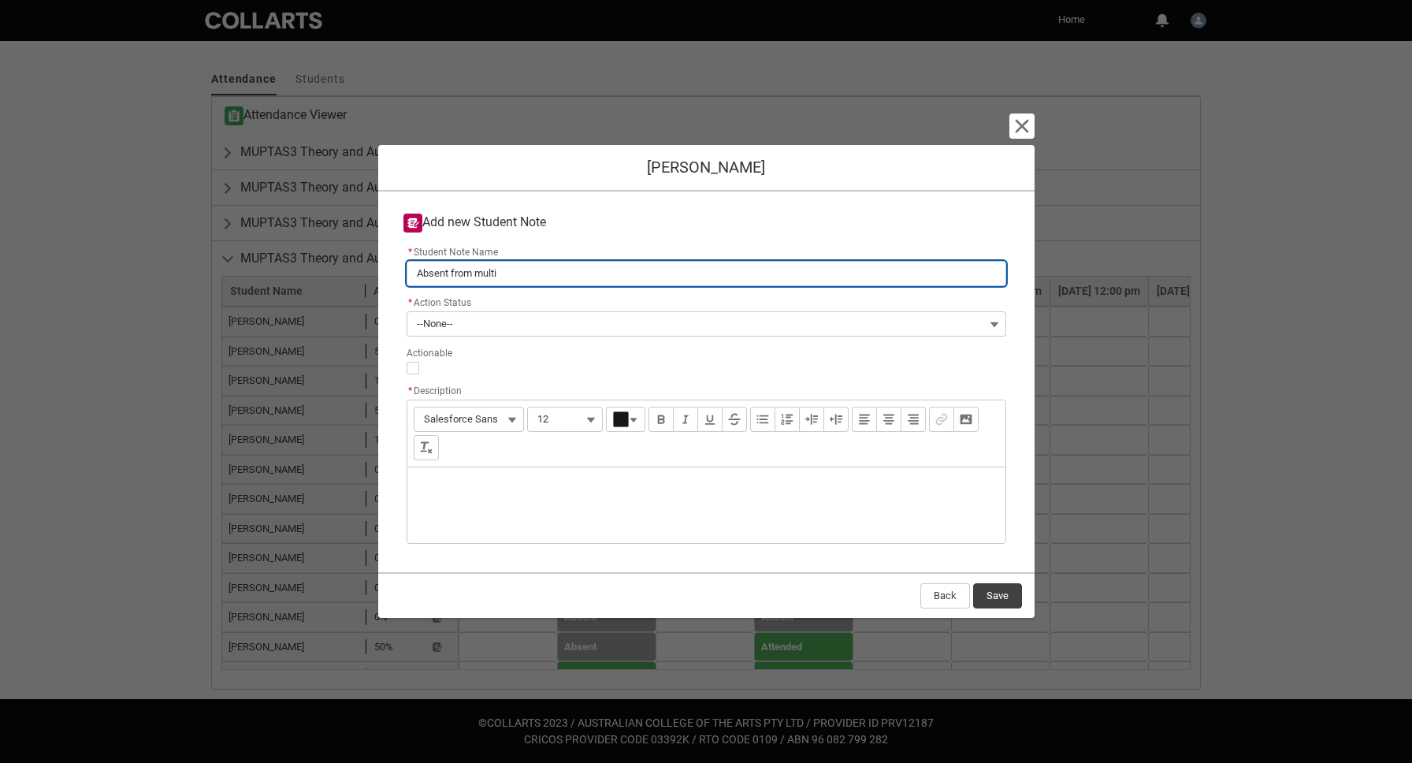
type input "Absent from multip"
type lightning-primitive-input-simple "Absent from multipl"
type input "Absent from multipl"
type lightning-primitive-input-simple "Absent from multiple"
type input "Absent from multiple"
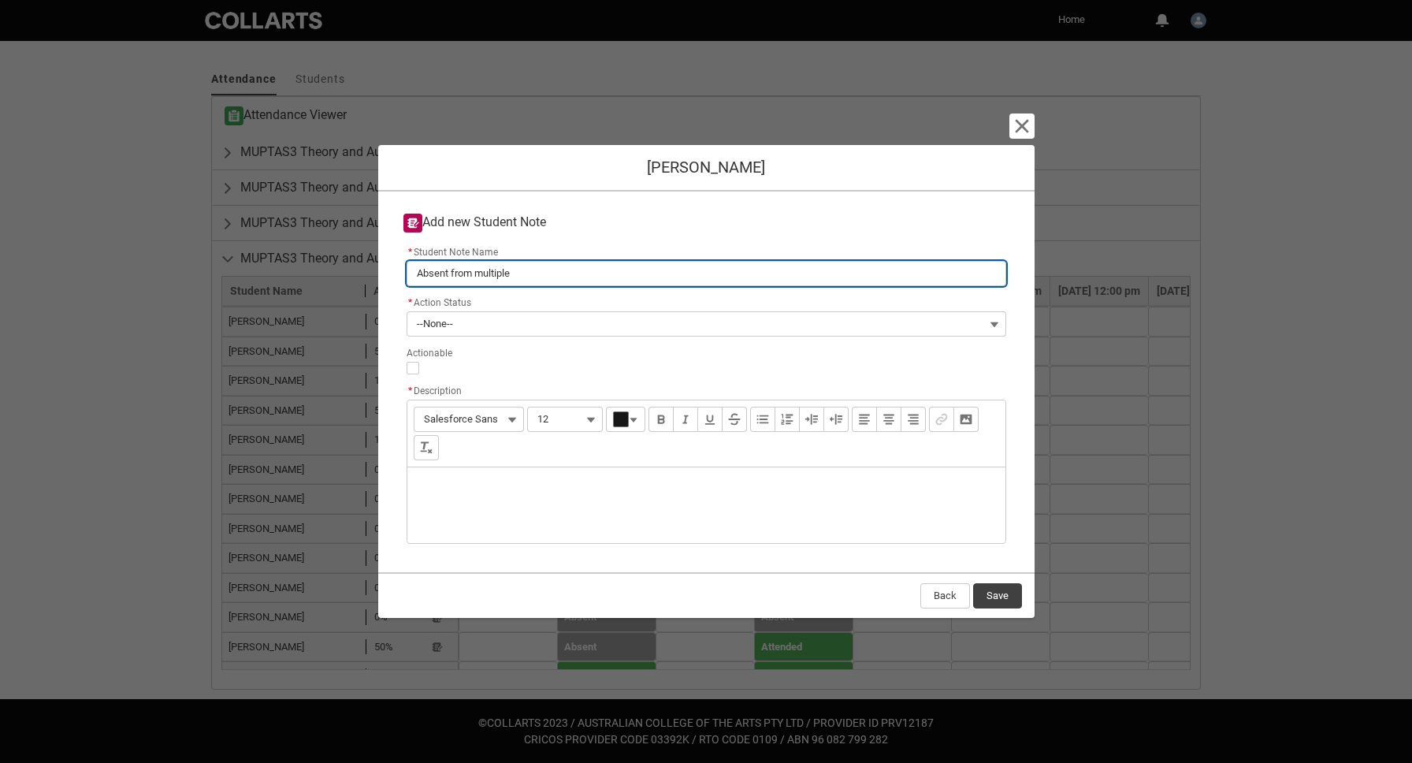
type lightning-primitive-input-simple "Absent from multiple"
type input "Absent from multiple"
type lightning-primitive-input-simple "Absent from multiple c"
type input "Absent from multiple c"
type lightning-primitive-input-simple "Absent from multiple cl"
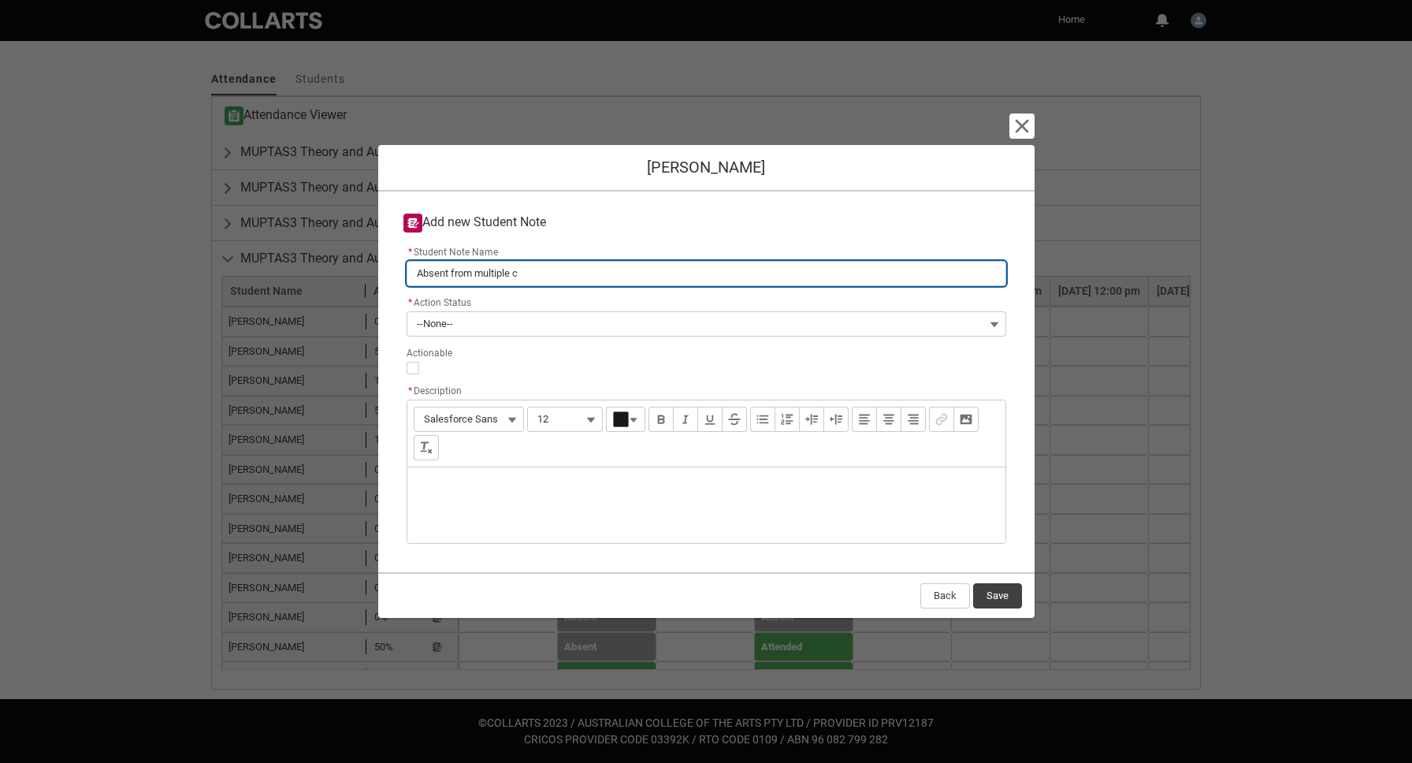
type input "Absent from multiple cl"
type lightning-primitive-input-simple "Absent from multiple cla"
type input "Absent from multiple cla"
type lightning-primitive-input-simple "Absent from multiple clas"
type input "Absent from multiple clas"
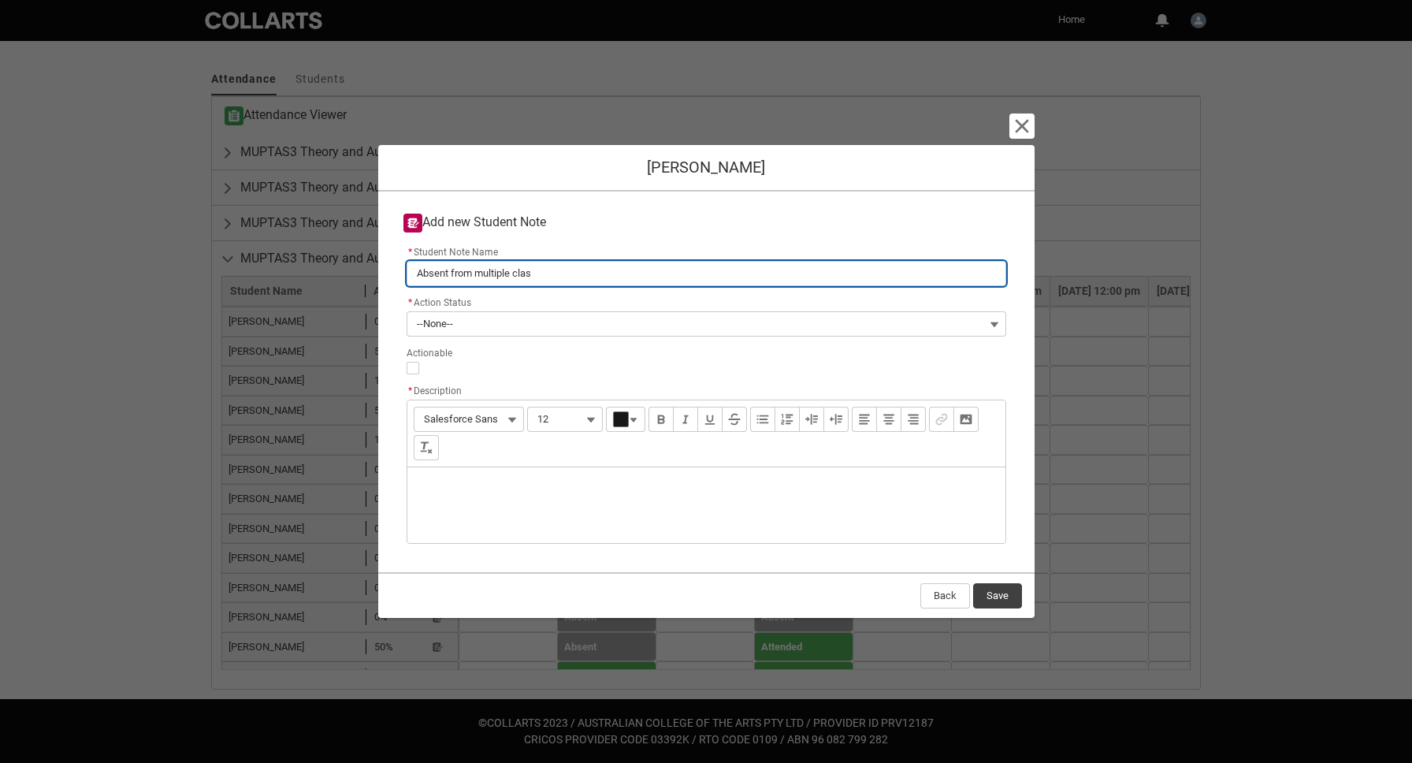
type lightning-primitive-input-simple "Absent from multiple class"
type input "Absent from multiple class"
type lightning-primitive-input-simple "Absent from multiple classe"
type input "Absent from multiple classe"
type lightning-primitive-input-simple "Absent from multiple classes"
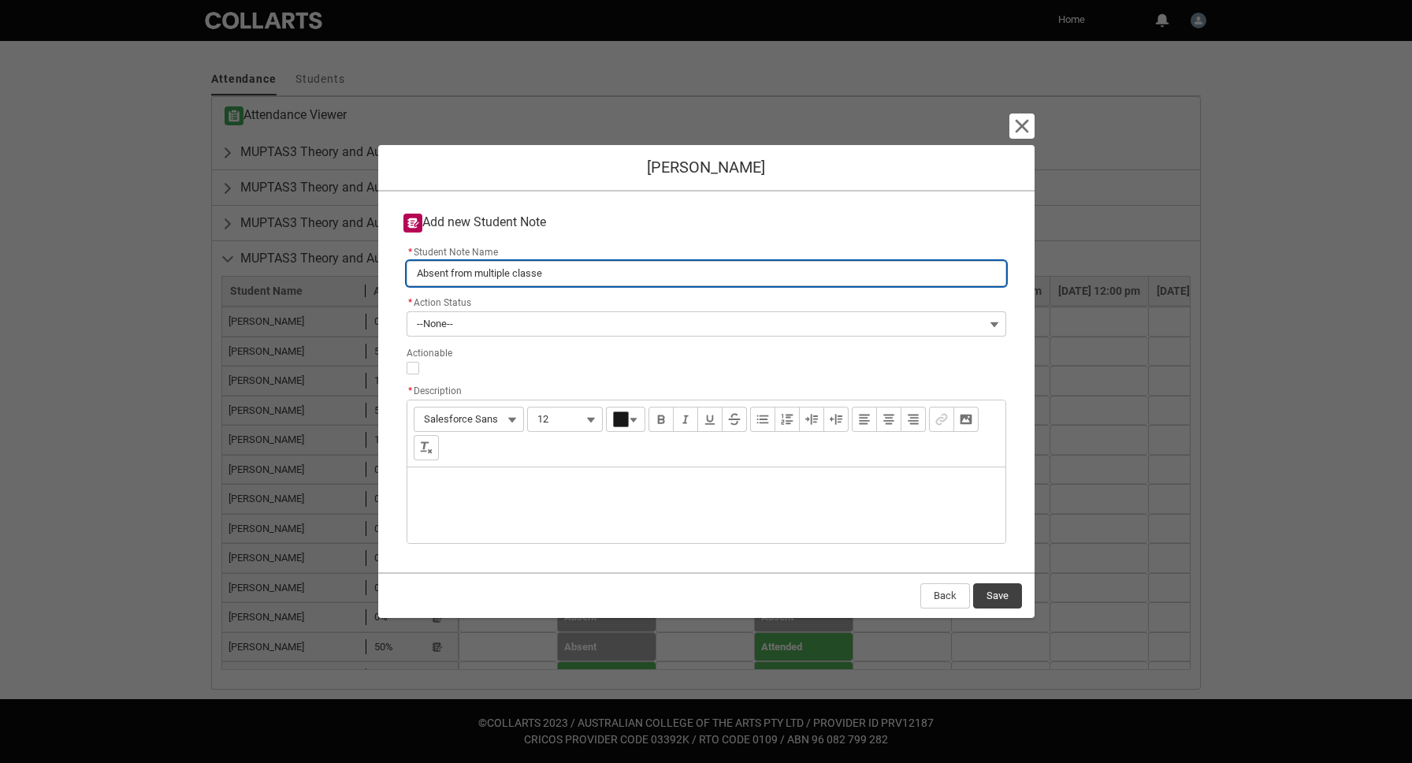
type input "Absent from multiple classes"
type lightning-primitive-input-simple "Absent from multiple classess"
type input "Absent from multiple classess"
type lightning-primitive-input-simple "Absent from multiple classes"
type input "Absent from multiple classes"
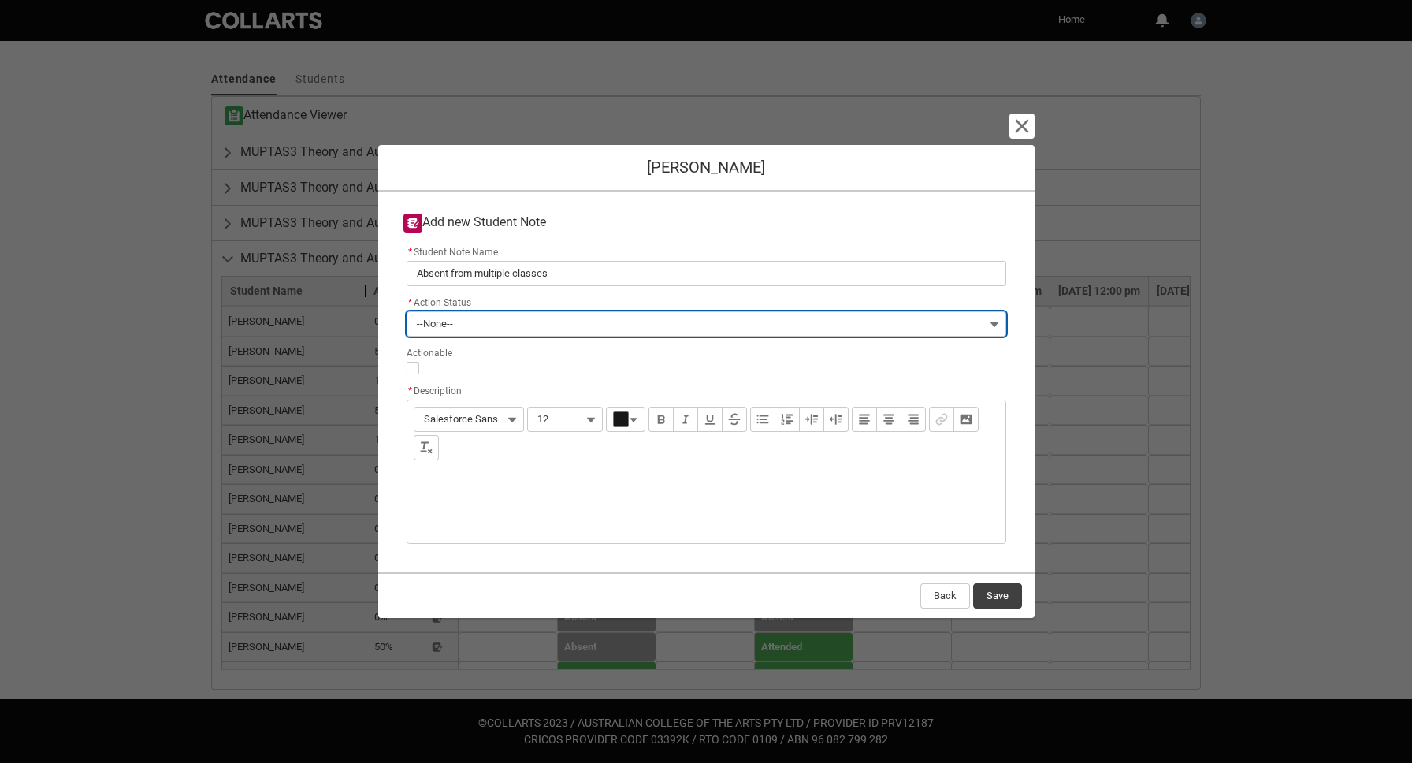
click at [675, 323] on button "--None--" at bounding box center [707, 323] width 600 height 25
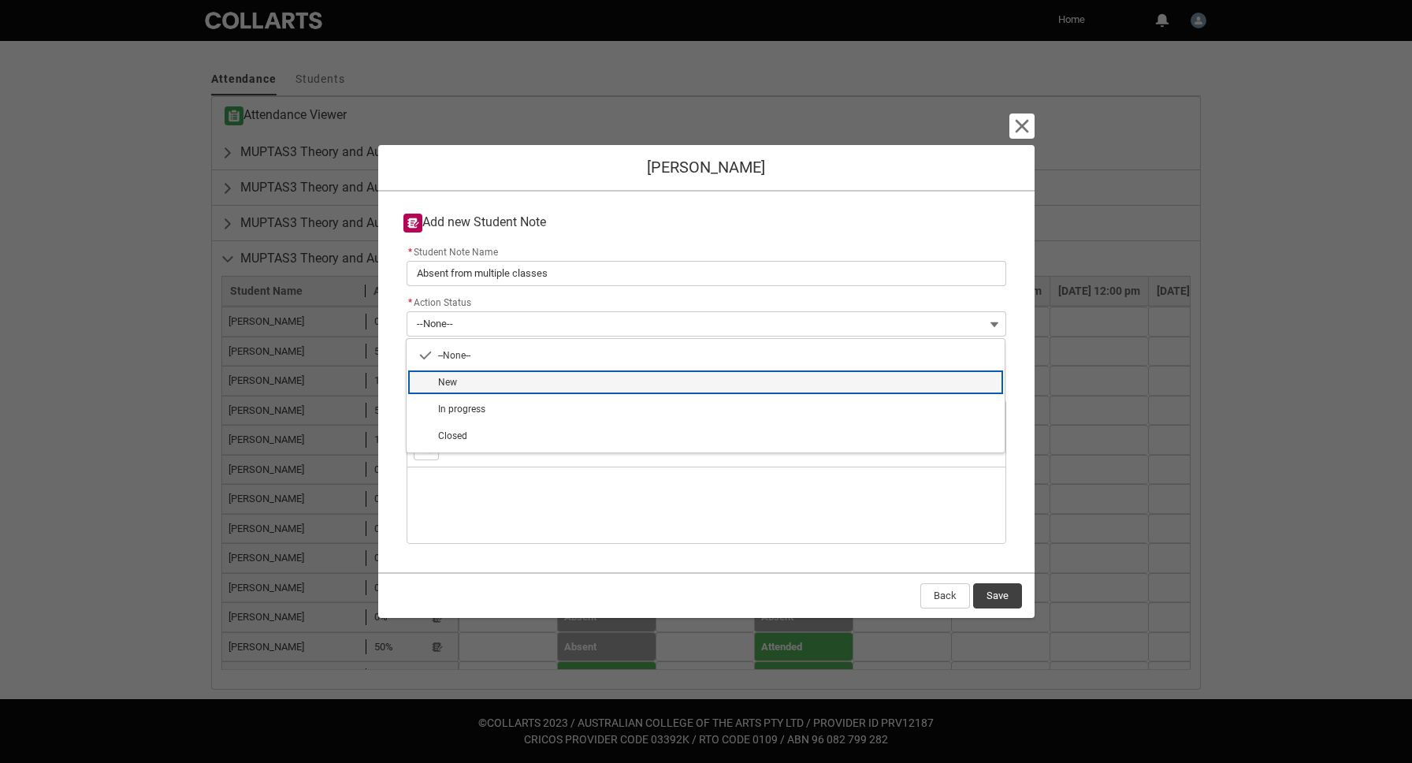
click at [663, 383] on span "New" at bounding box center [716, 382] width 557 height 14
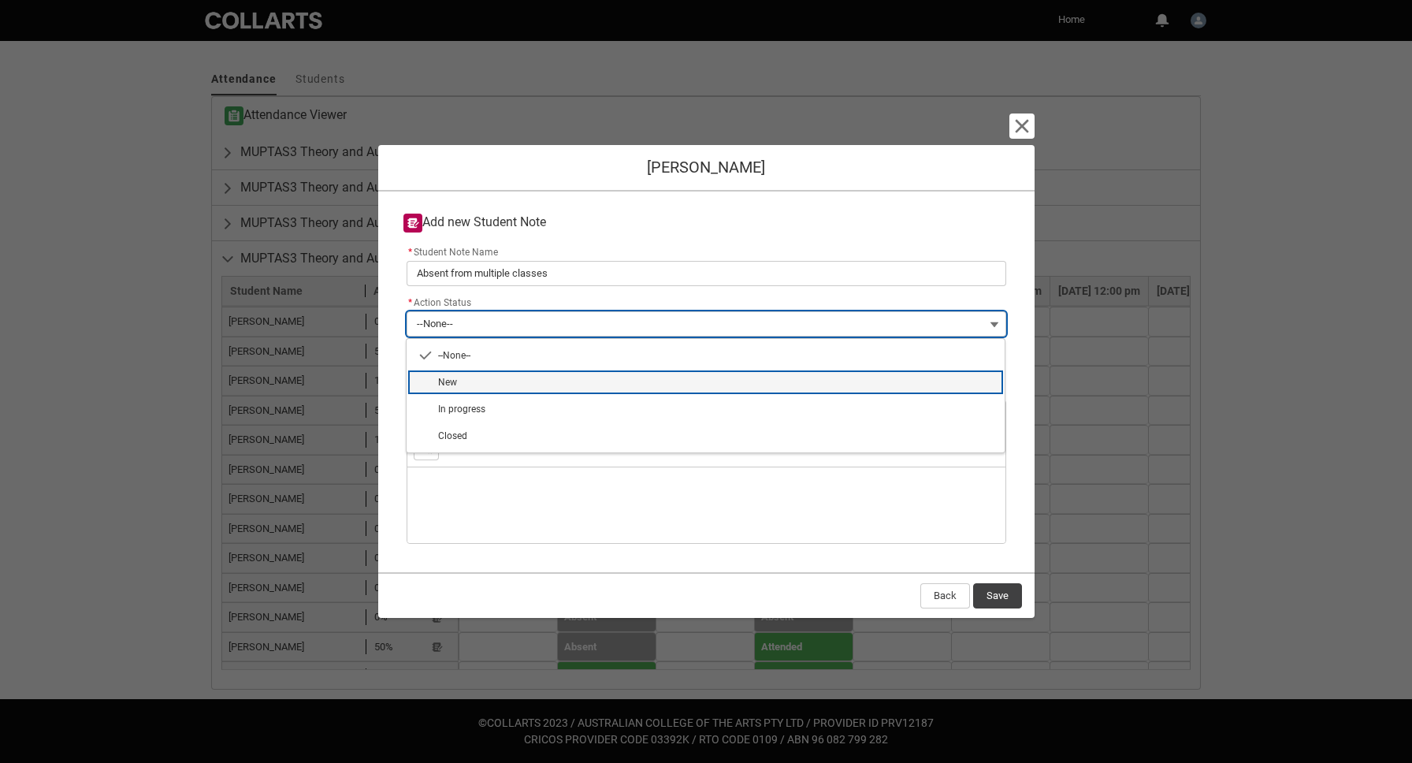
type lightning-combobox "New"
type lightning-picklist "New"
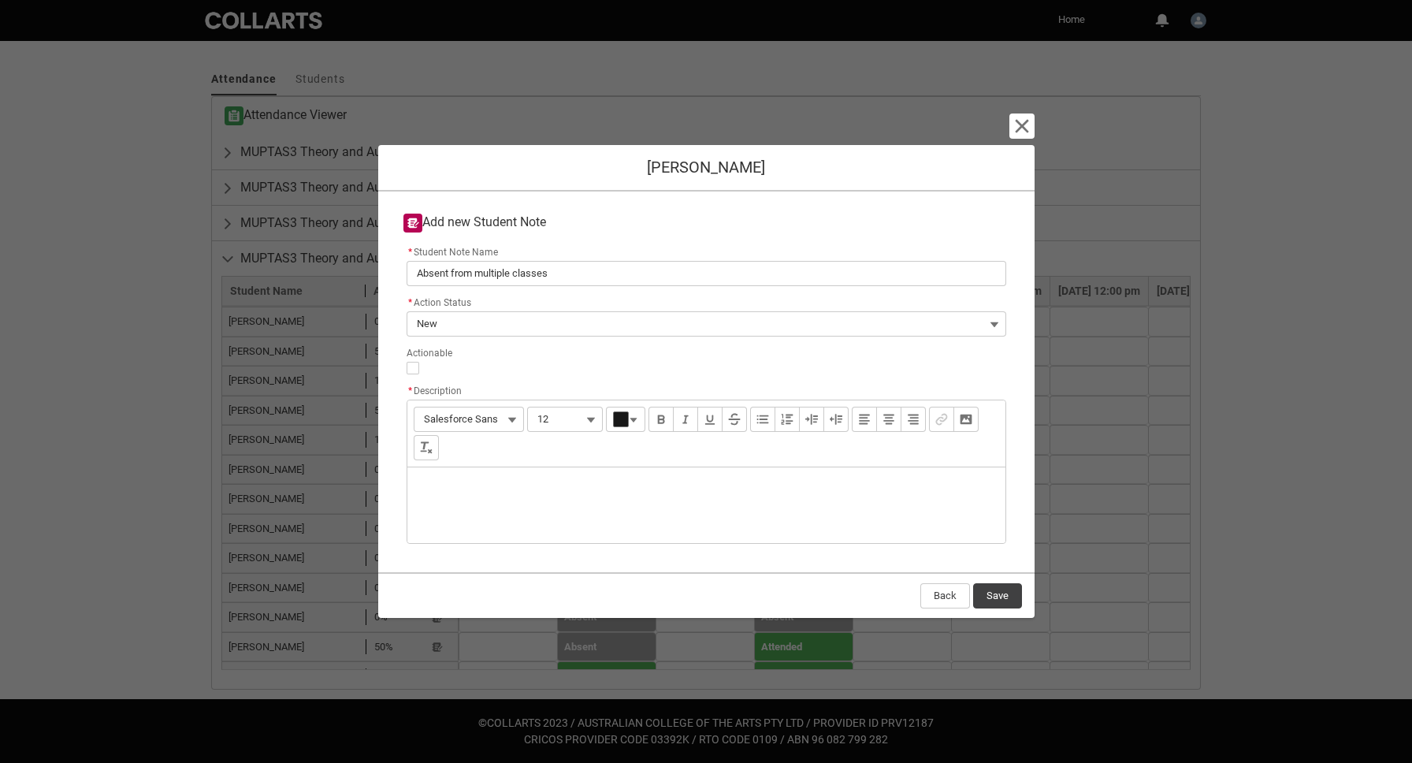
click at [488, 500] on div "Description" at bounding box center [706, 505] width 598 height 76
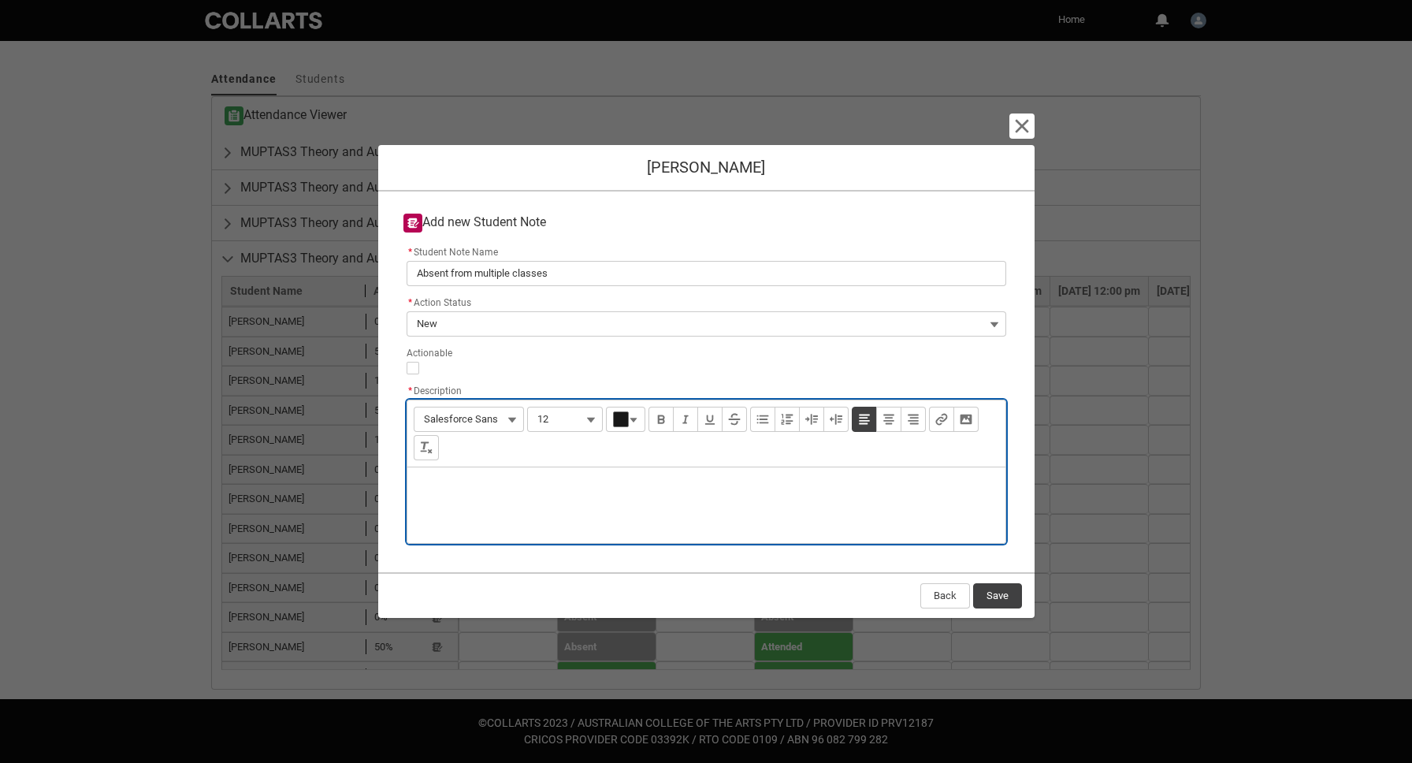
paste div "Description"
type lightning-input-rich-text "<p>Has been absent for 3 classes this trimester (MUPTAS3 part 2)</p>"
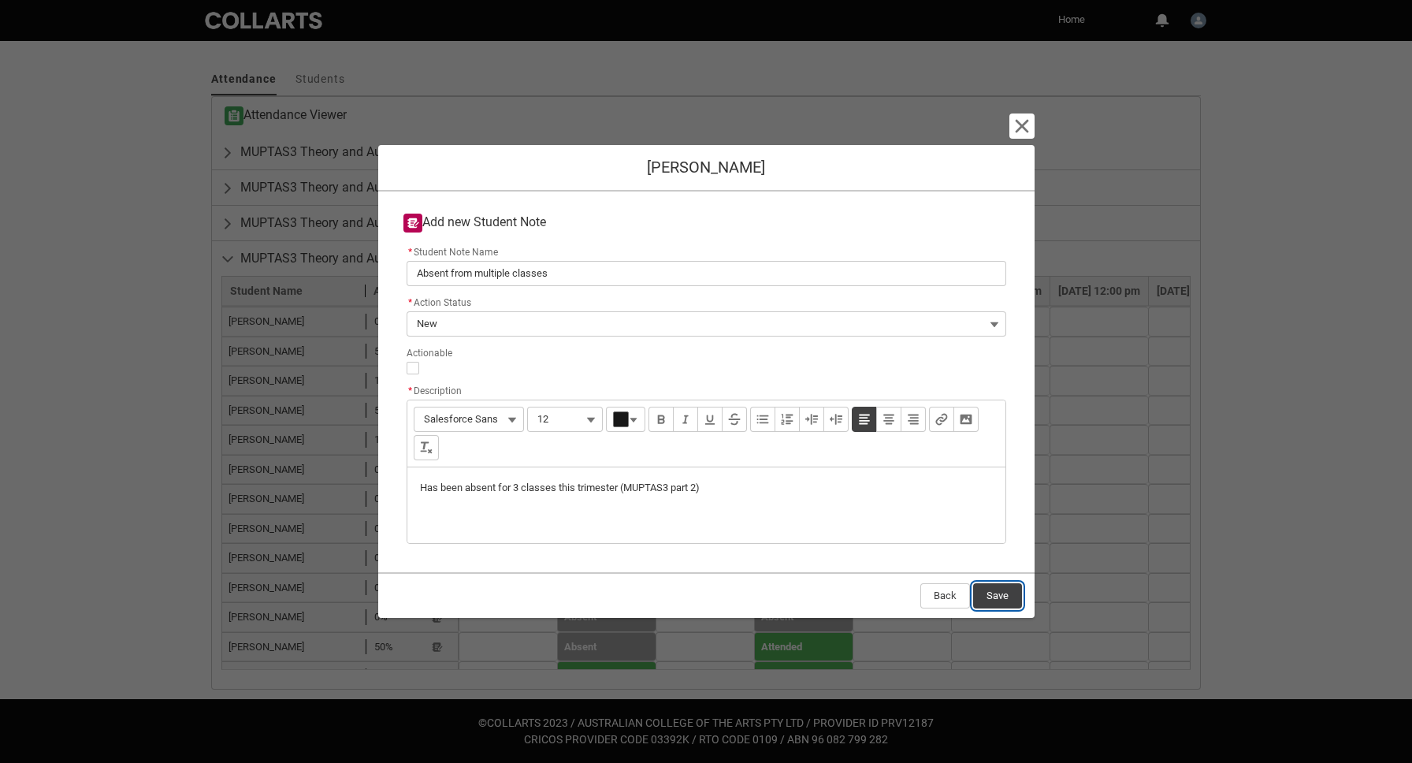
click at [1005, 596] on button "Save" at bounding box center [997, 595] width 49 height 25
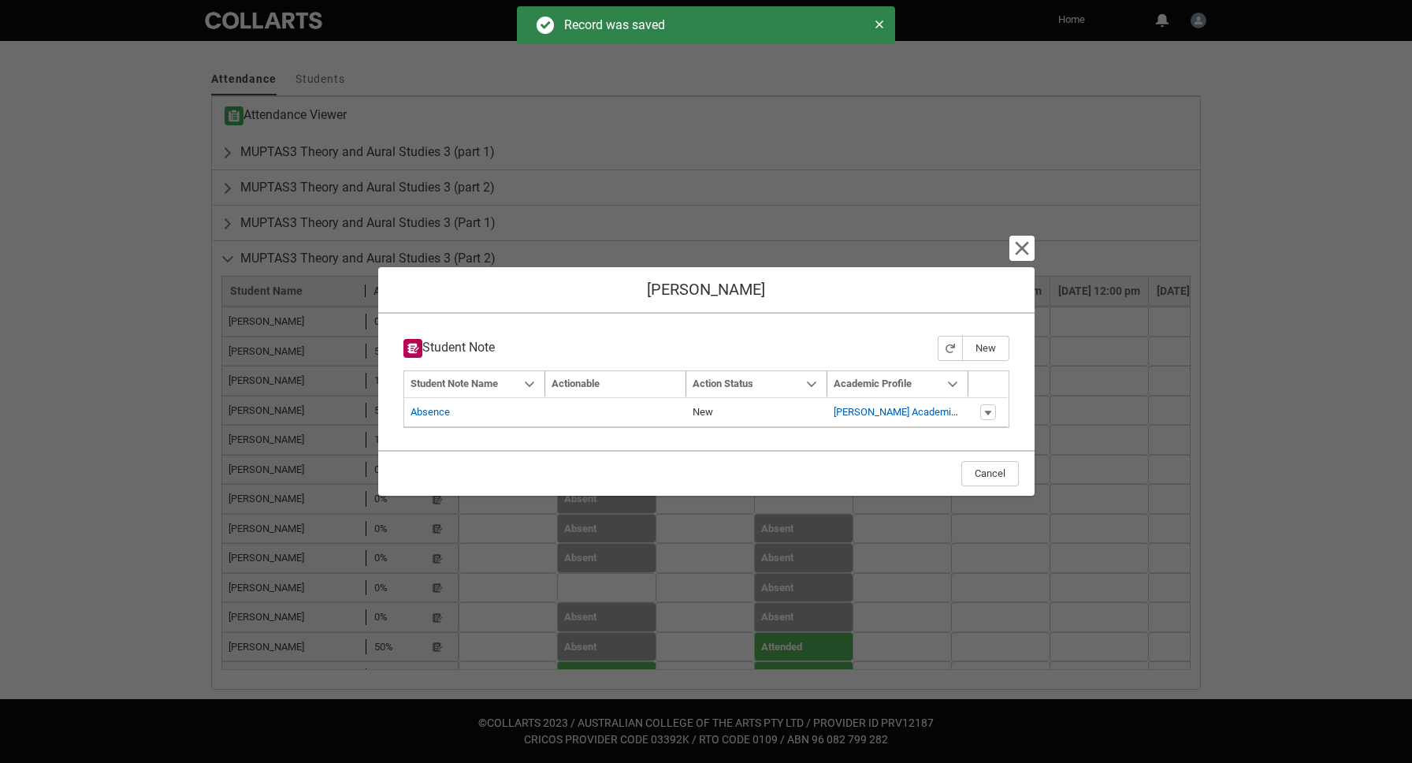
type input "179"
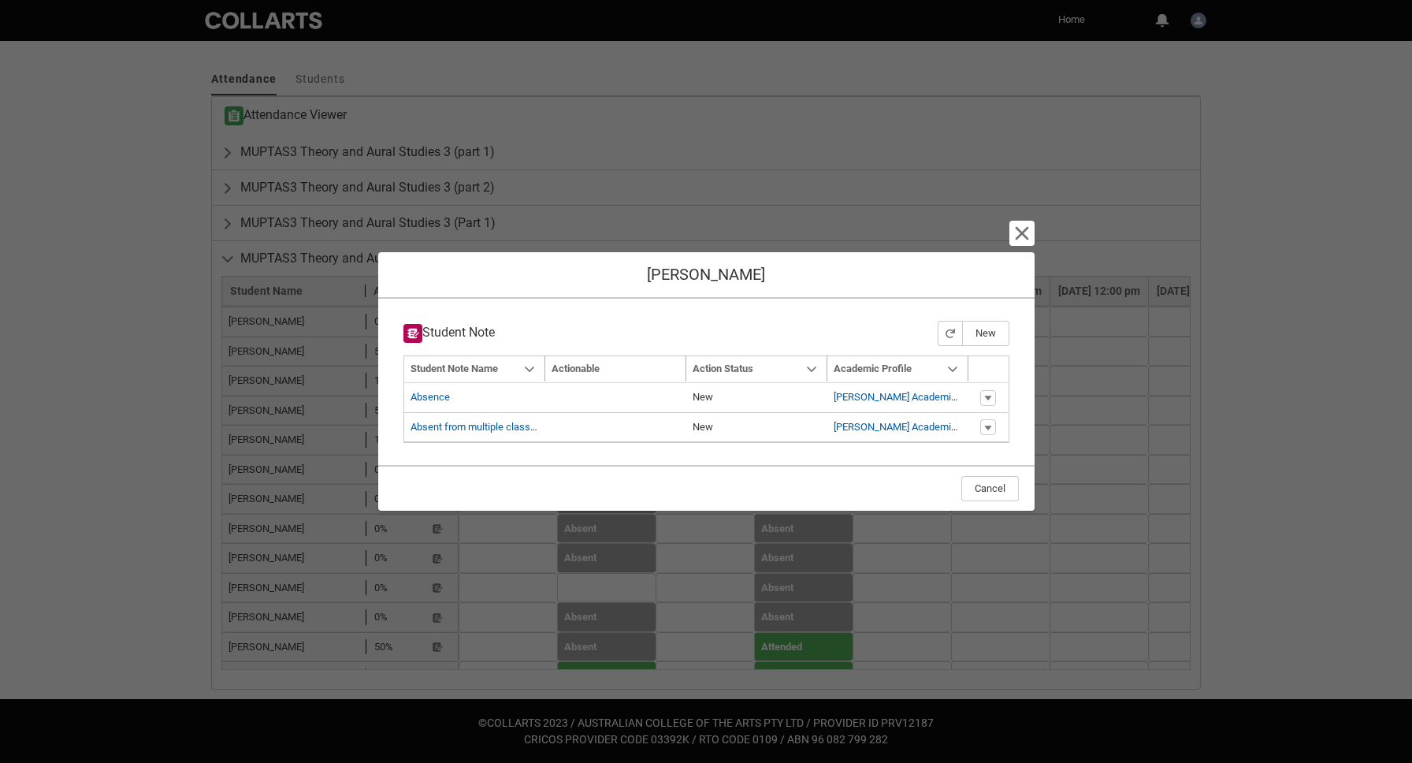
click at [950, 185] on div "Cancel and close [PERSON_NAME] Student Note New Navigation Mode Action Mode Sor…" at bounding box center [706, 381] width 656 height 763
click at [1027, 237] on lightning-primitive-icon "button" at bounding box center [1021, 233] width 19 height 19
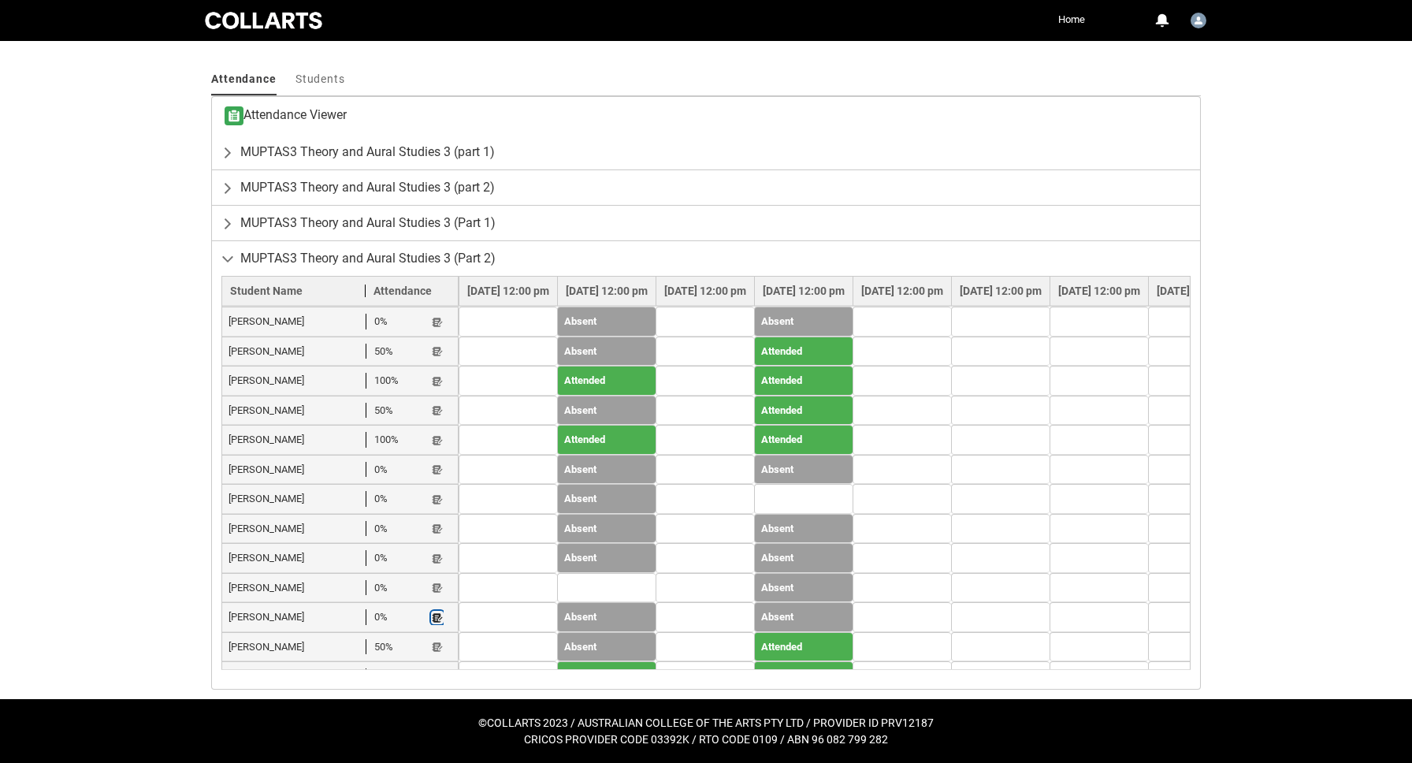
click at [436, 611] on lightning-primitive-icon "button" at bounding box center [437, 617] width 11 height 12
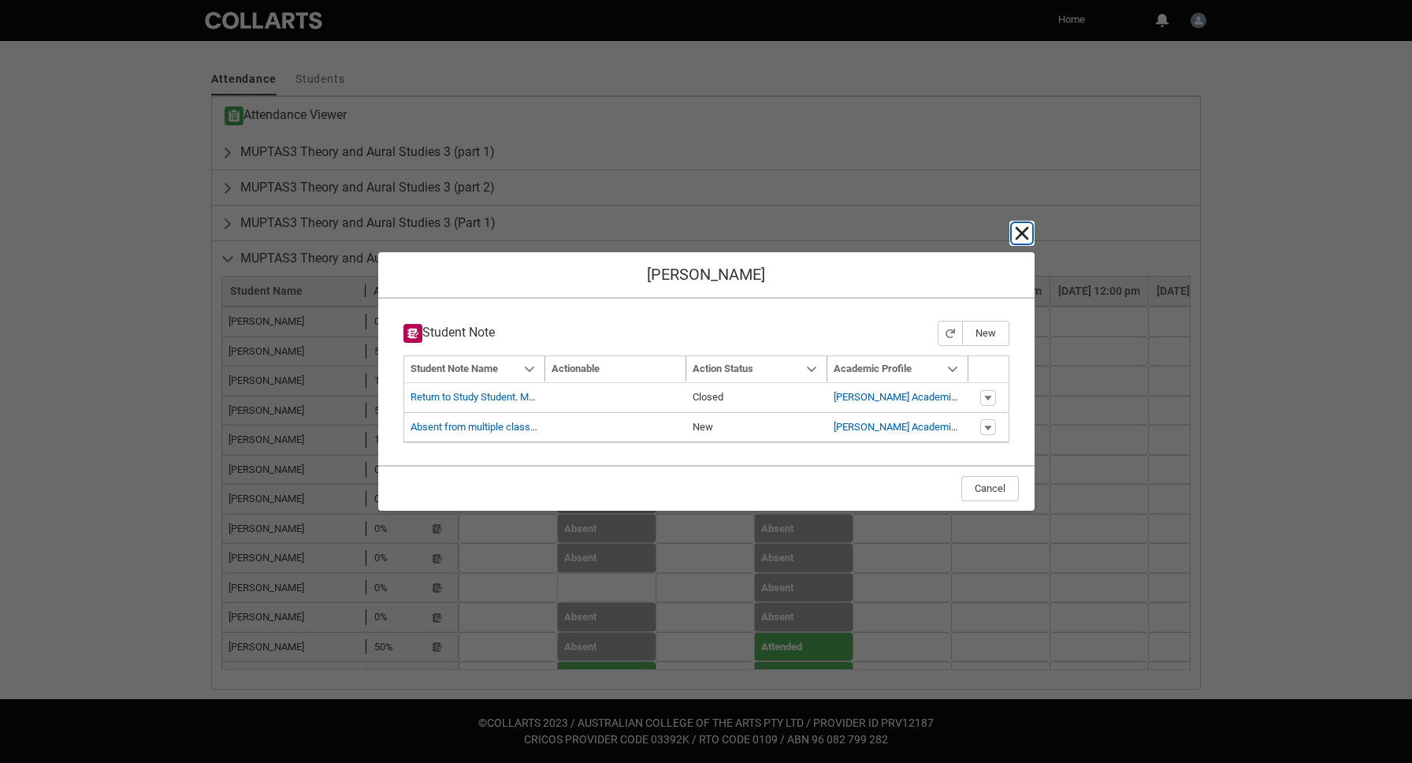
click at [1019, 228] on lightning-primitive-icon "button" at bounding box center [1021, 233] width 19 height 19
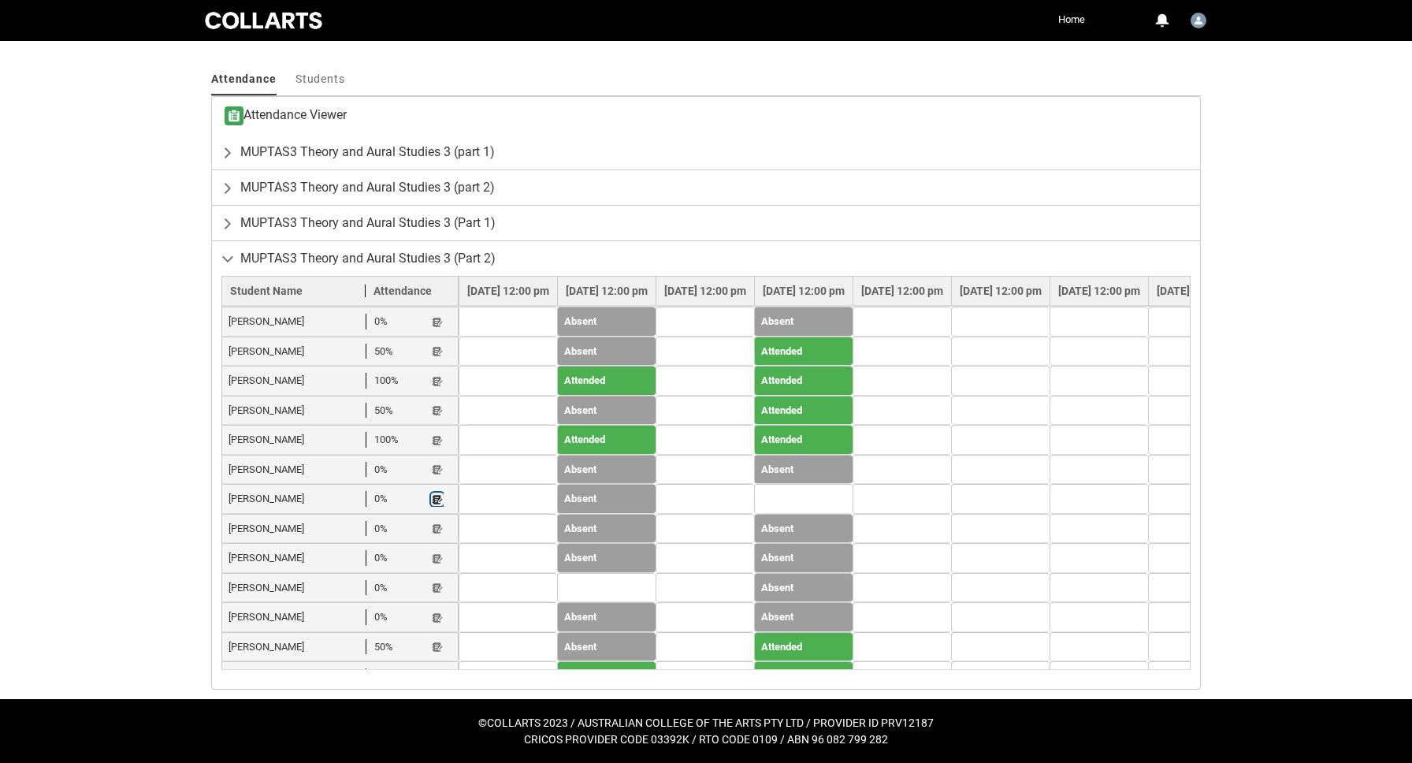
click at [436, 493] on lightning-primitive-icon "button" at bounding box center [437, 499] width 11 height 12
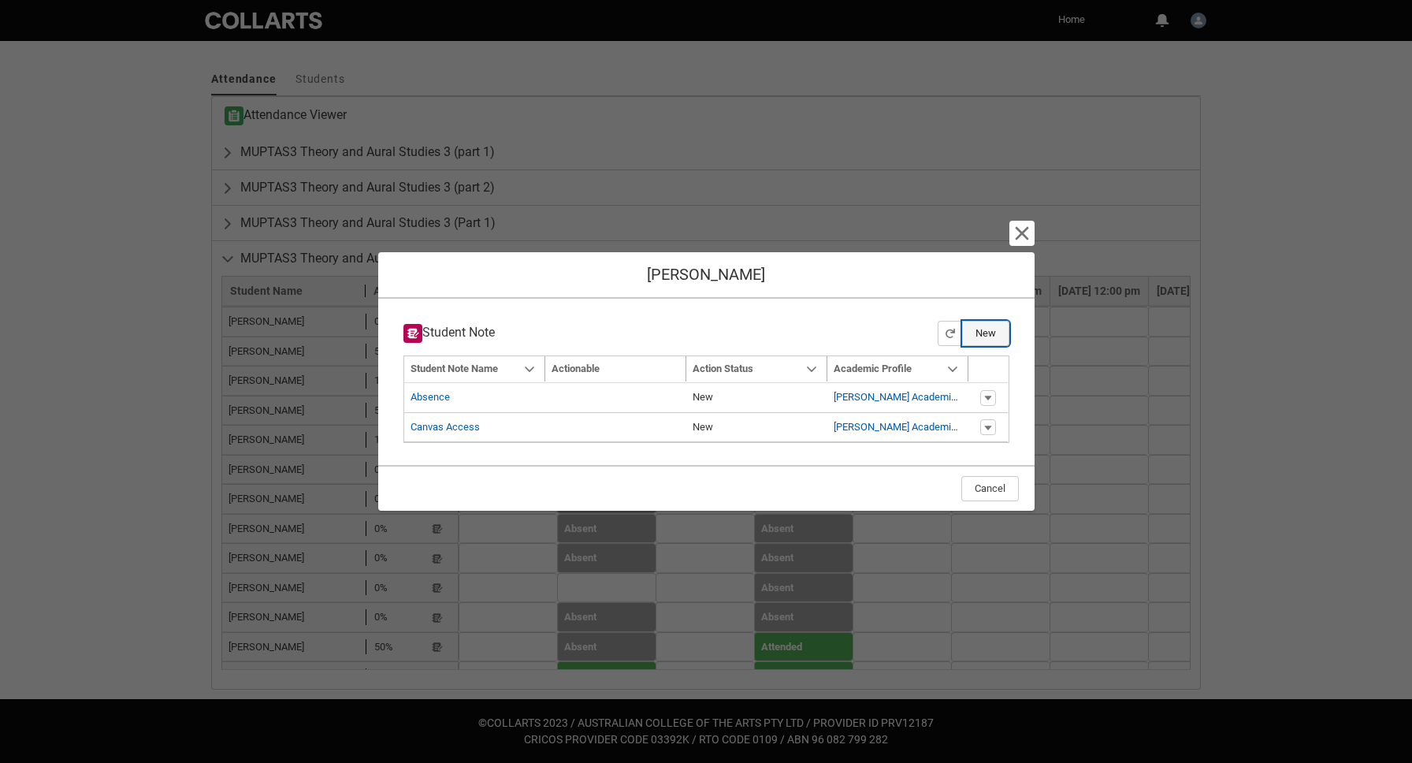
click at [987, 326] on button "New" at bounding box center [985, 333] width 47 height 25
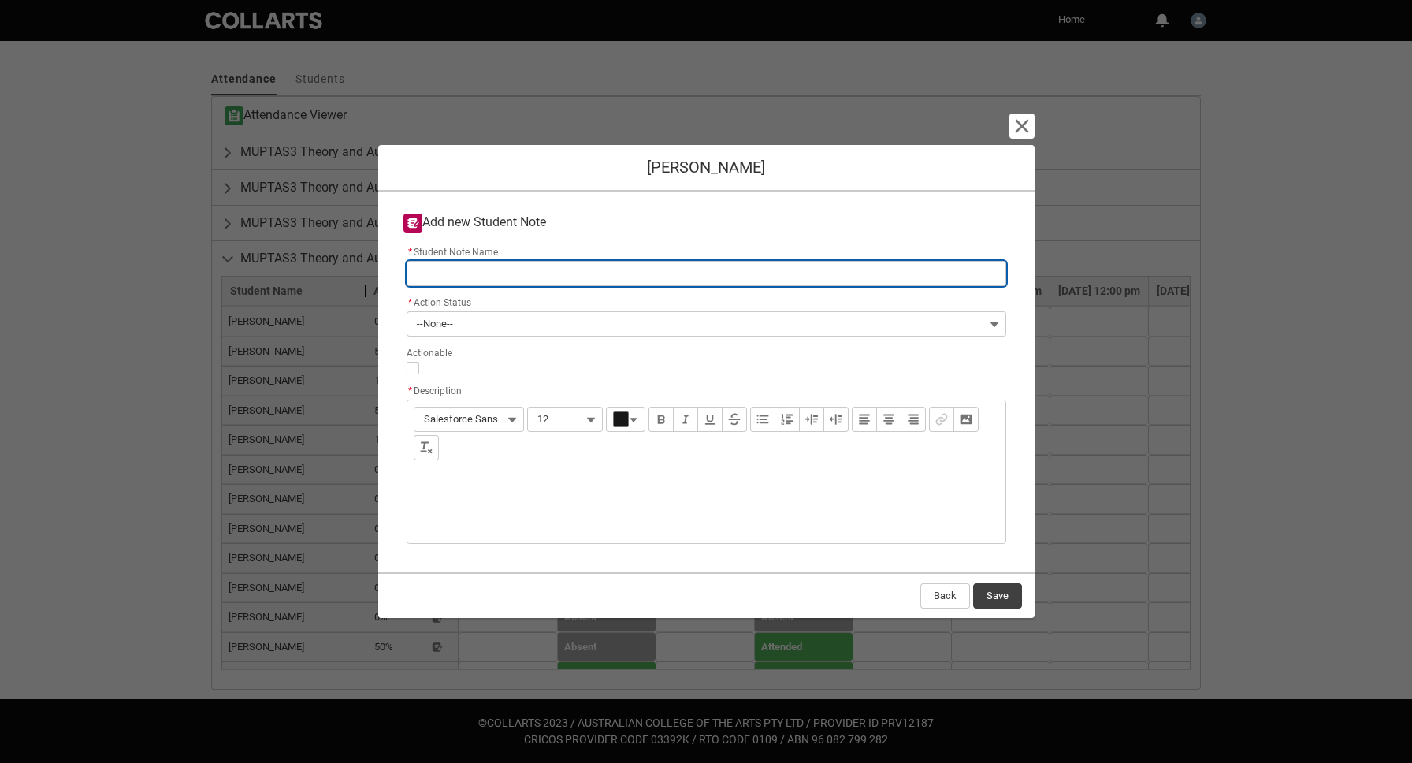
click at [762, 273] on input "* Student Note Name" at bounding box center [707, 273] width 600 height 25
type lightning-primitive-input-simple "A"
type input "A"
type lightning-primitive-input-simple "Ab"
type input "Ab"
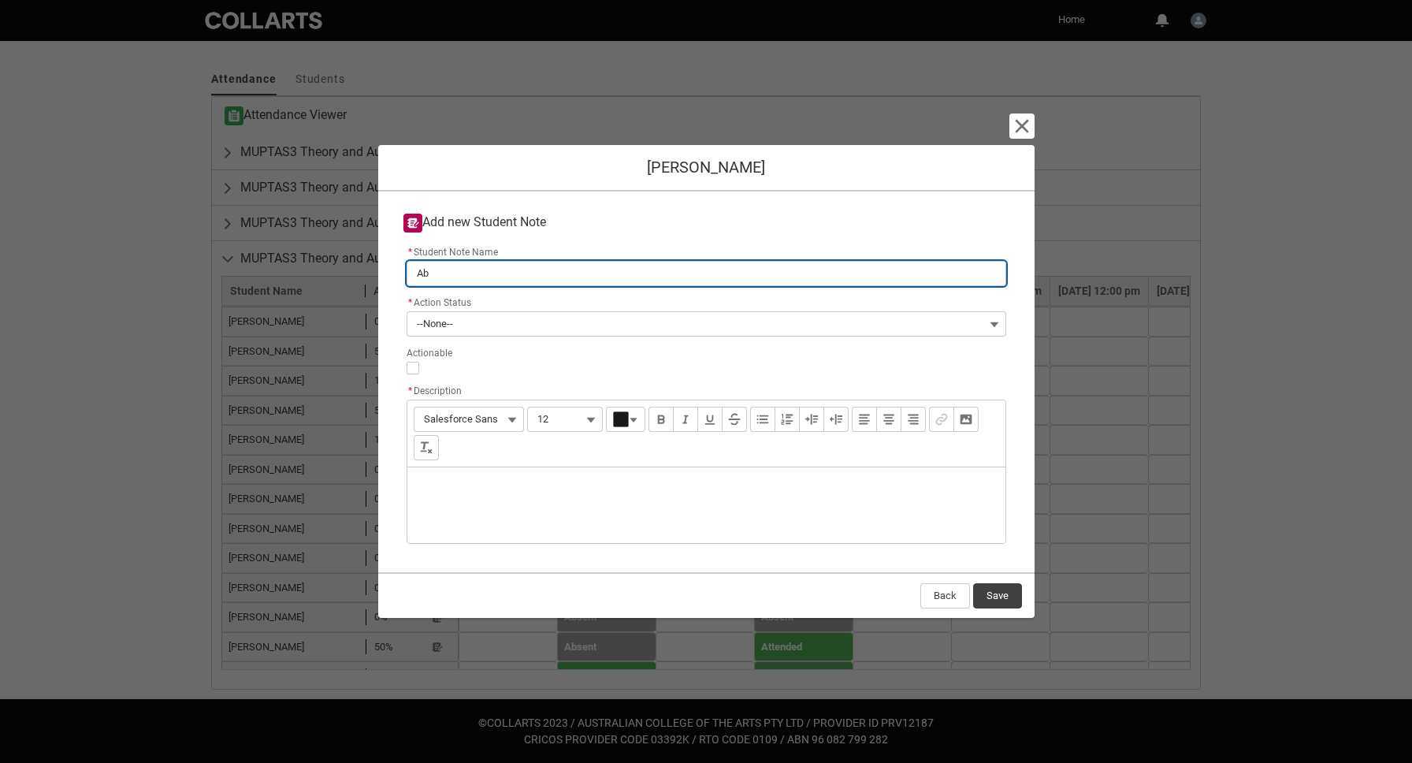
type lightning-primitive-input-simple "Abs"
type input "Abs"
type lightning-primitive-input-simple "Abse"
type input "Abse"
type lightning-primitive-input-simple "Absen"
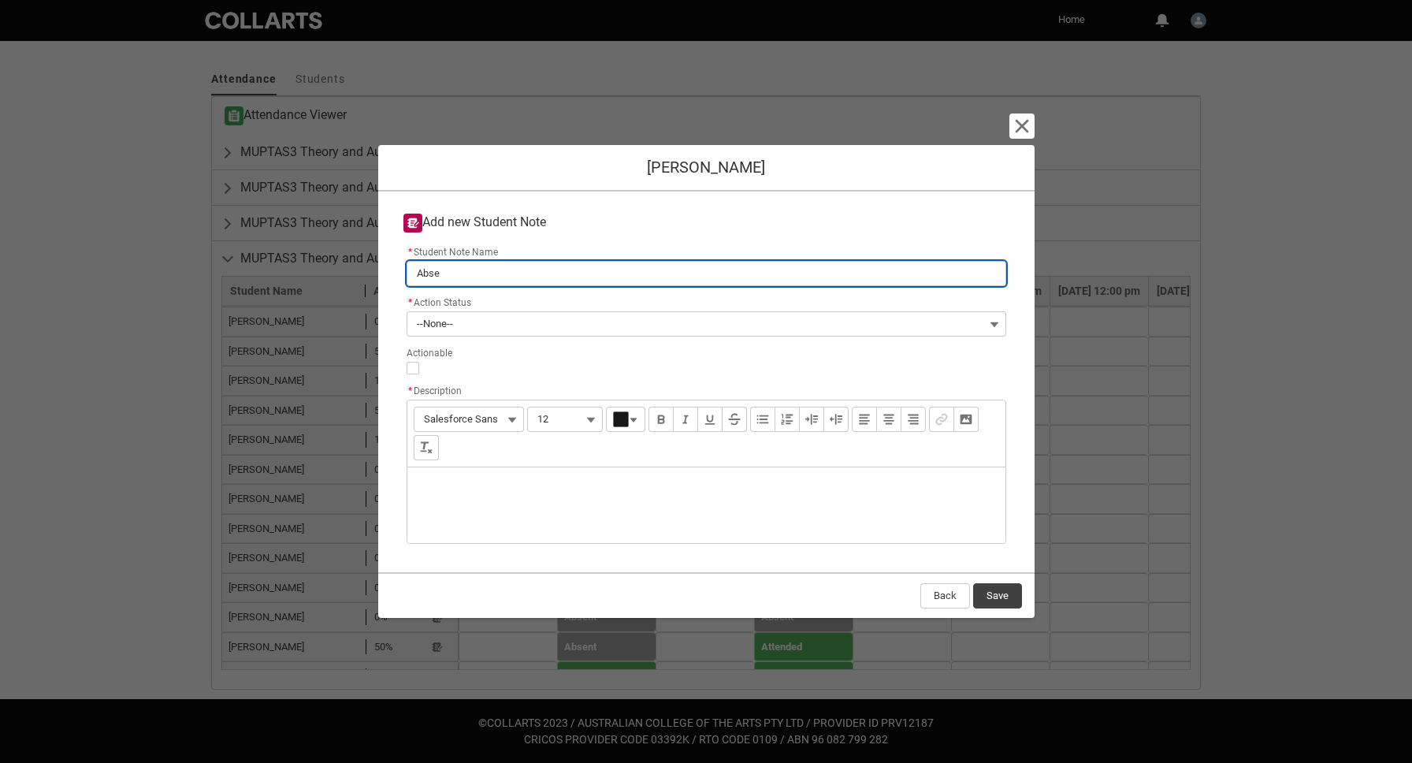
type input "Absen"
type lightning-primitive-input-simple "Absent"
type input "Absent"
type lightning-primitive-input-simple "Absent"
type input "Absent"
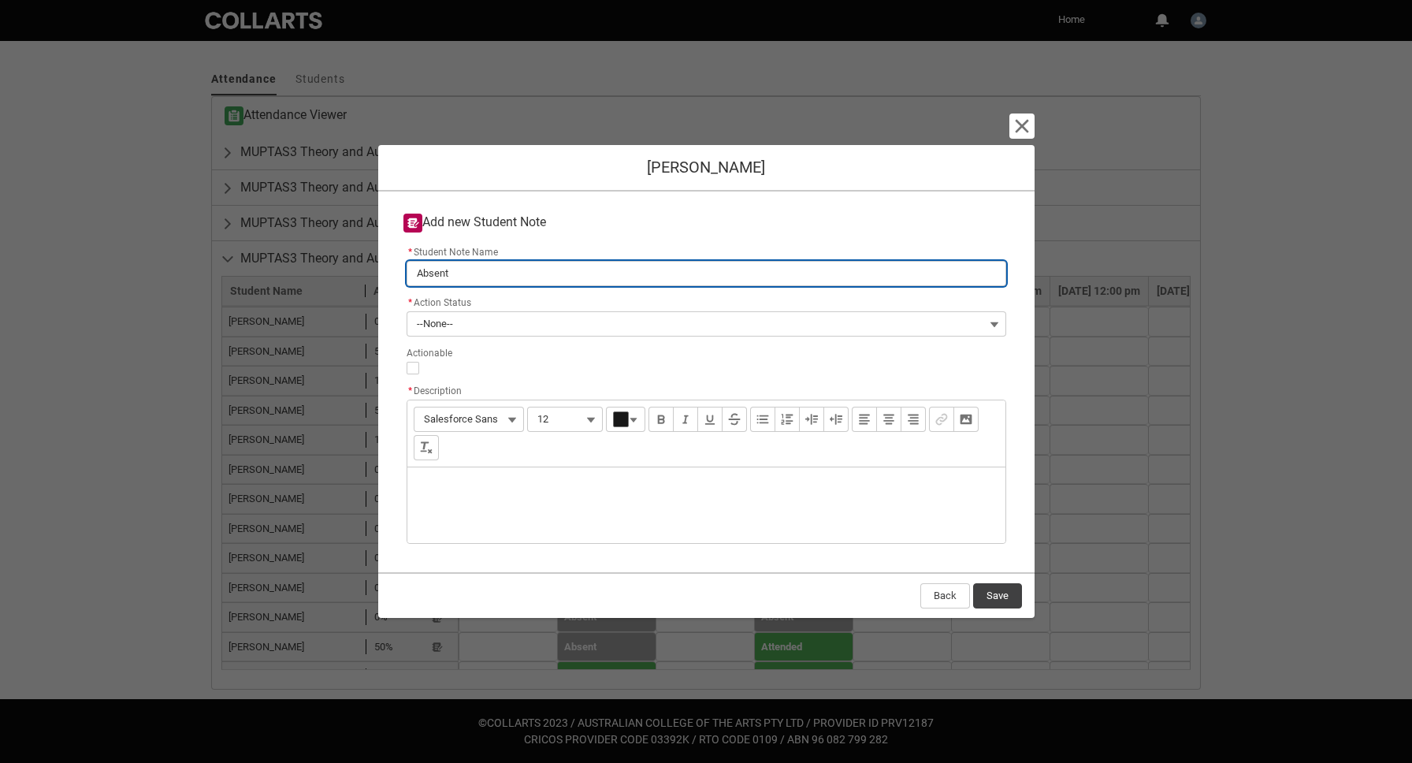
type lightning-primitive-input-simple "Absent f"
type input "Absent f"
type lightning-primitive-input-simple "Absent fo"
type input "Absent fo"
type lightning-primitive-input-simple "Absent for"
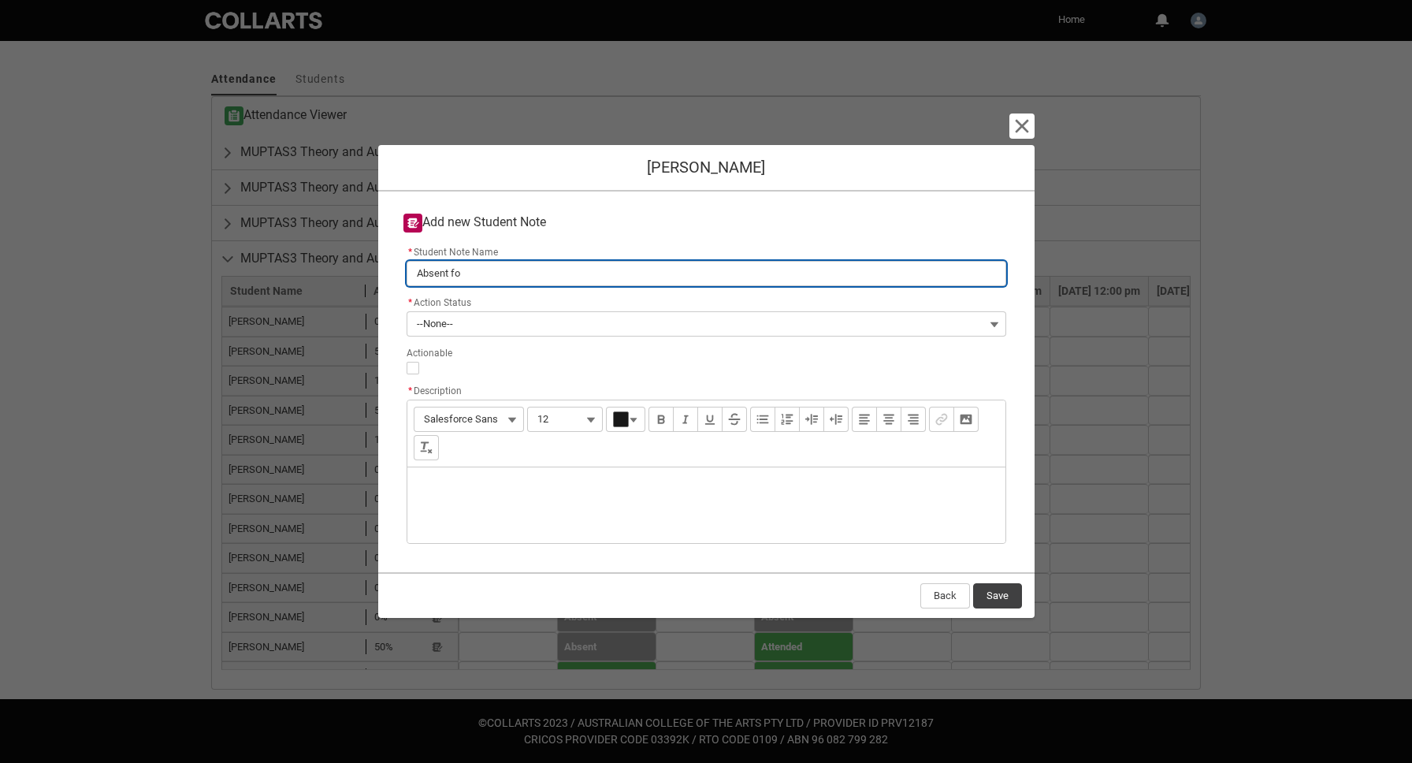
type input "Absent for"
type lightning-primitive-input-simple "Absent form"
type input "Absent form"
type lightning-primitive-input-simple "Absent form"
type input "Absent form"
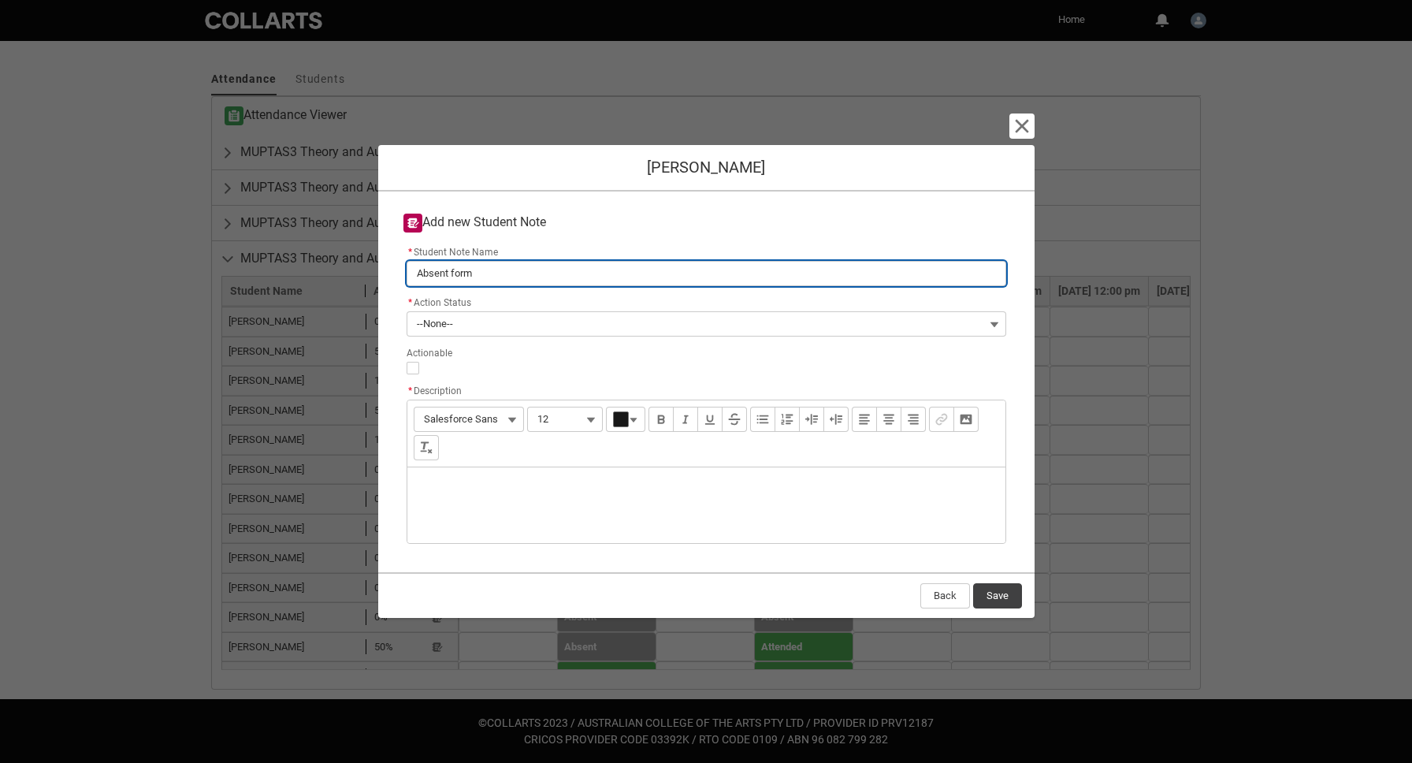
type lightning-primitive-input-simple "Absent form"
type input "Absent form"
type lightning-primitive-input-simple "Absent for"
type input "Absent for"
type lightning-primitive-input-simple "Absent fo"
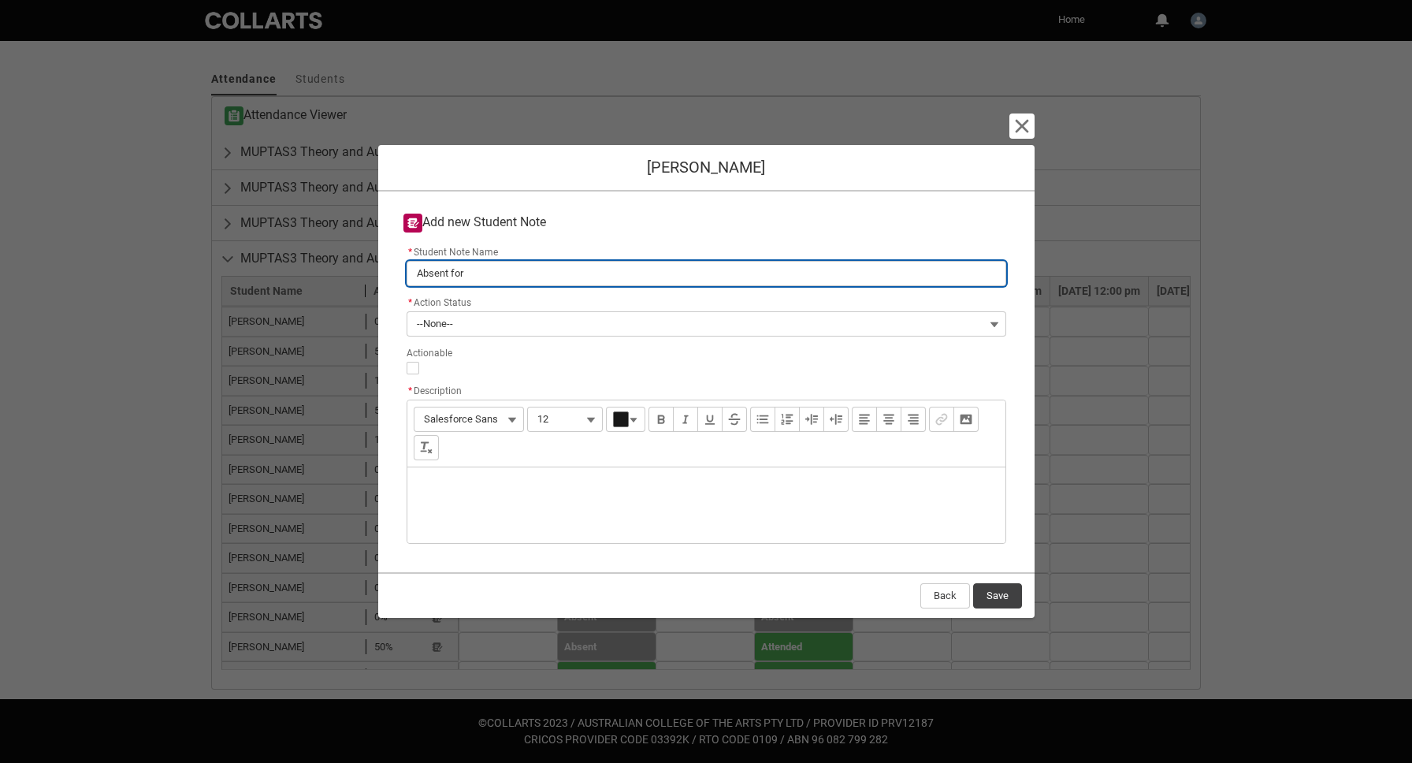
type input "Absent fo"
type lightning-primitive-input-simple "Absent f"
type input "Absent f"
type lightning-primitive-input-simple "Absent fr"
type input "Absent fr"
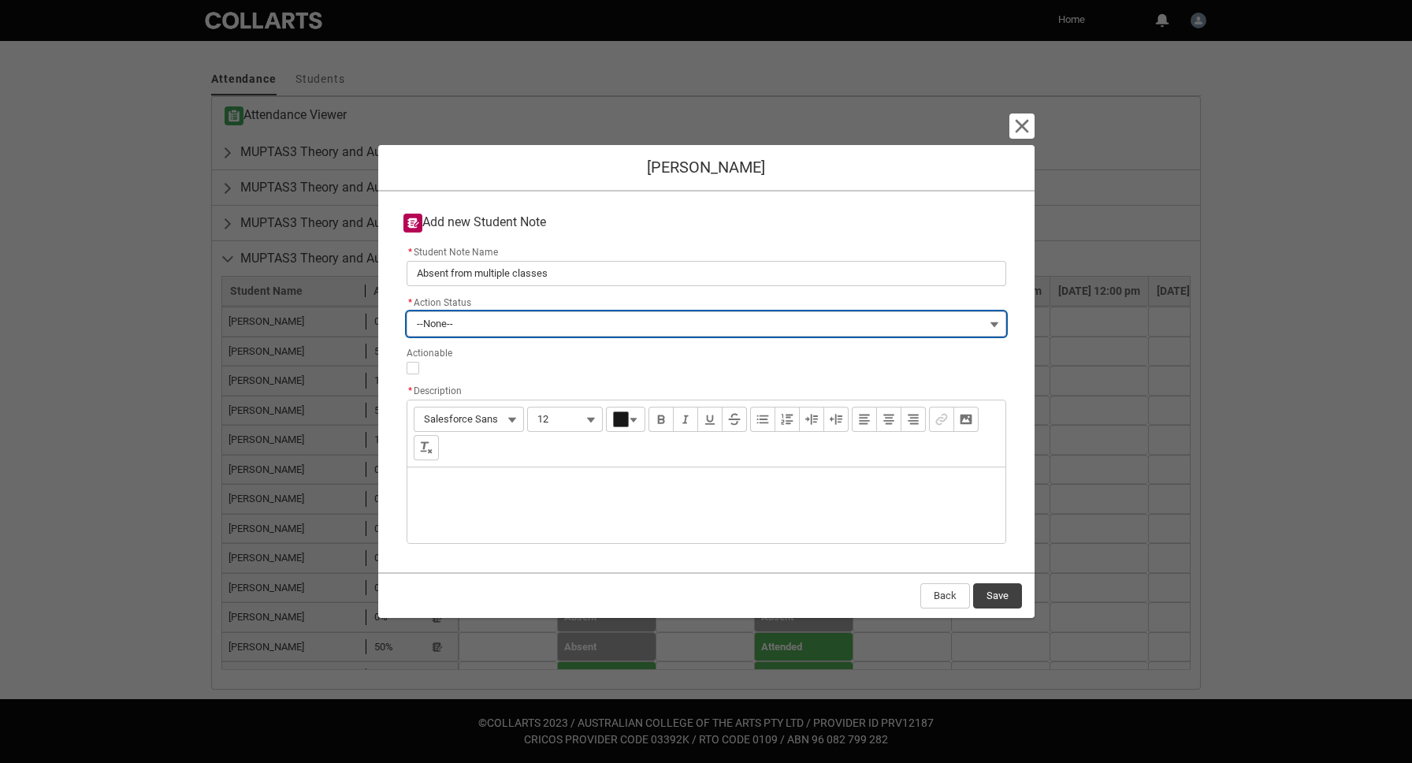
click at [757, 323] on button "--None--" at bounding box center [707, 323] width 600 height 25
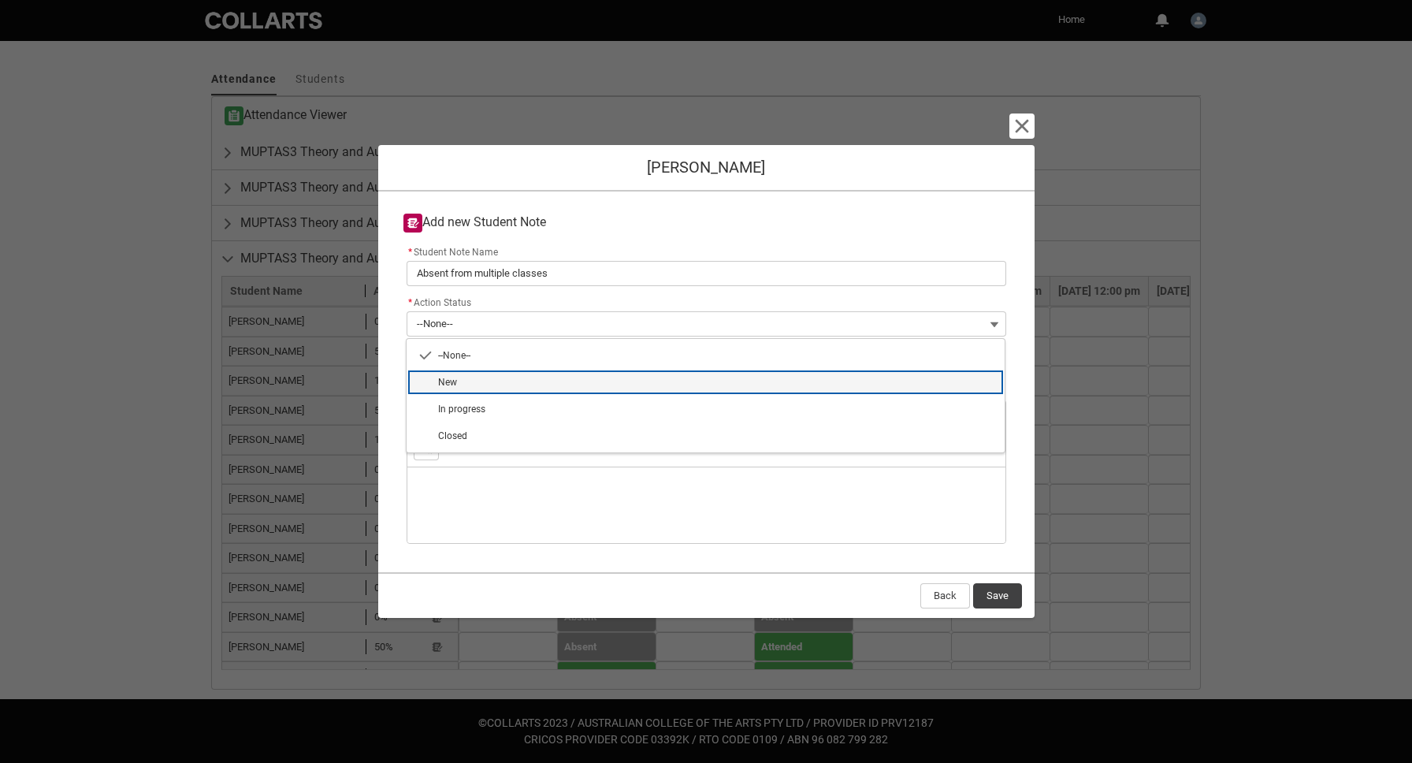
click at [738, 377] on span "New" at bounding box center [716, 382] width 557 height 14
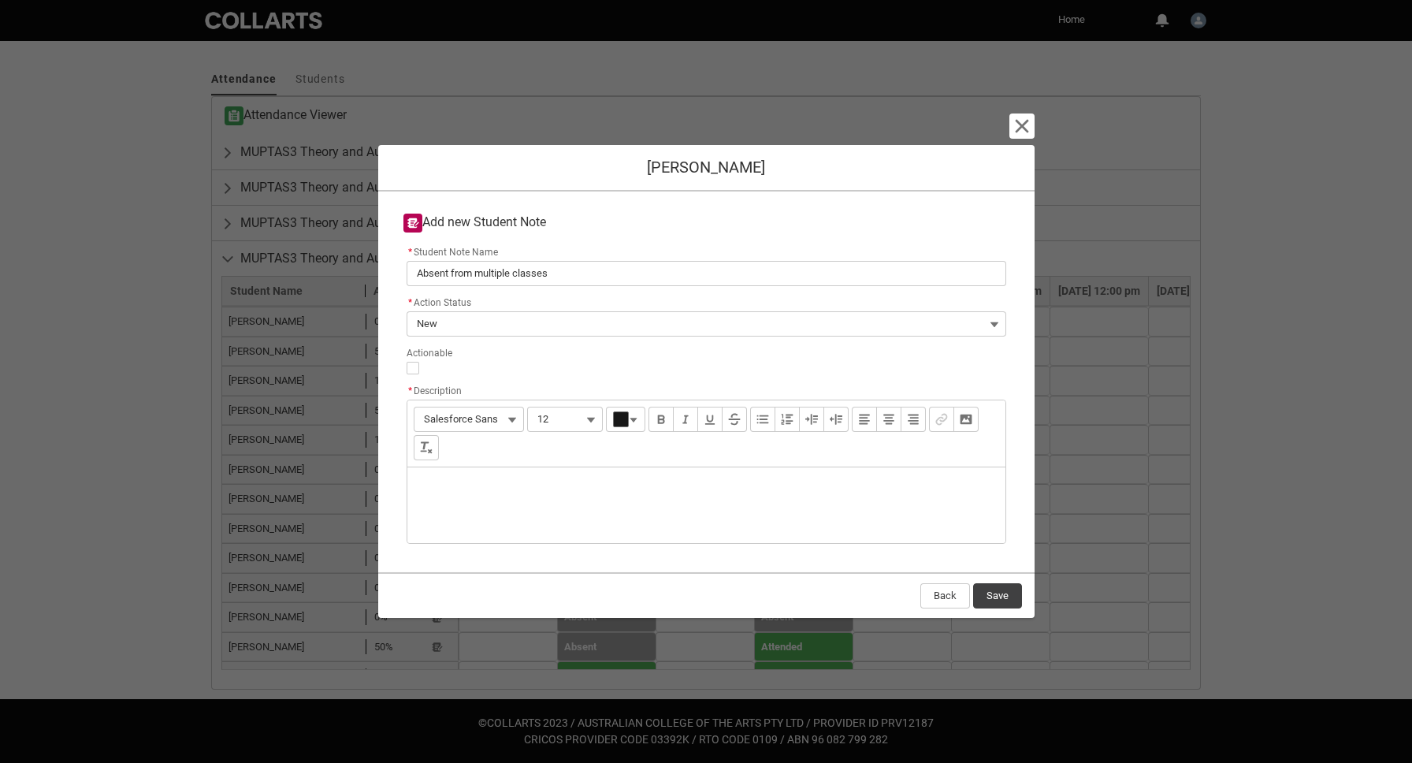
click at [563, 479] on div "Description" at bounding box center [706, 505] width 598 height 76
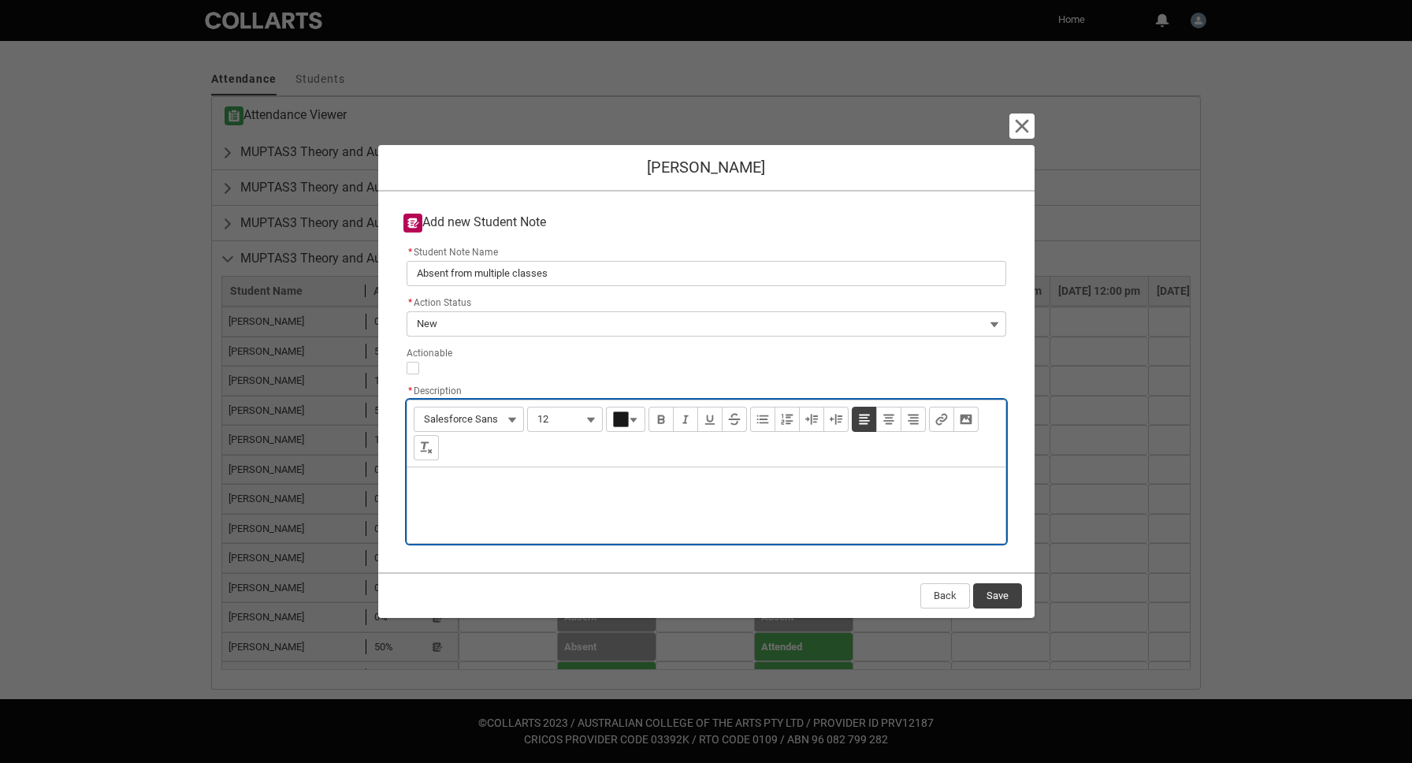
paste div "Description"
click at [998, 588] on button "Save" at bounding box center [997, 595] width 49 height 25
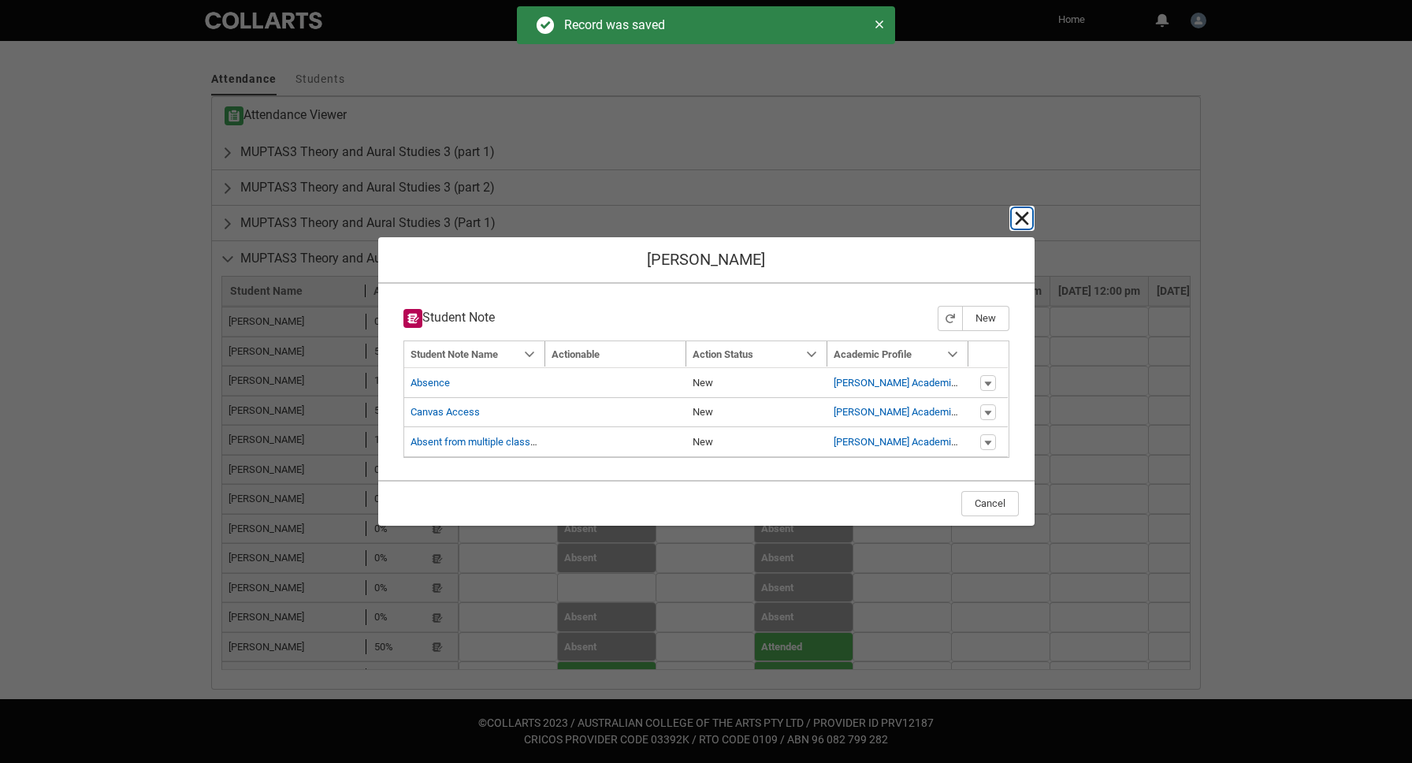
click at [1016, 216] on lightning-primitive-icon "button" at bounding box center [1021, 218] width 19 height 19
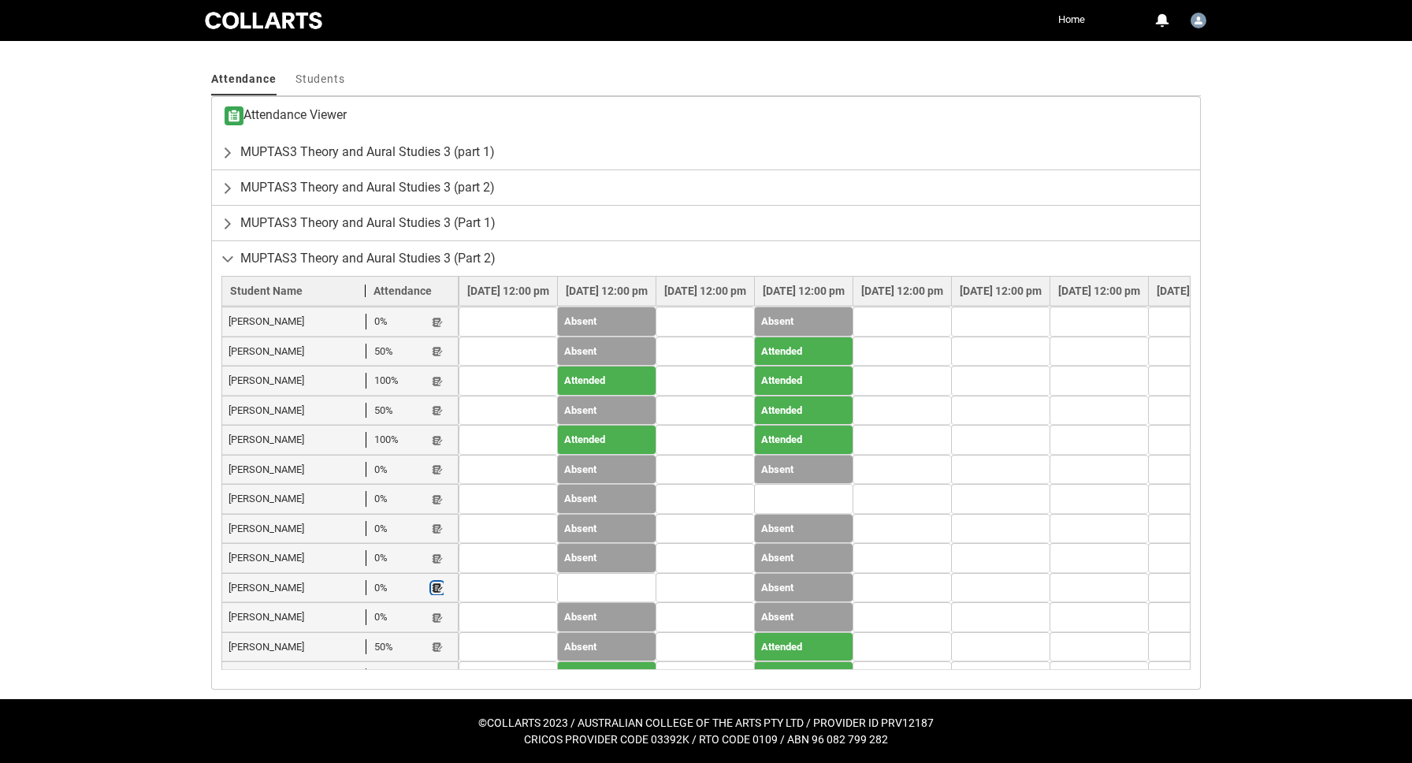
click at [434, 582] on lightning-primitive-icon "button" at bounding box center [437, 588] width 11 height 12
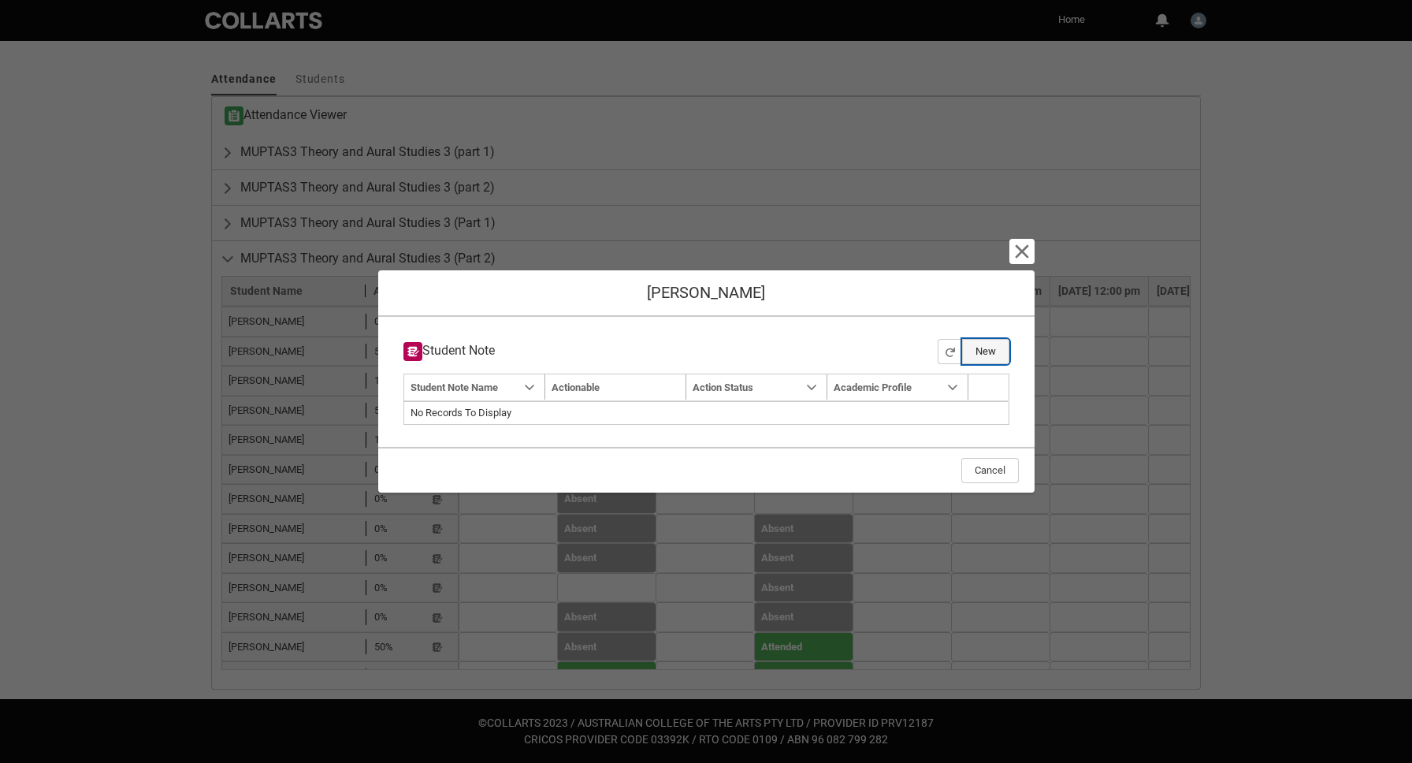
click at [988, 356] on button "New" at bounding box center [985, 351] width 47 height 25
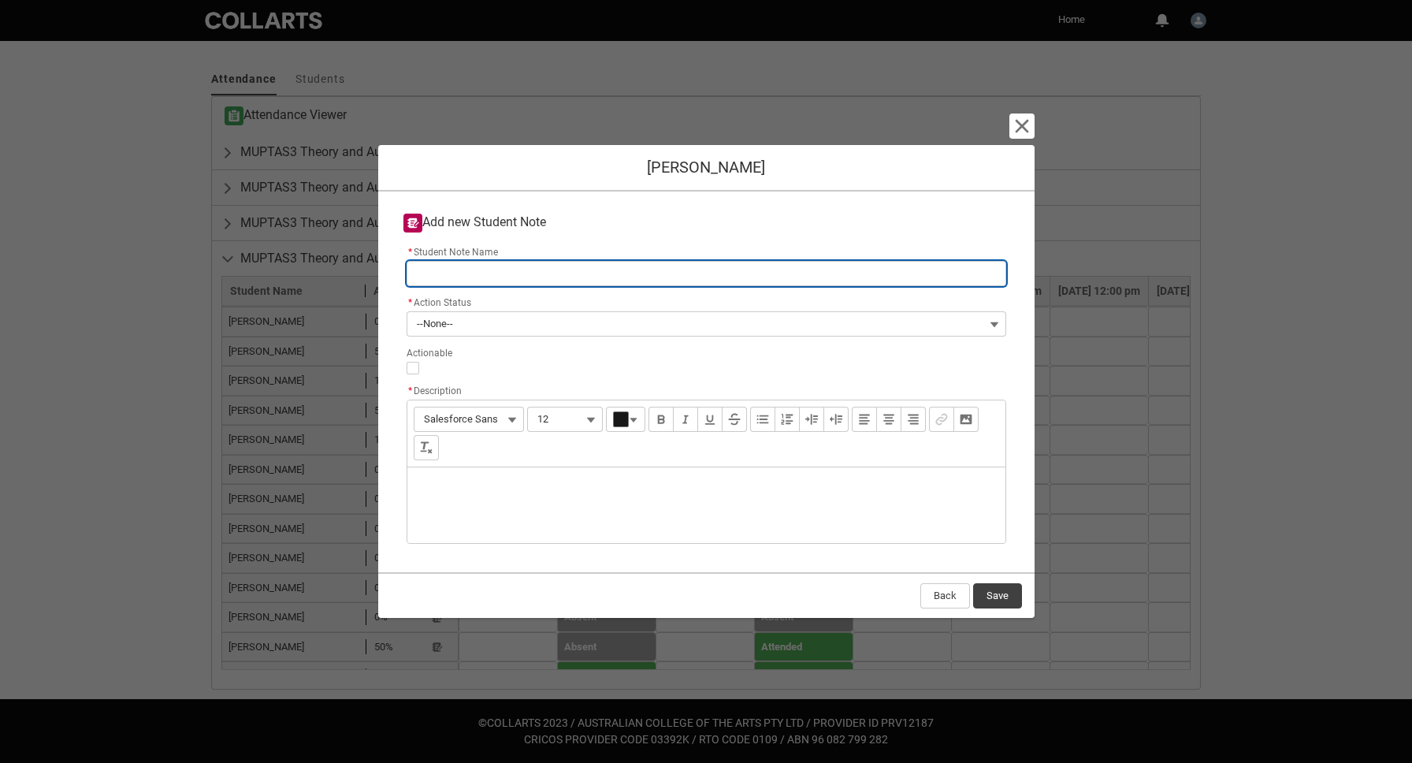
click at [841, 268] on input "* Student Note Name" at bounding box center [707, 273] width 600 height 25
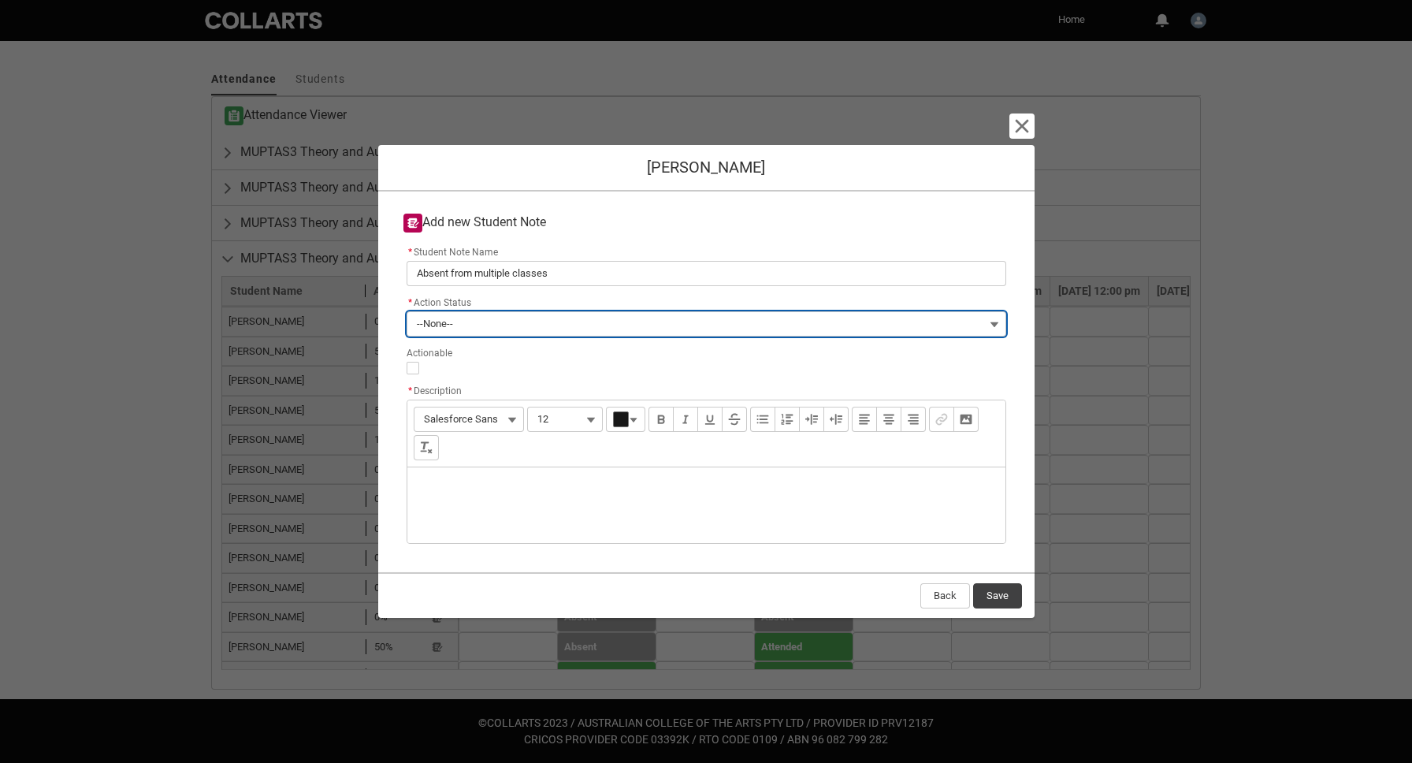
click at [894, 316] on button "--None--" at bounding box center [707, 323] width 600 height 25
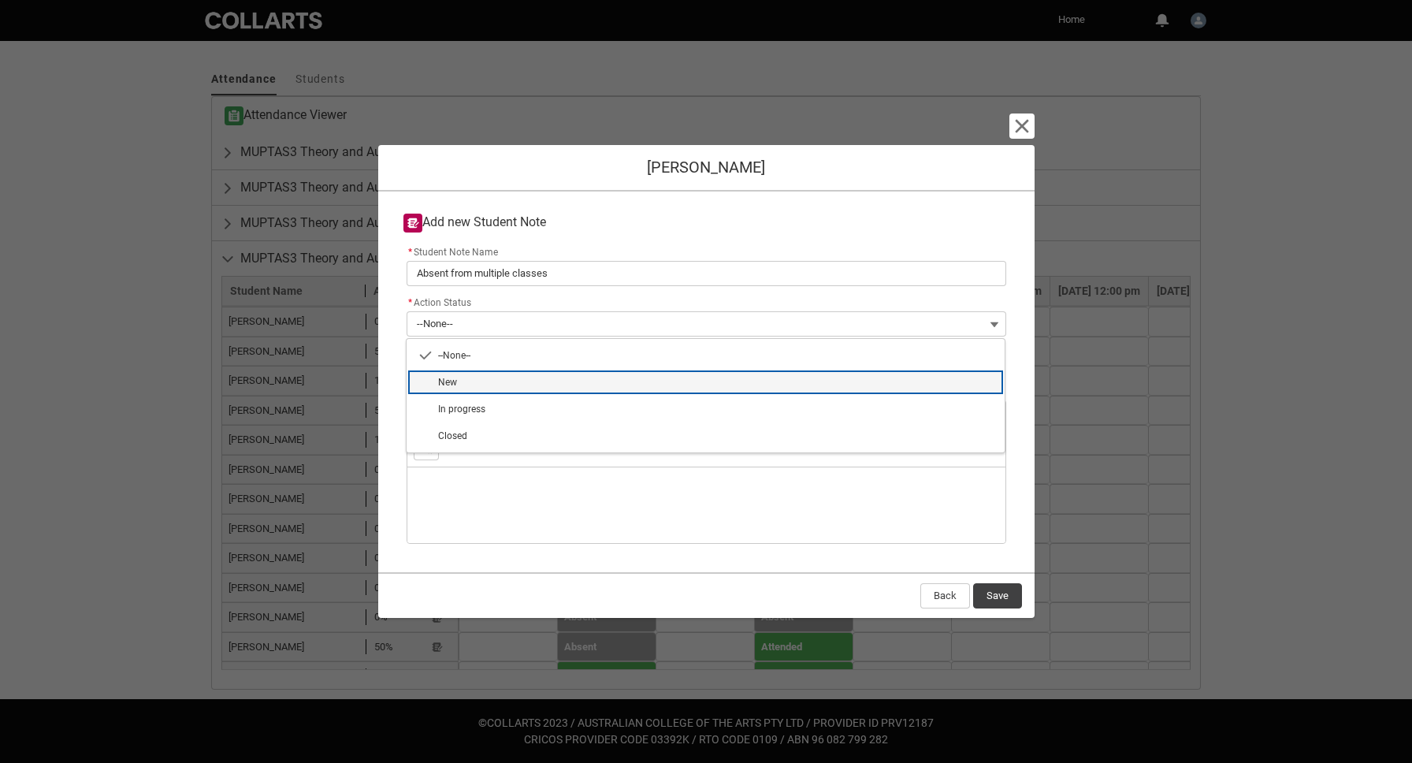
click at [864, 377] on span "New" at bounding box center [716, 382] width 557 height 14
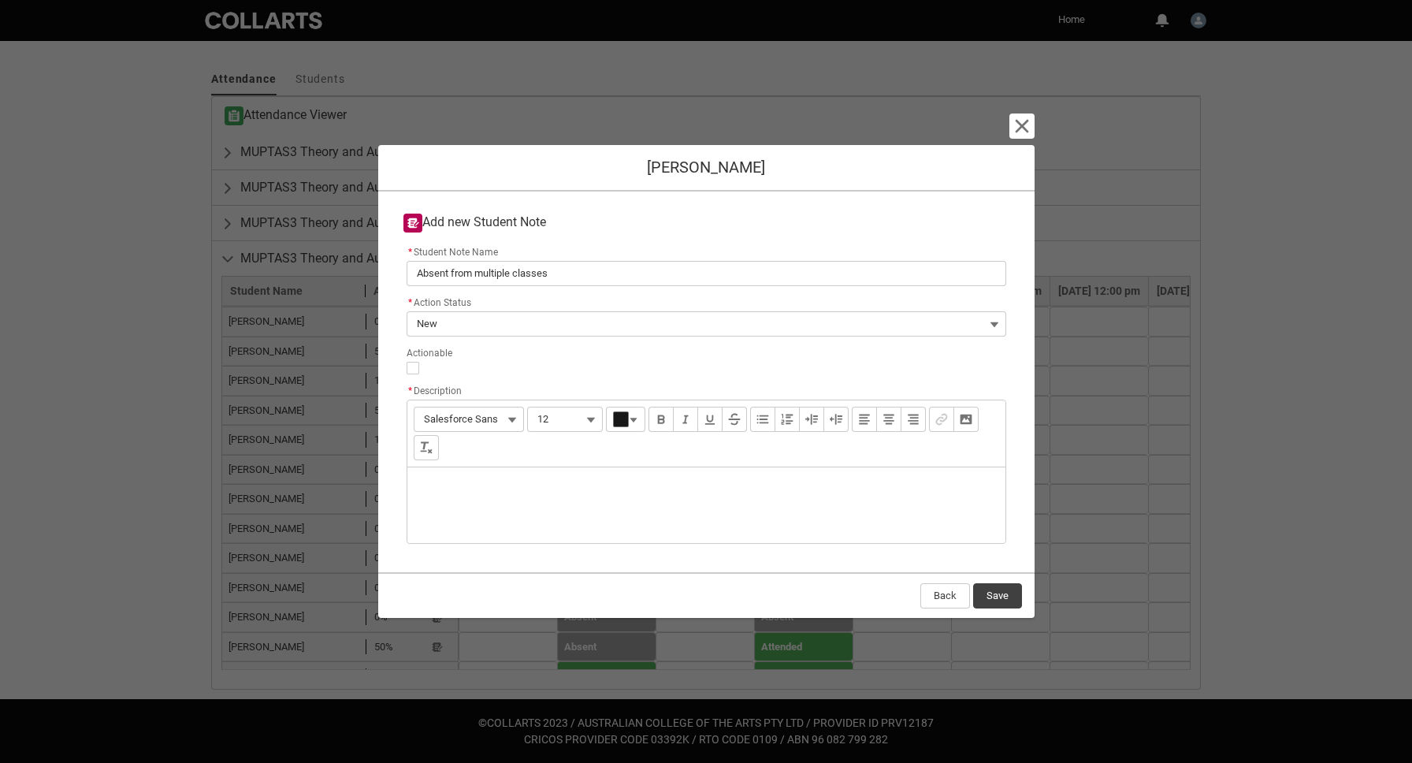
click at [628, 515] on div "Description" at bounding box center [706, 505] width 598 height 76
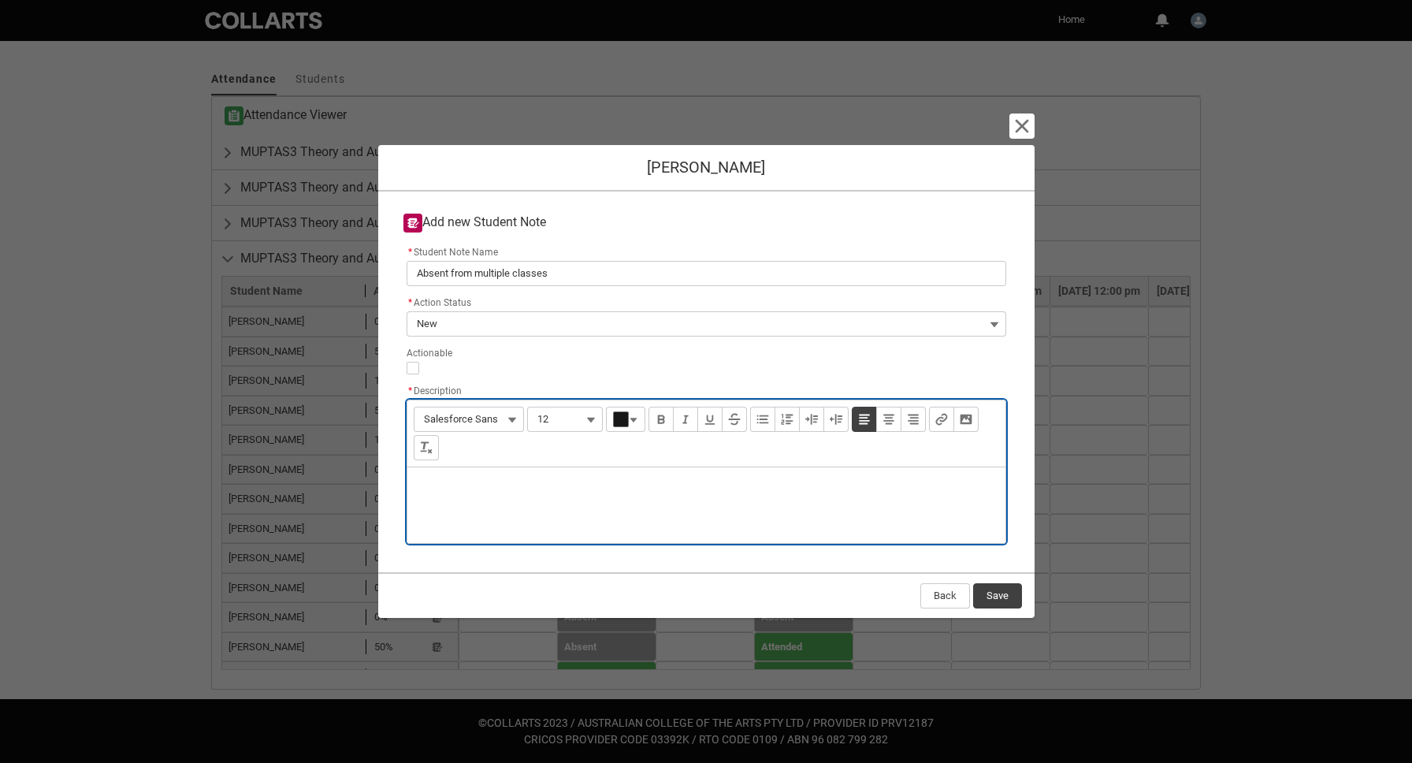
paste div "Description"
click at [1016, 598] on button "Save" at bounding box center [997, 595] width 49 height 25
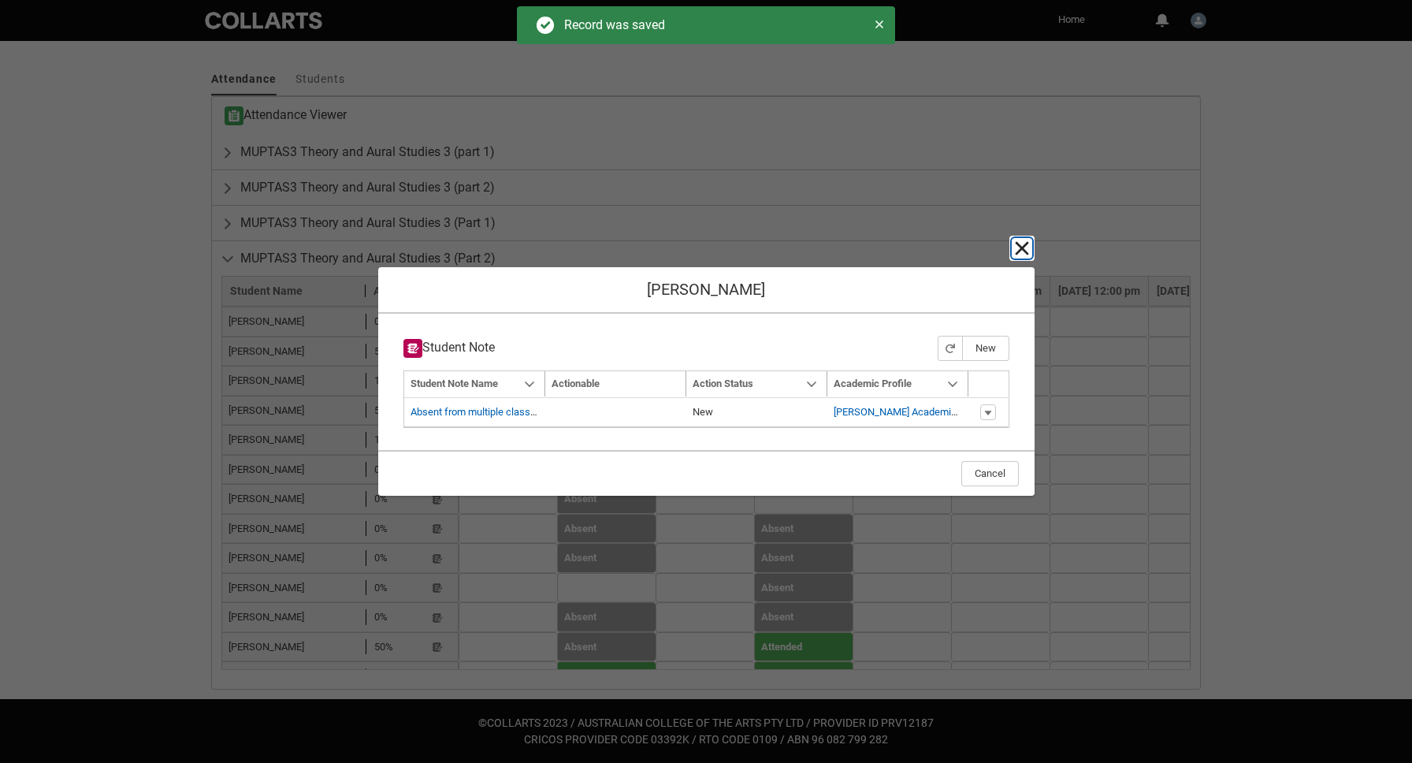
click at [1020, 240] on lightning-primitive-icon "button" at bounding box center [1021, 248] width 19 height 19
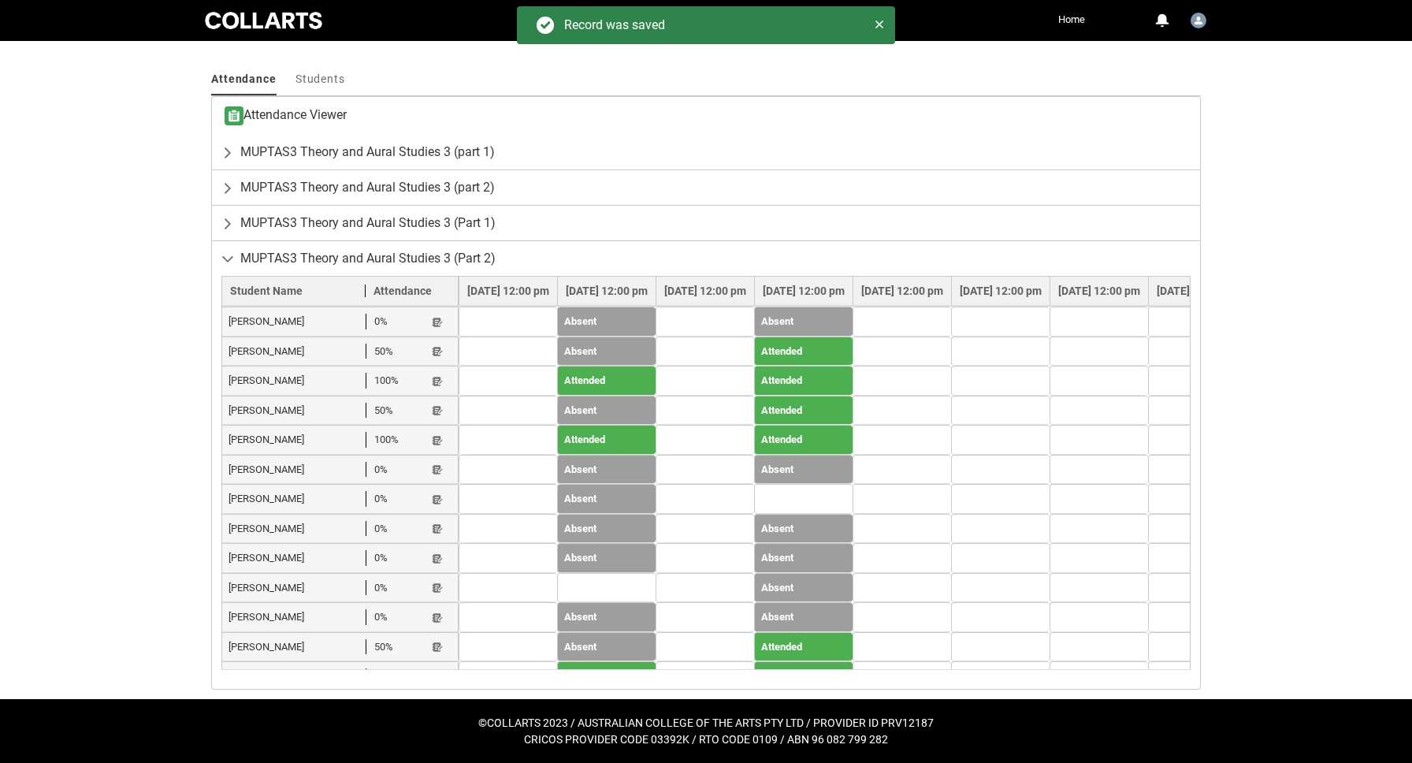
click at [445, 609] on div "[PERSON_NAME] 0% Student Note" at bounding box center [339, 617] width 223 height 16
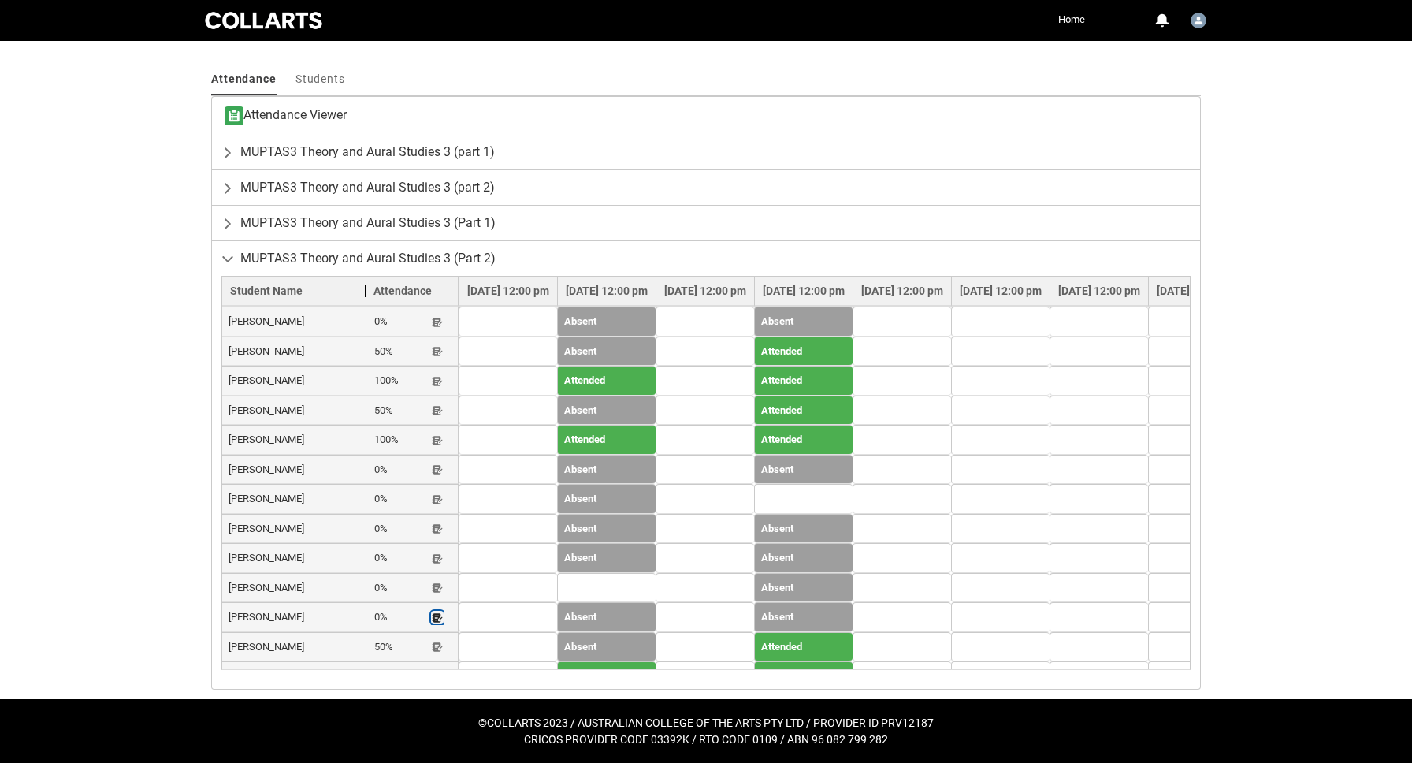
click at [438, 611] on lightning-primitive-icon "button" at bounding box center [437, 617] width 11 height 12
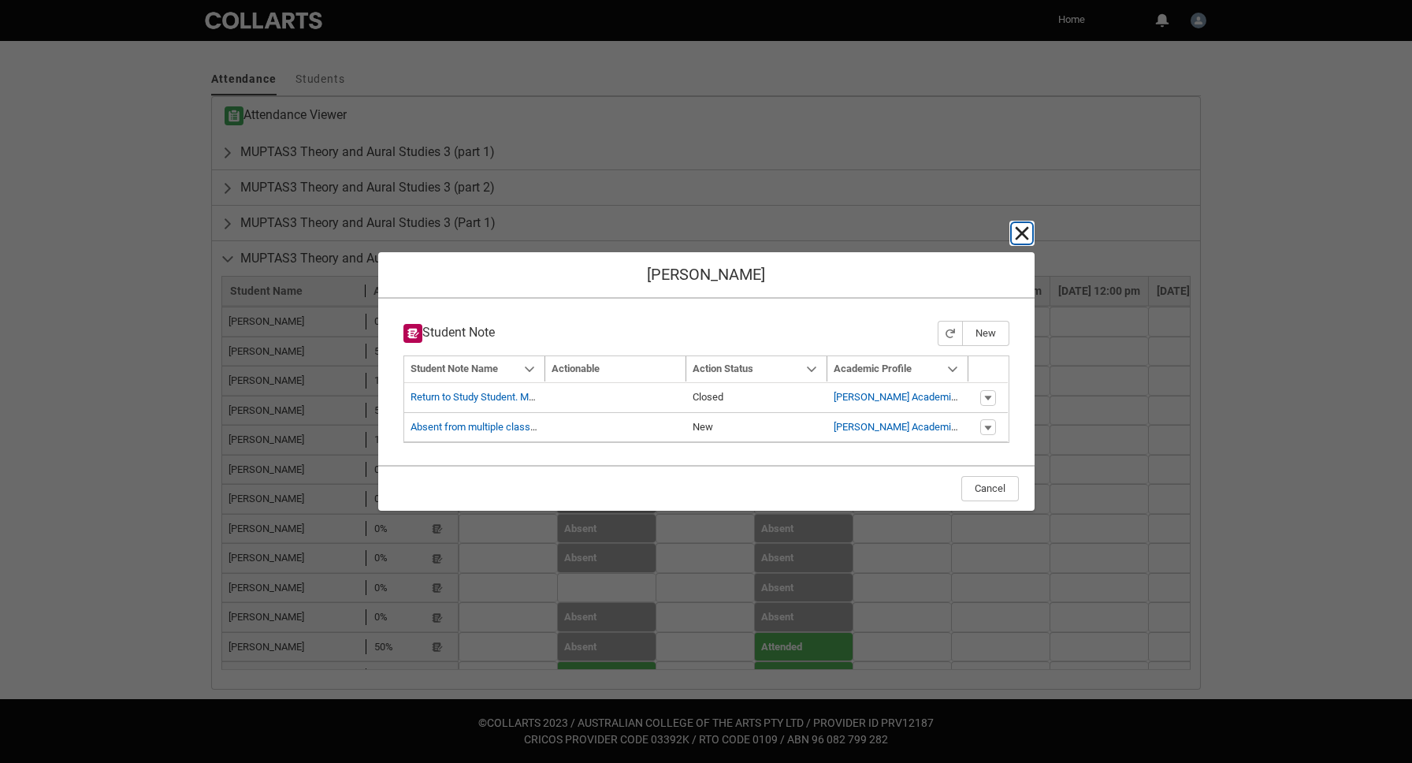
click at [1019, 232] on lightning-primitive-icon "button" at bounding box center [1021, 233] width 19 height 19
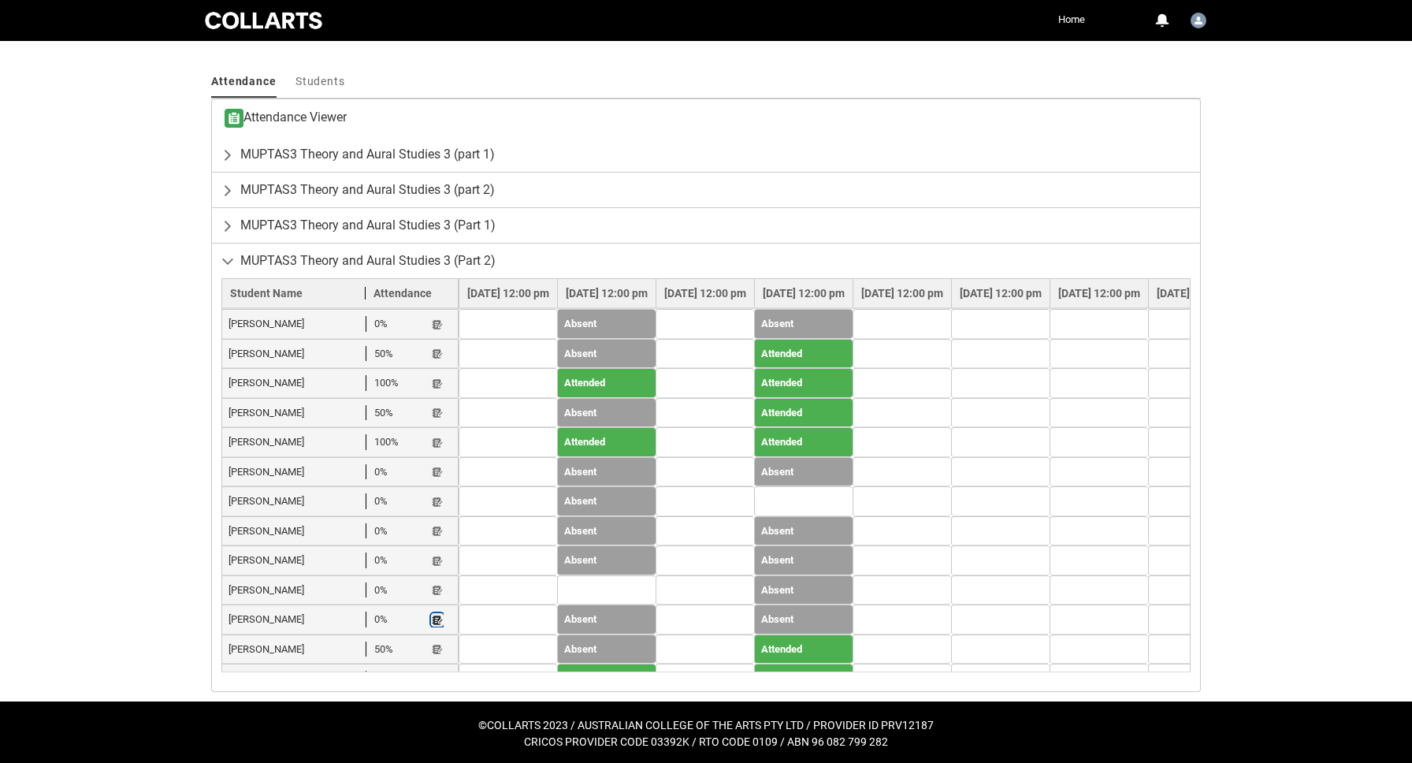
scroll to position [521, 0]
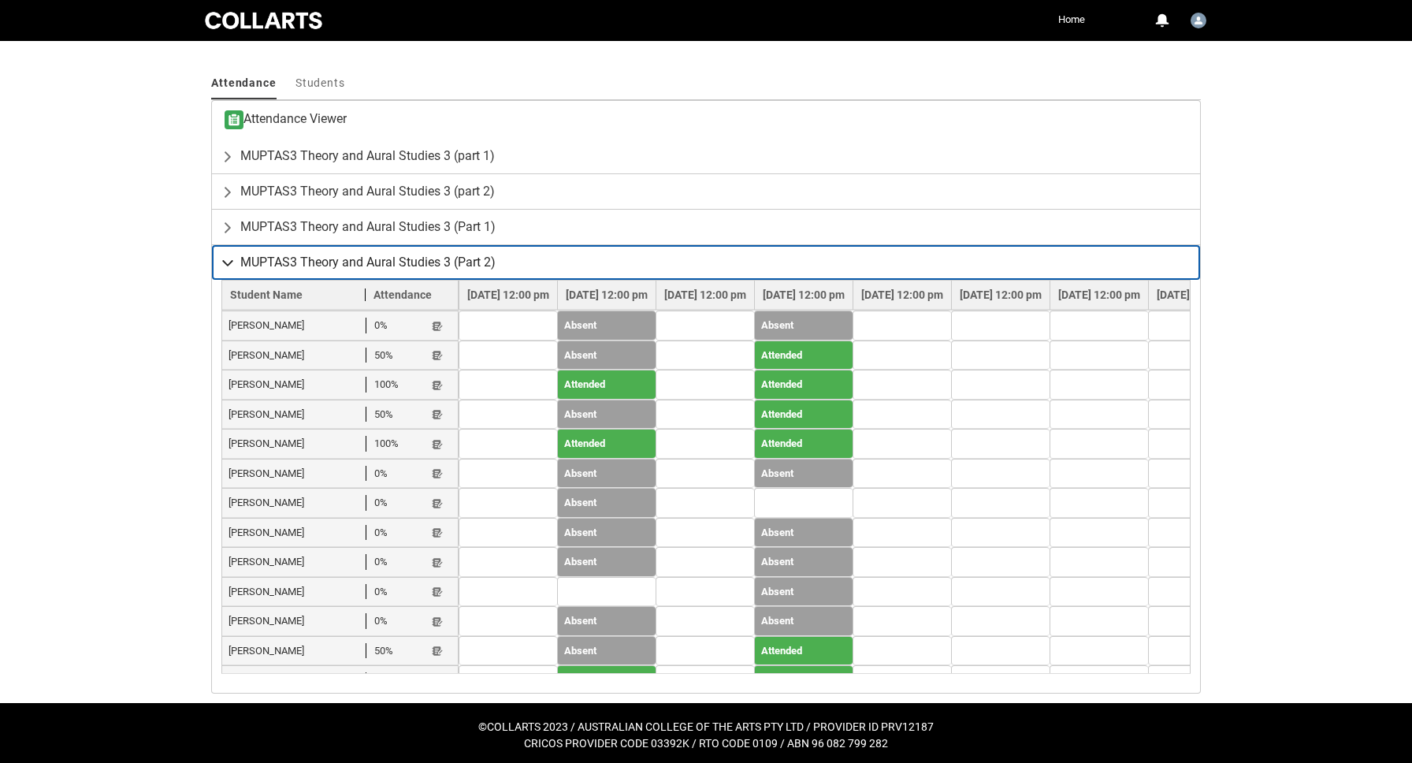
click at [230, 260] on lightning-primitive-icon "button" at bounding box center [230, 262] width 19 height 16
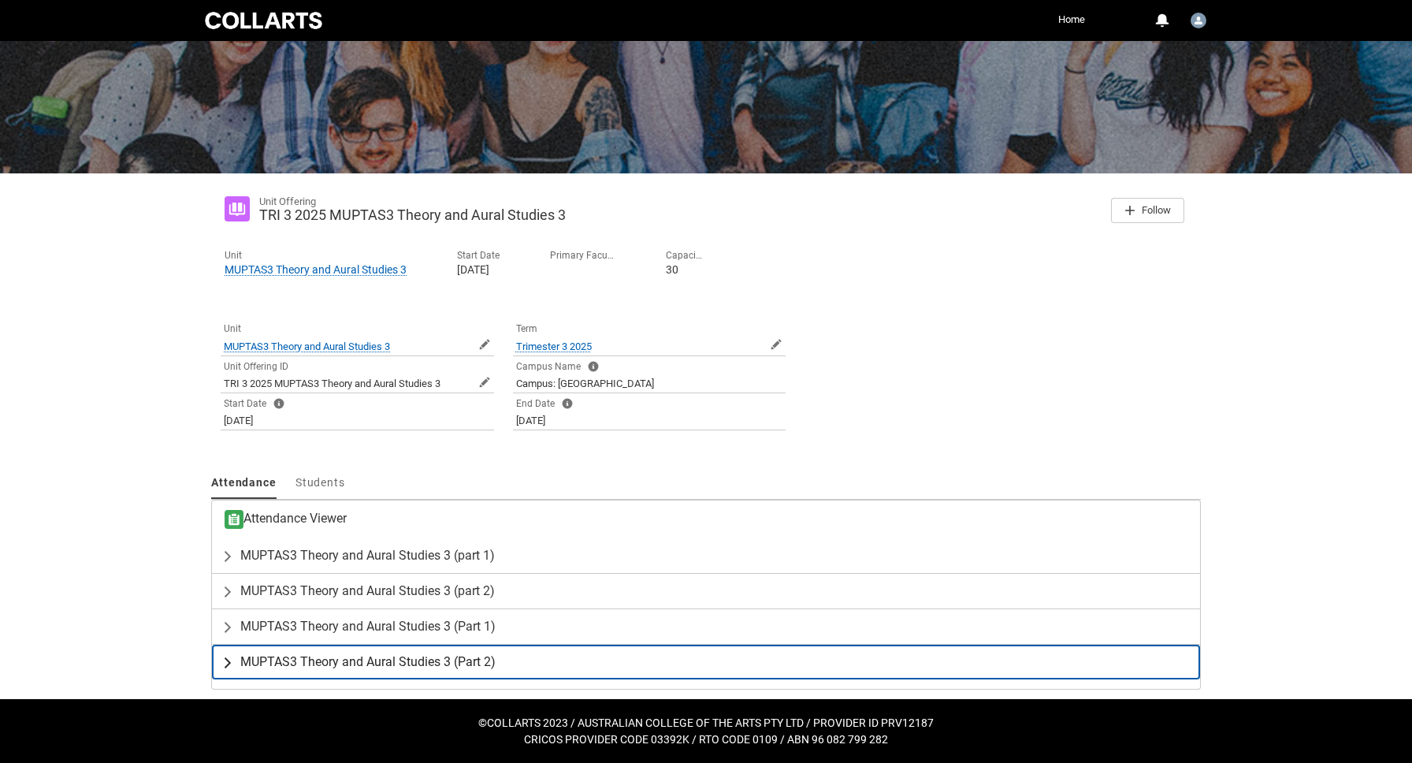
scroll to position [121, 0]
